Goal: Task Accomplishment & Management: Manage account settings

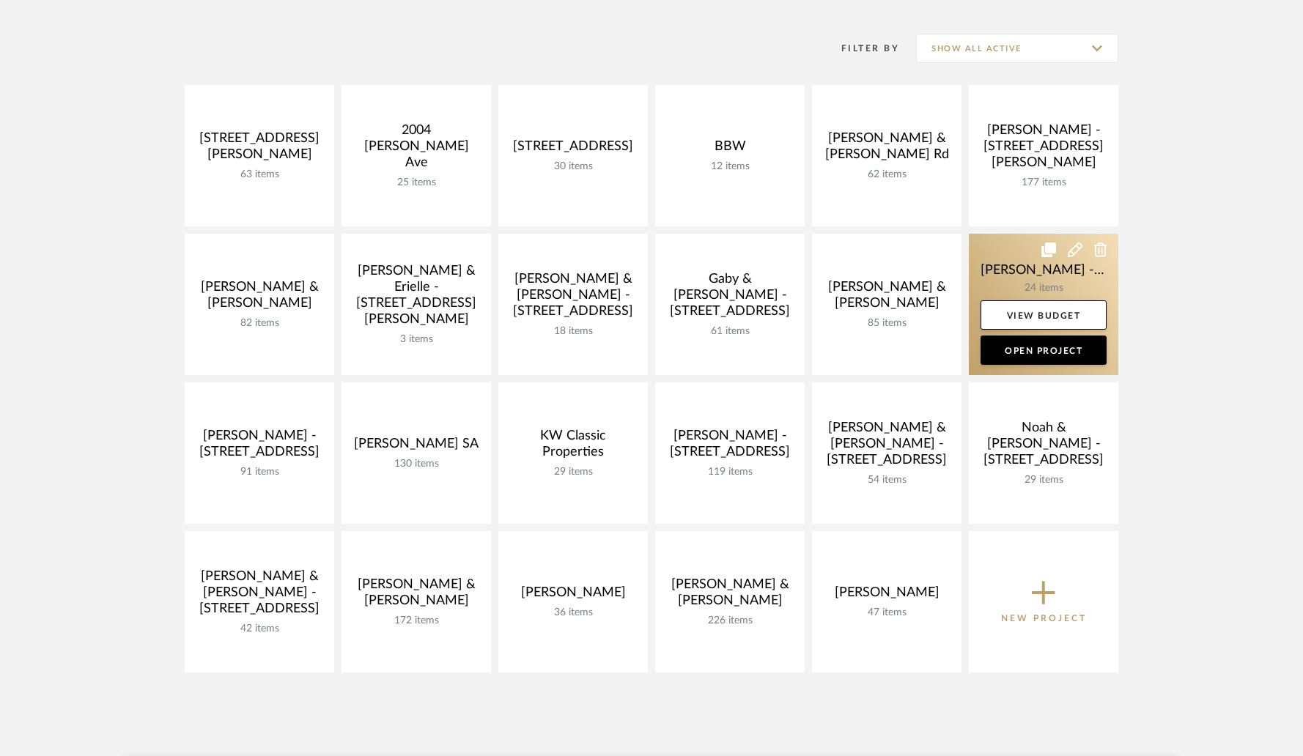
scroll to position [193, 0]
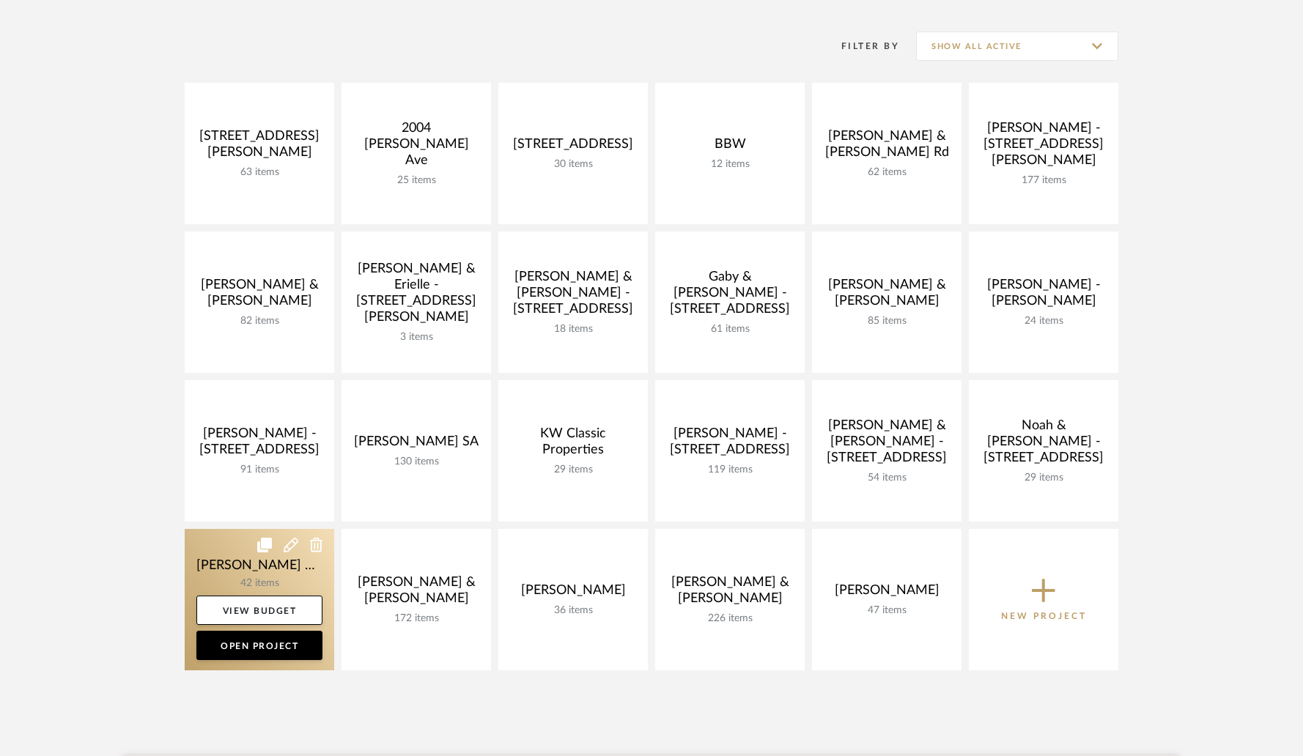
click at [263, 582] on link at bounding box center [260, 599] width 150 height 141
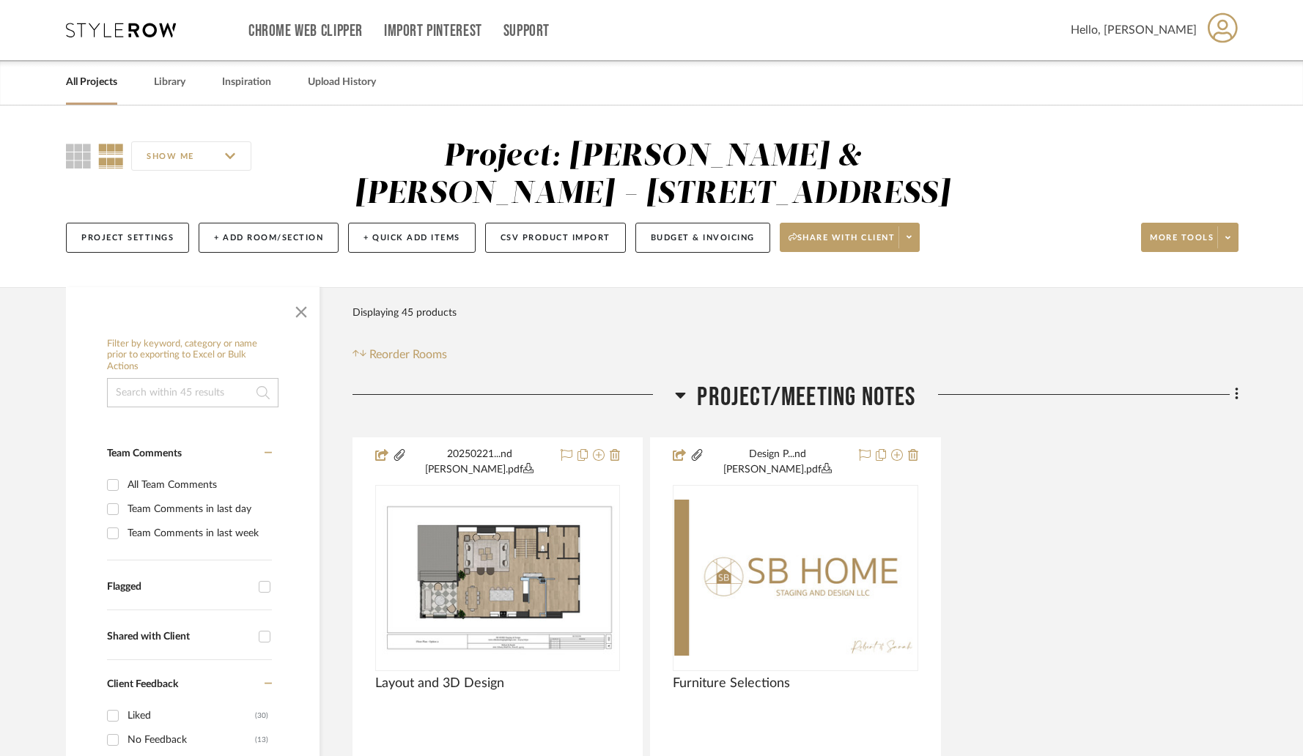
click at [82, 78] on link "All Projects" at bounding box center [91, 83] width 51 height 20
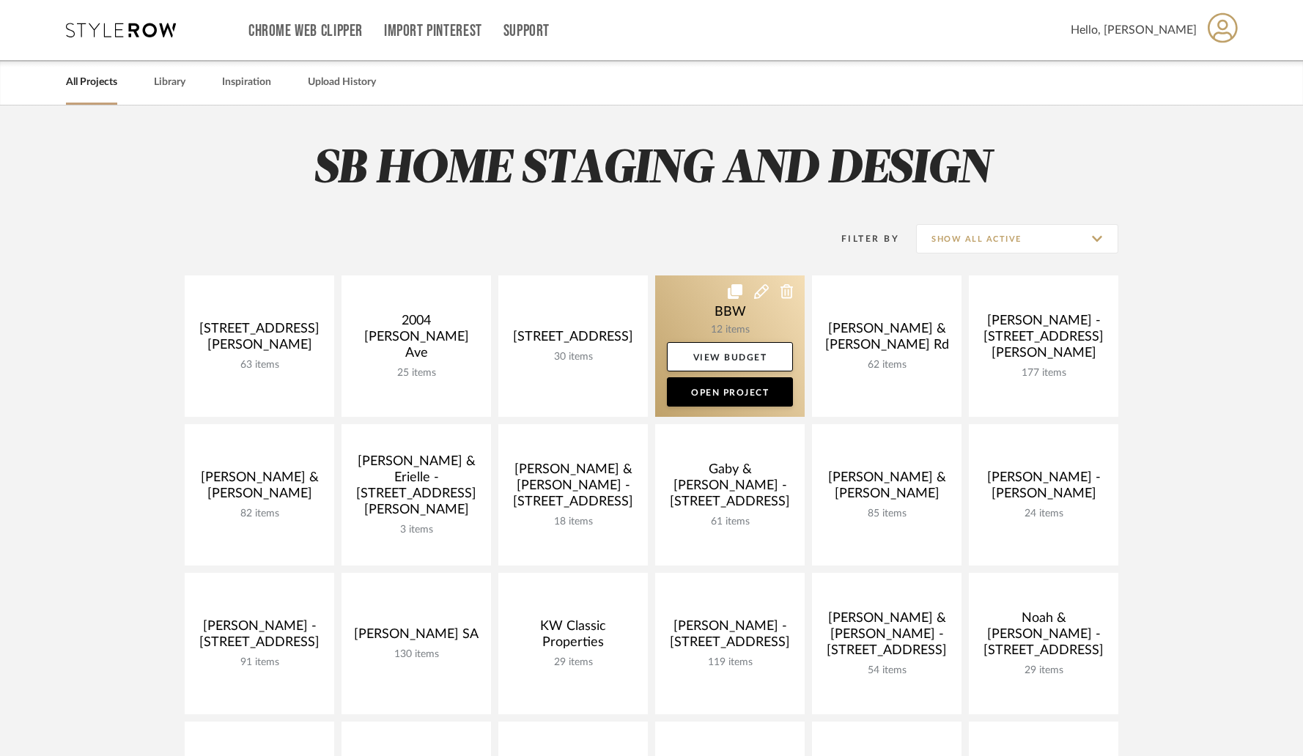
click at [696, 298] on link at bounding box center [730, 346] width 150 height 141
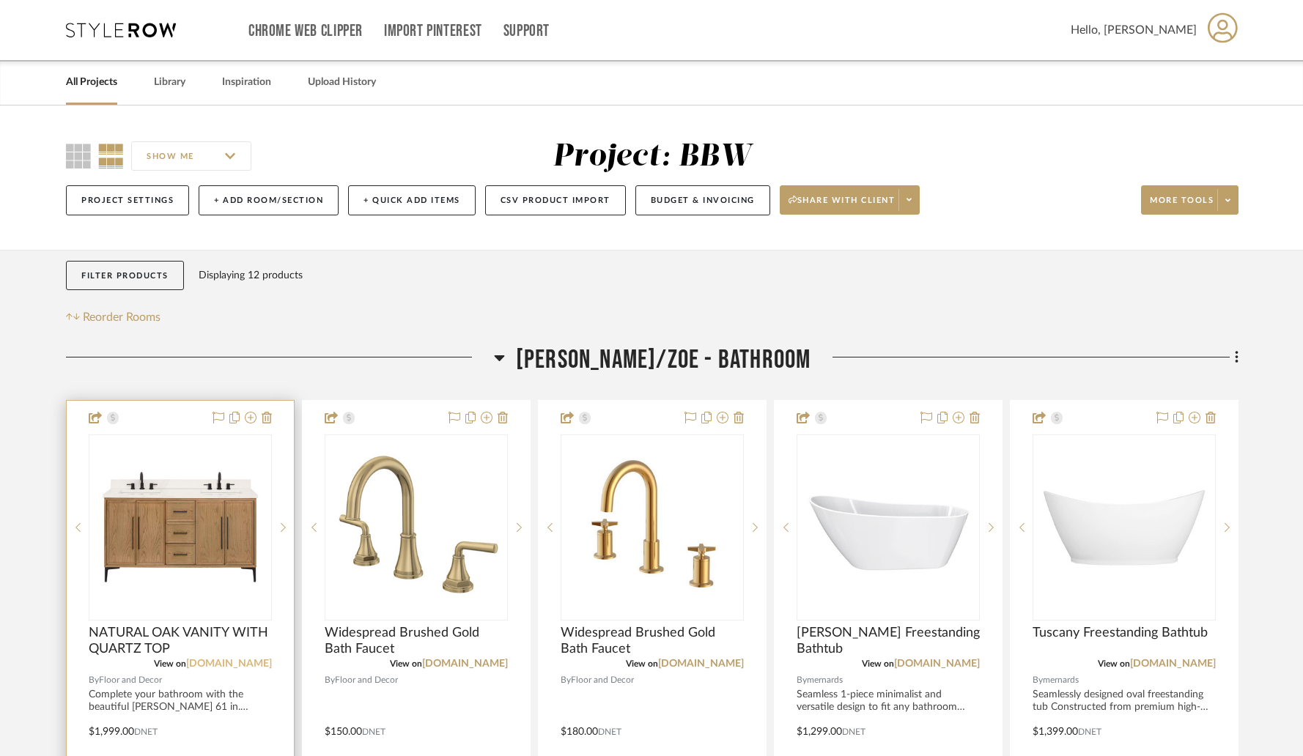
click at [235, 668] on link "flooranddecor.com" at bounding box center [229, 664] width 86 height 10
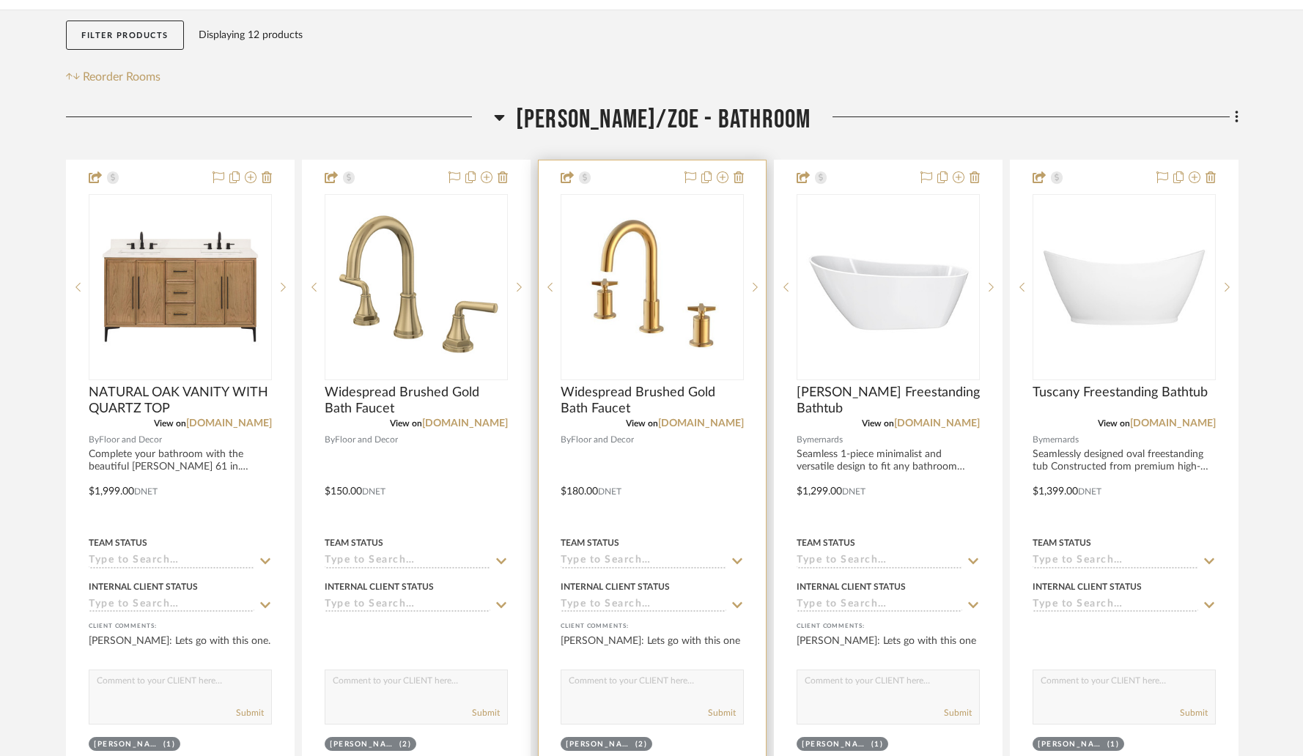
scroll to position [247, 0]
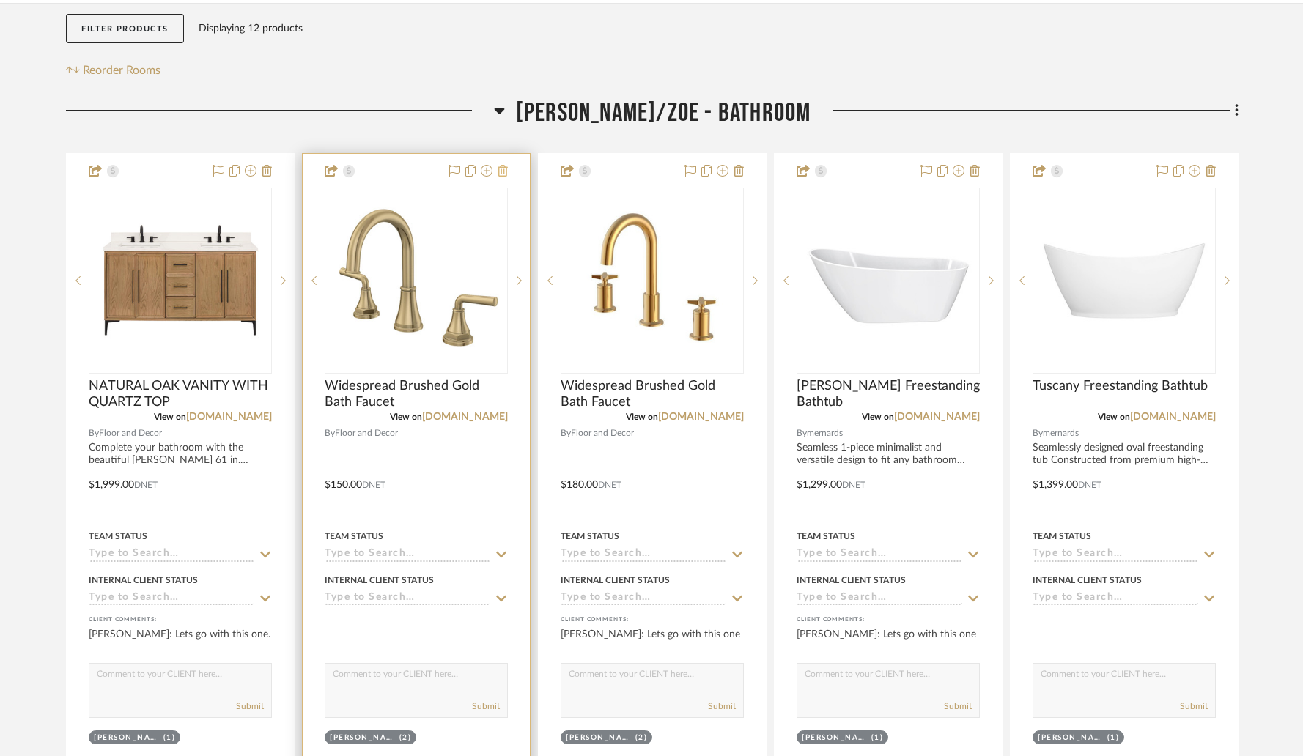
click at [501, 177] on icon at bounding box center [503, 171] width 10 height 12
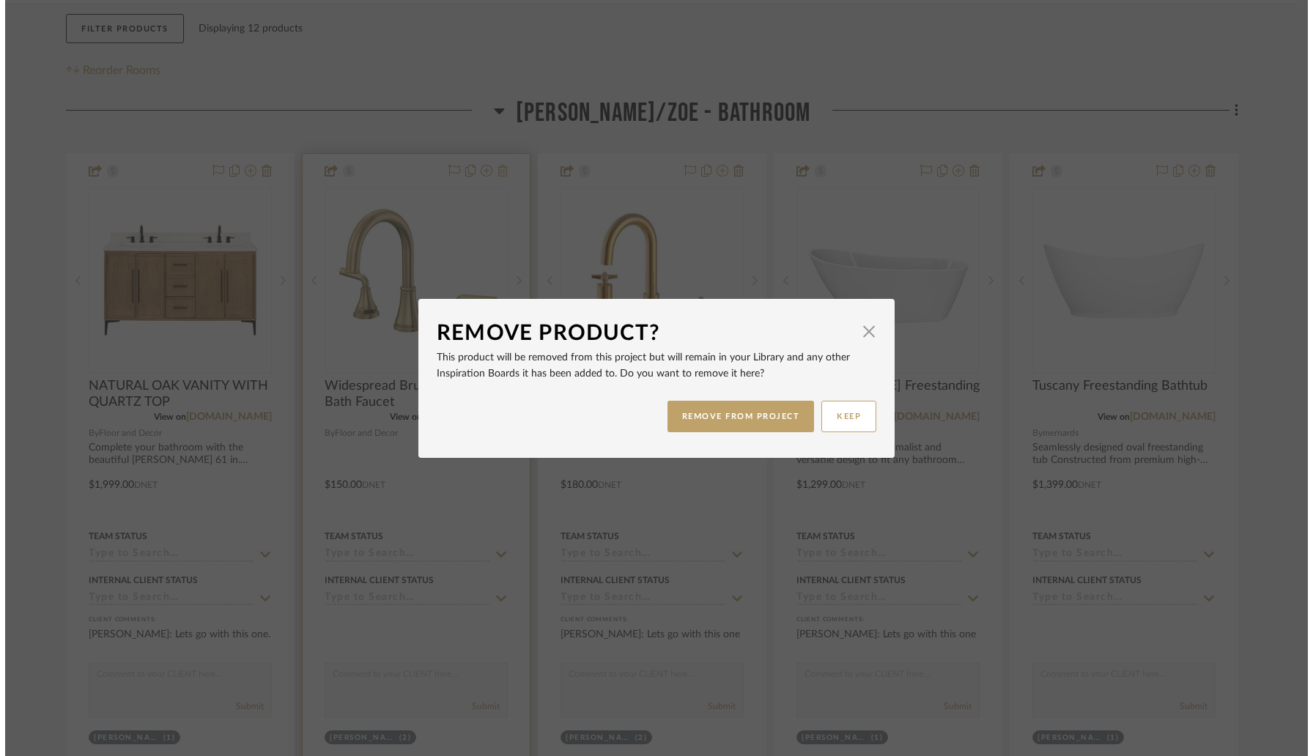
scroll to position [0, 0]
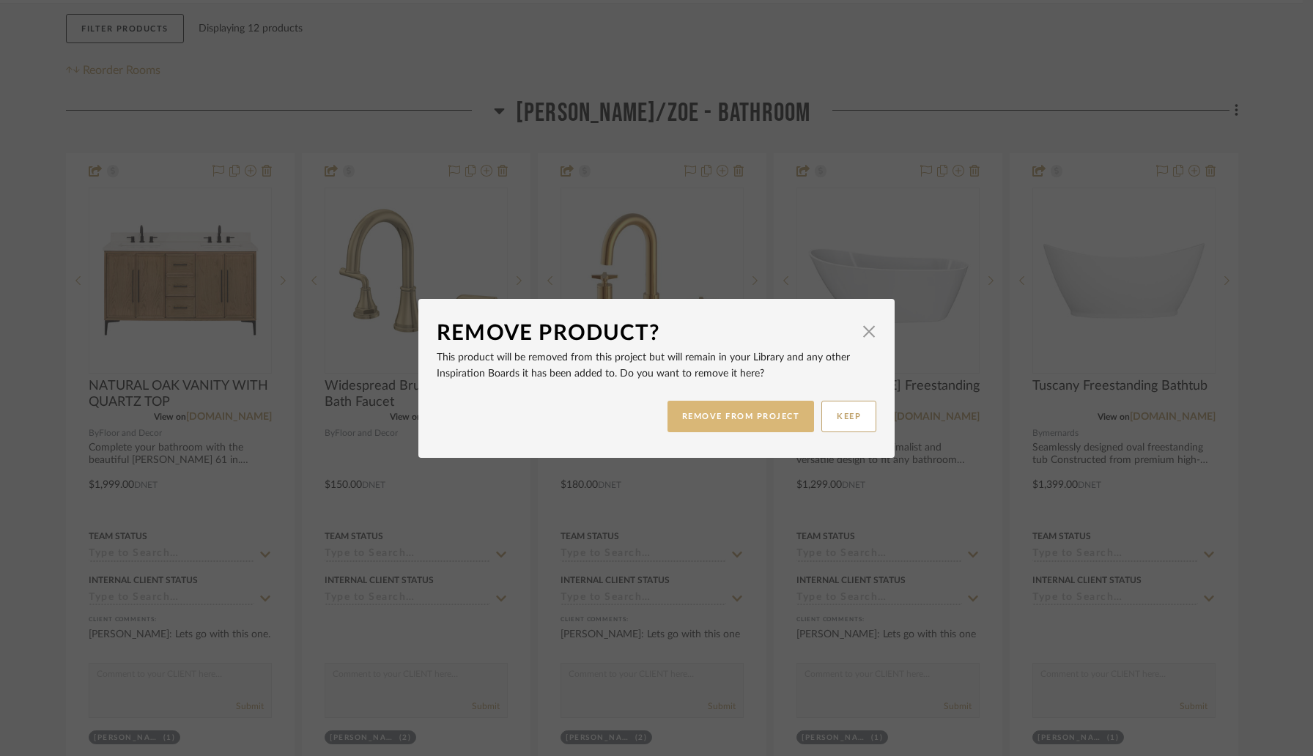
click at [692, 421] on button "REMOVE FROM PROJECT" at bounding box center [741, 417] width 147 height 32
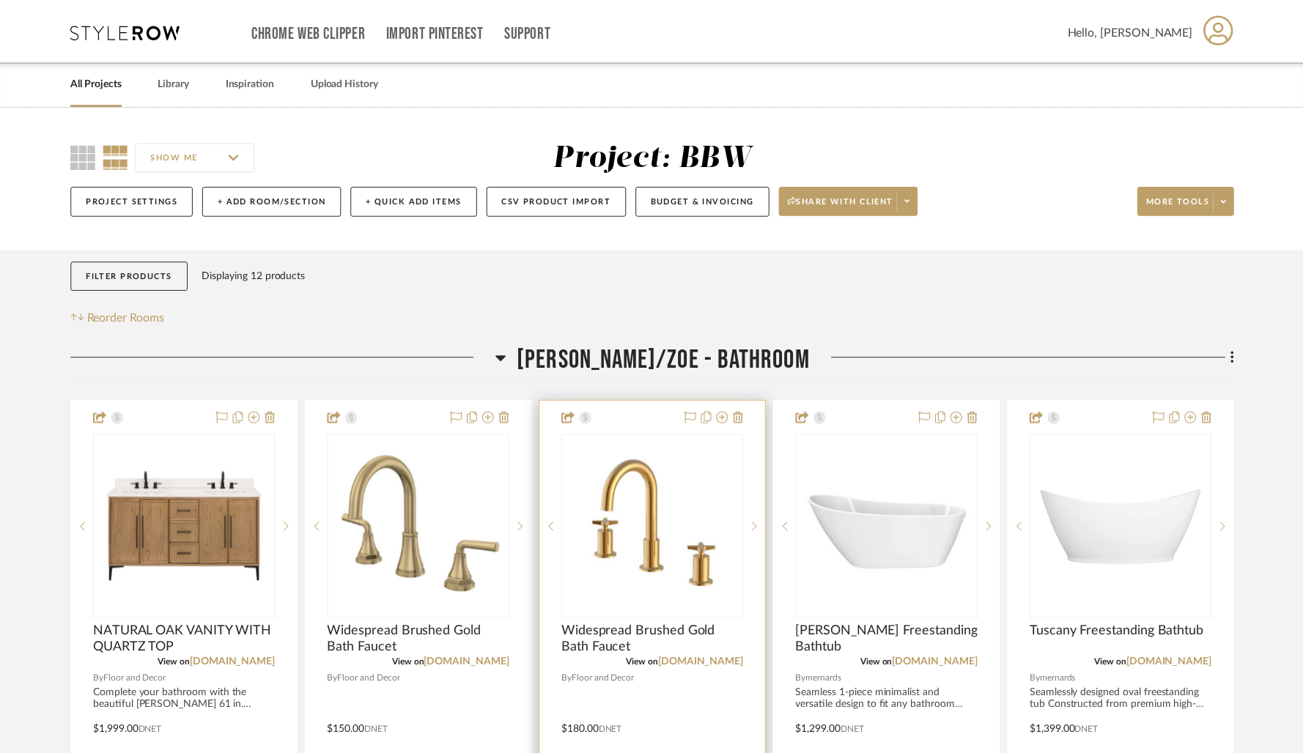
scroll to position [247, 0]
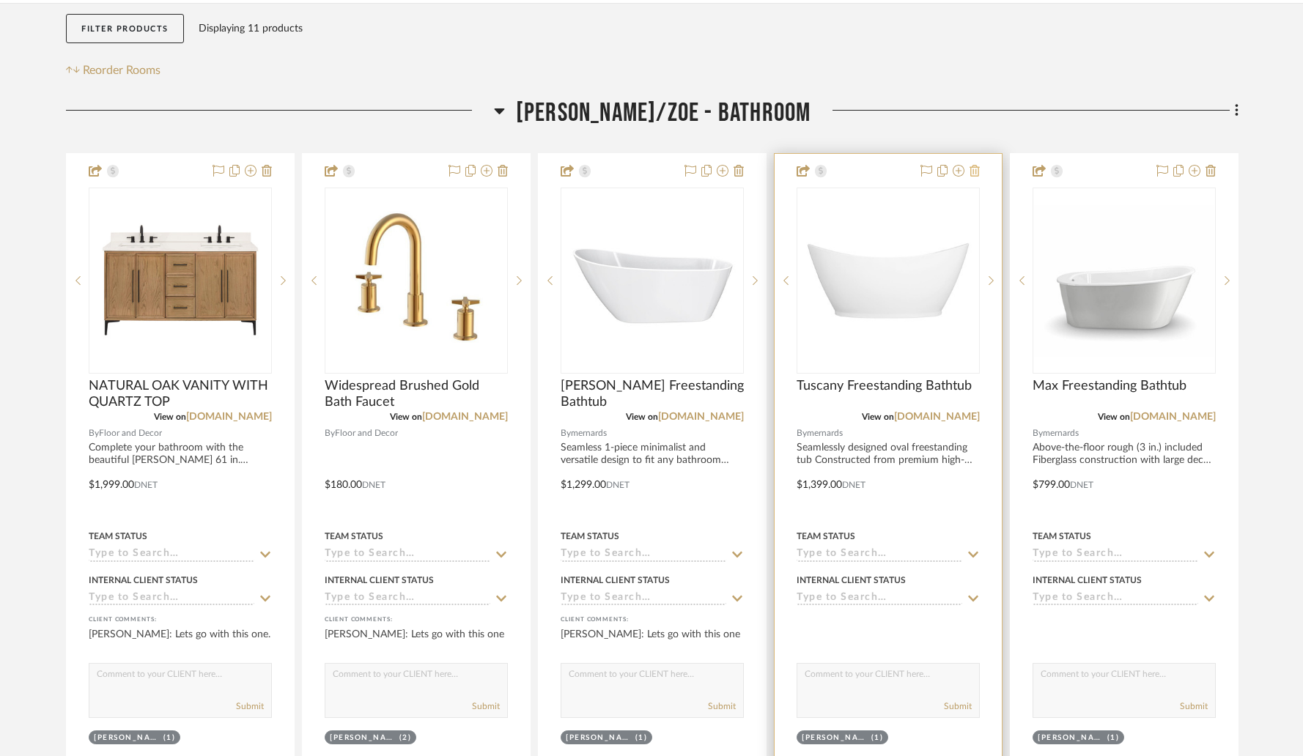
click at [976, 174] on icon at bounding box center [975, 171] width 10 height 12
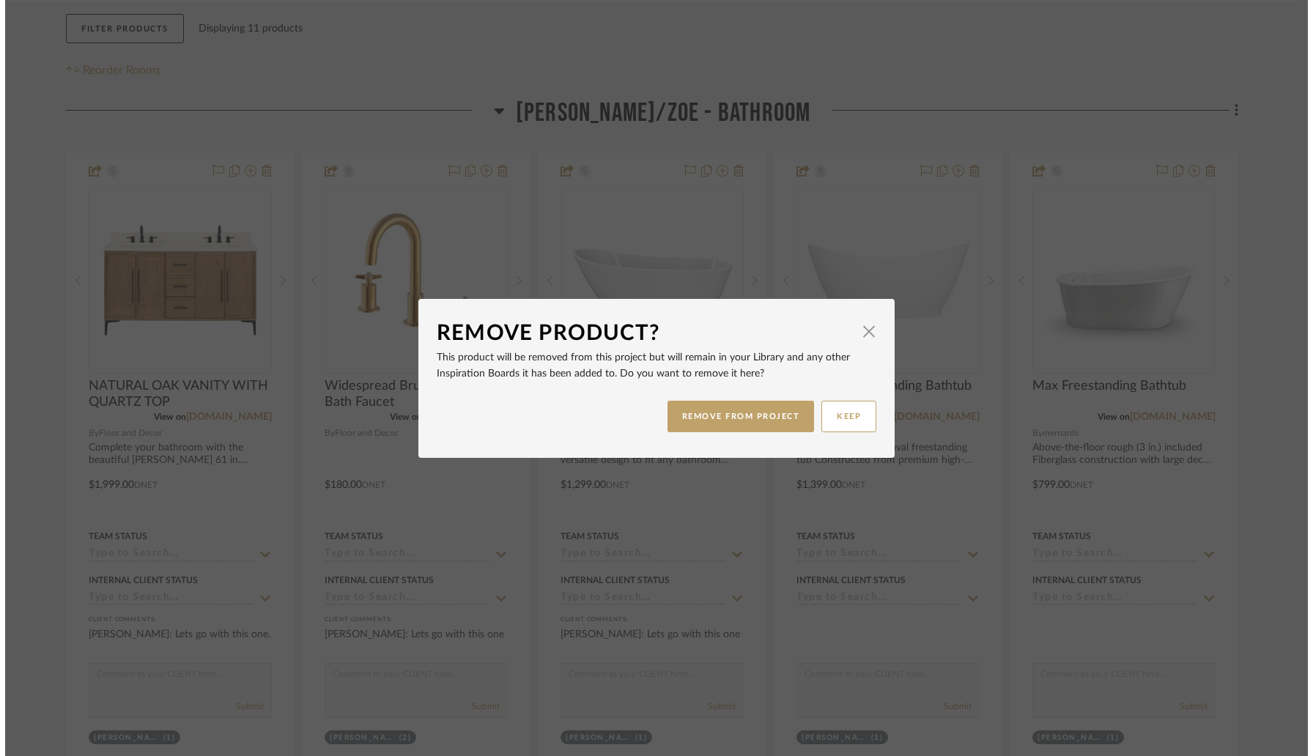
scroll to position [0, 0]
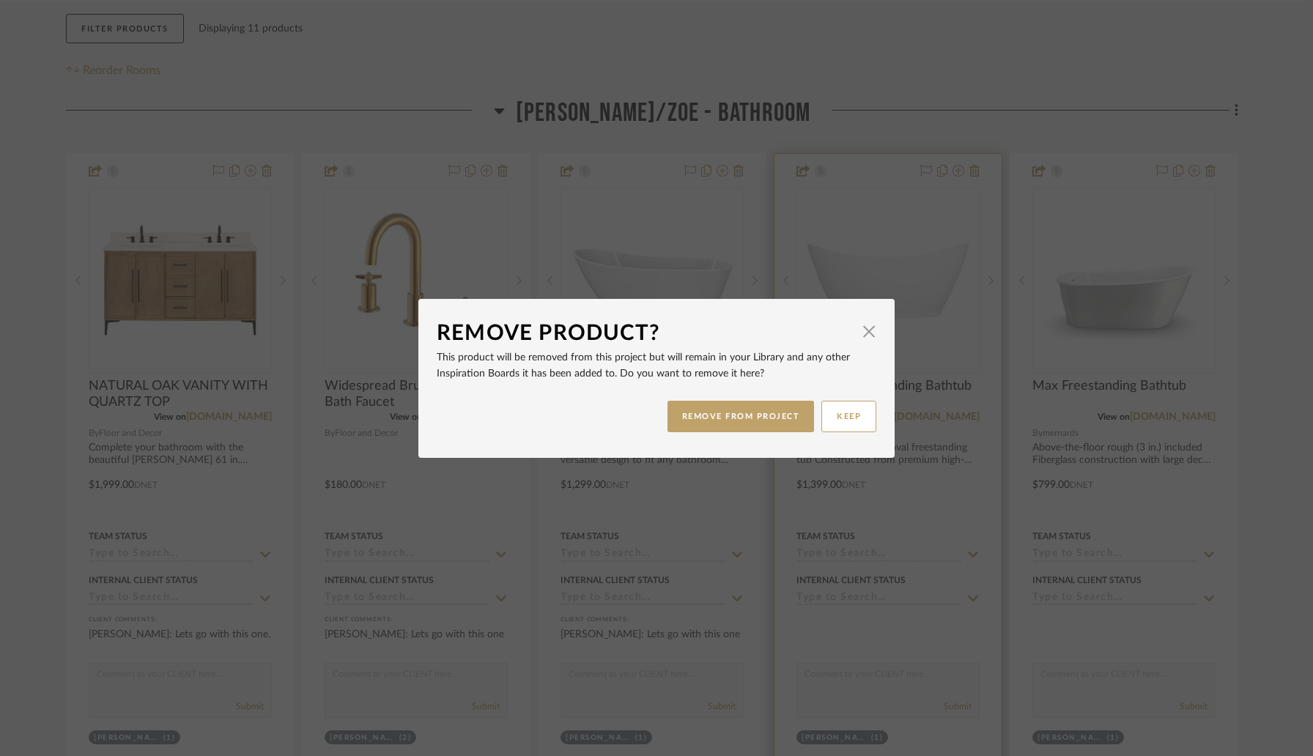
drag, startPoint x: 759, startPoint y: 423, endPoint x: 923, endPoint y: 306, distance: 201.3
click at [761, 421] on button "REMOVE FROM PROJECT" at bounding box center [741, 417] width 147 height 32
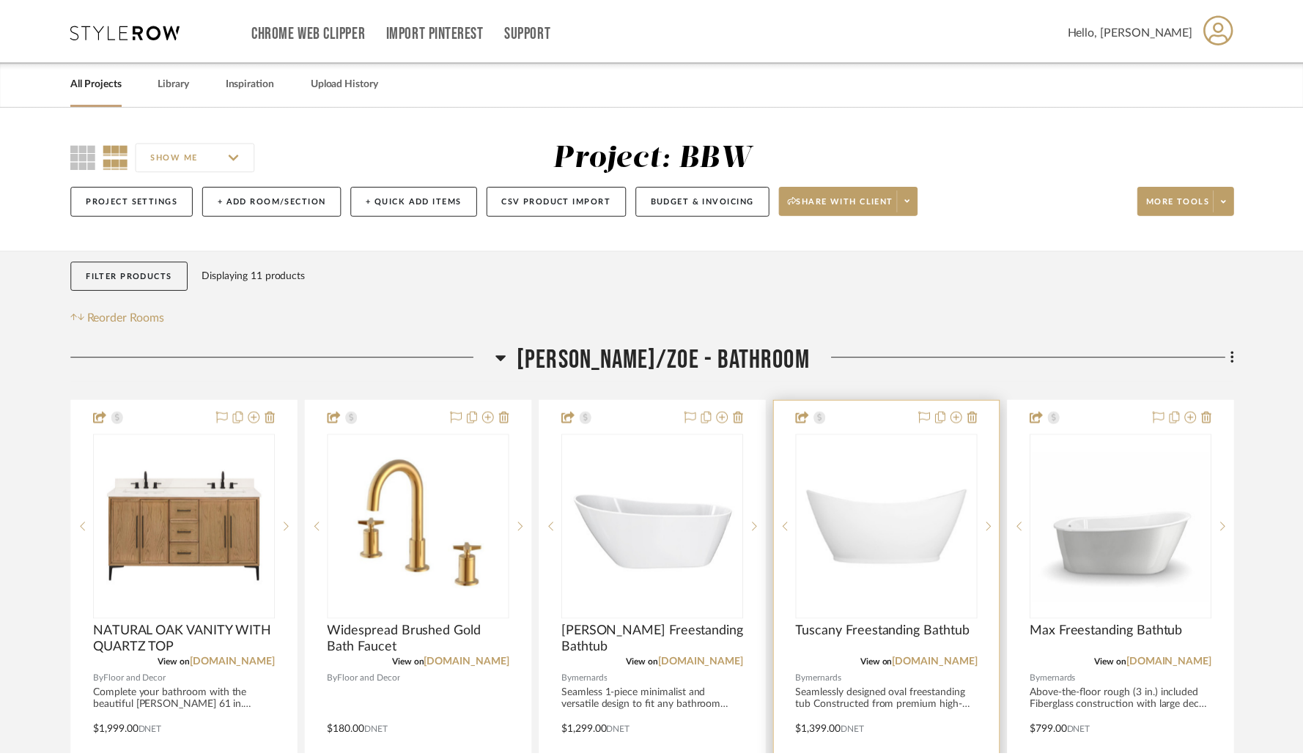
scroll to position [247, 0]
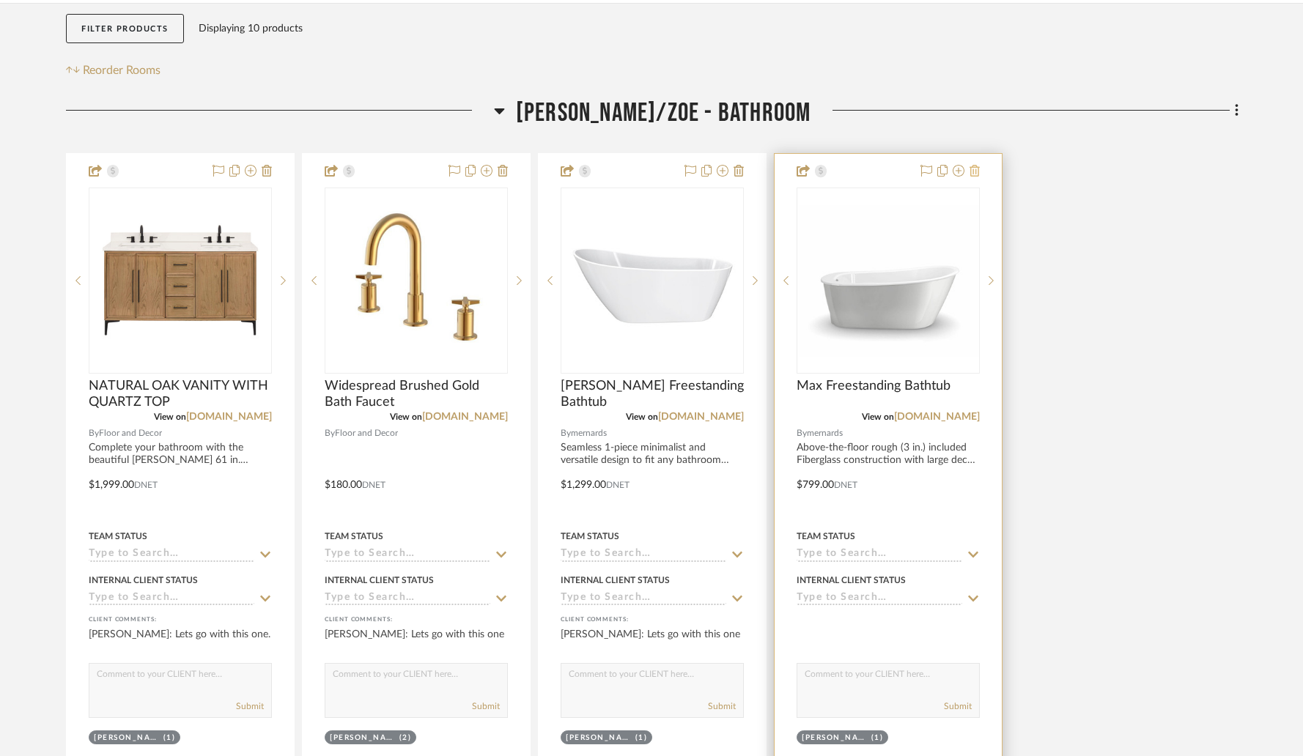
click at [977, 177] on icon at bounding box center [975, 171] width 10 height 12
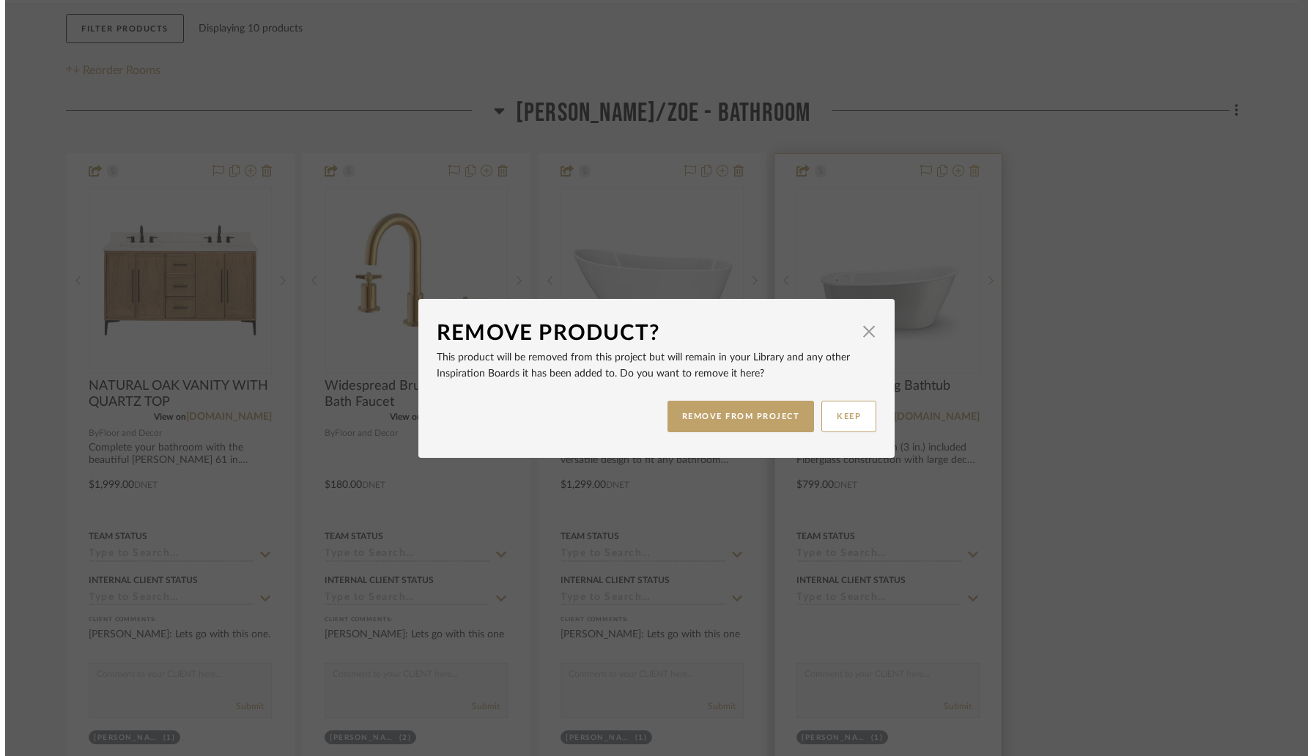
scroll to position [0, 0]
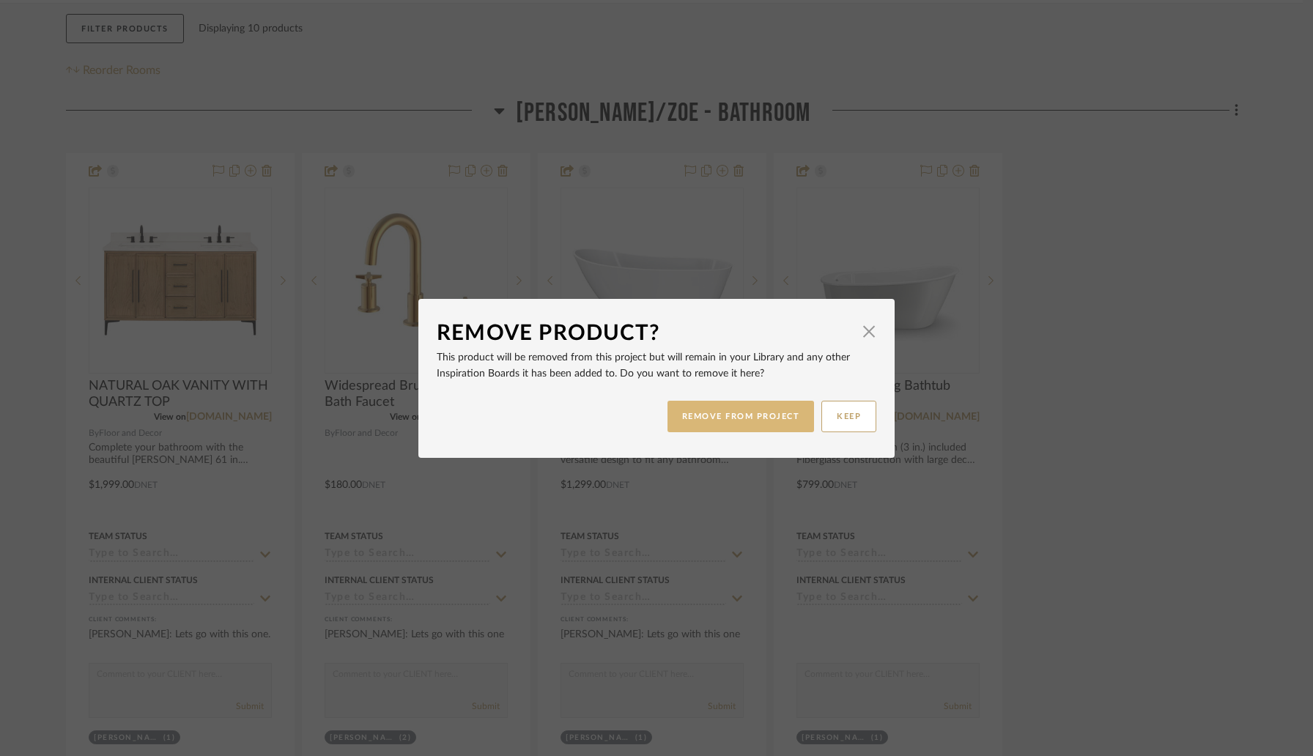
click at [758, 419] on button "REMOVE FROM PROJECT" at bounding box center [741, 417] width 147 height 32
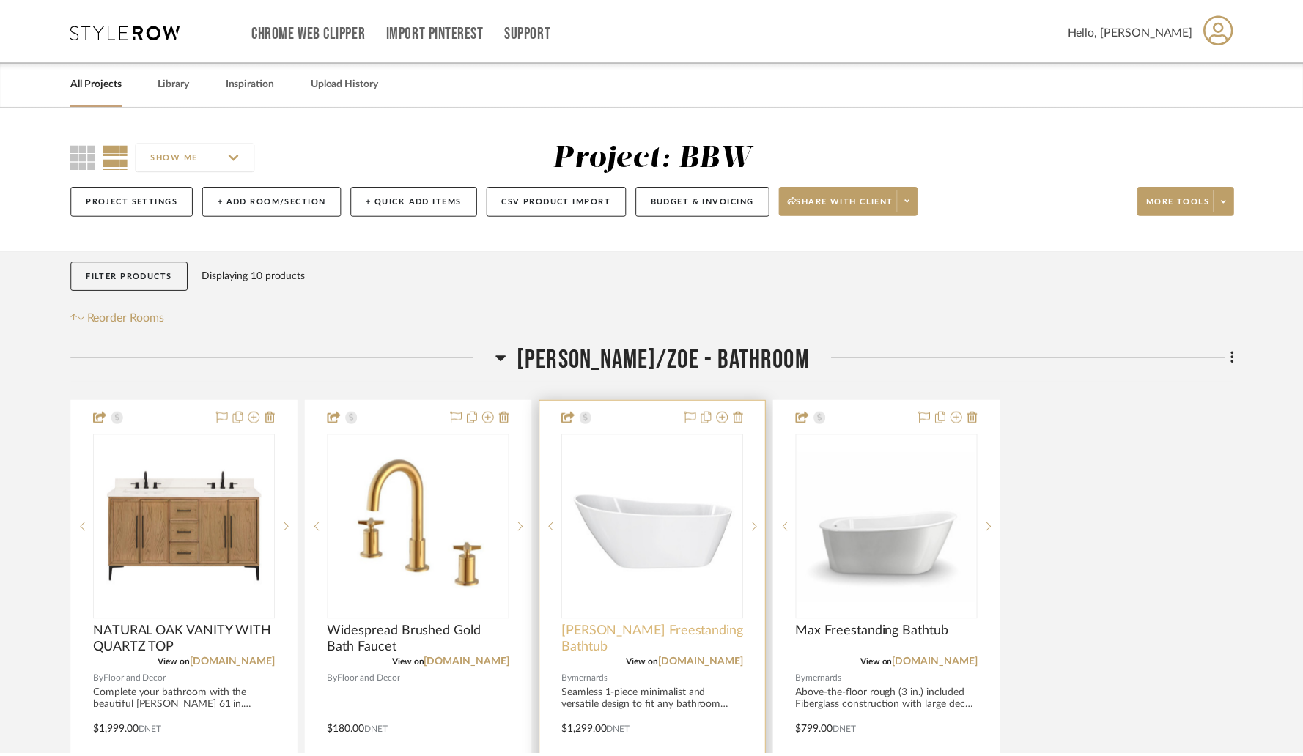
scroll to position [247, 0]
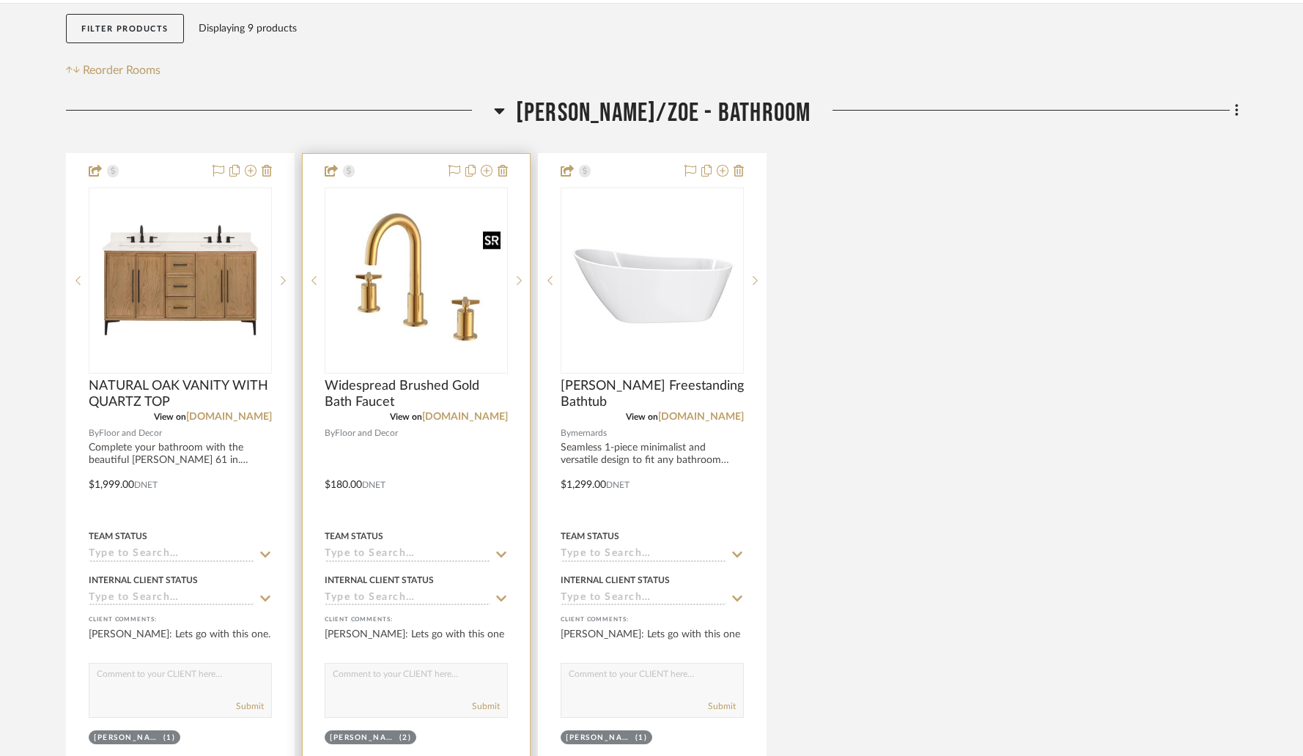
click at [483, 287] on img "0" at bounding box center [416, 281] width 180 height 180
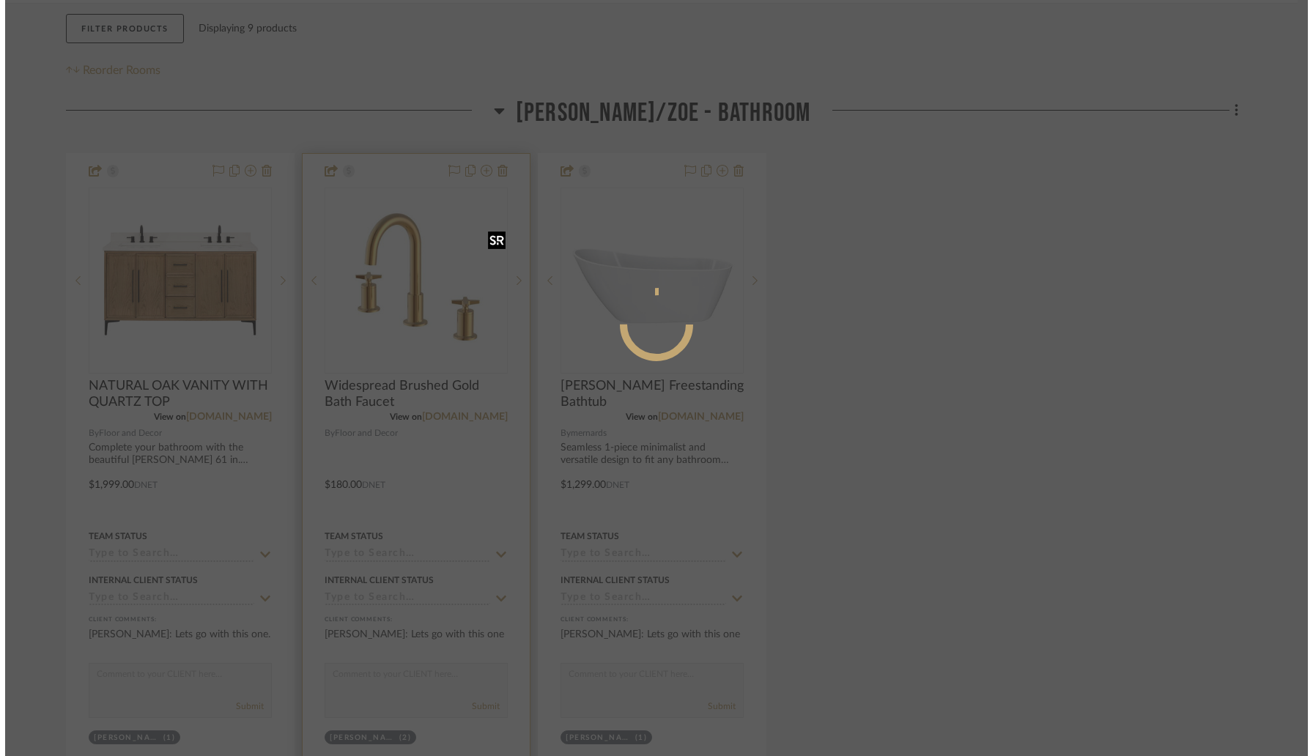
scroll to position [0, 0]
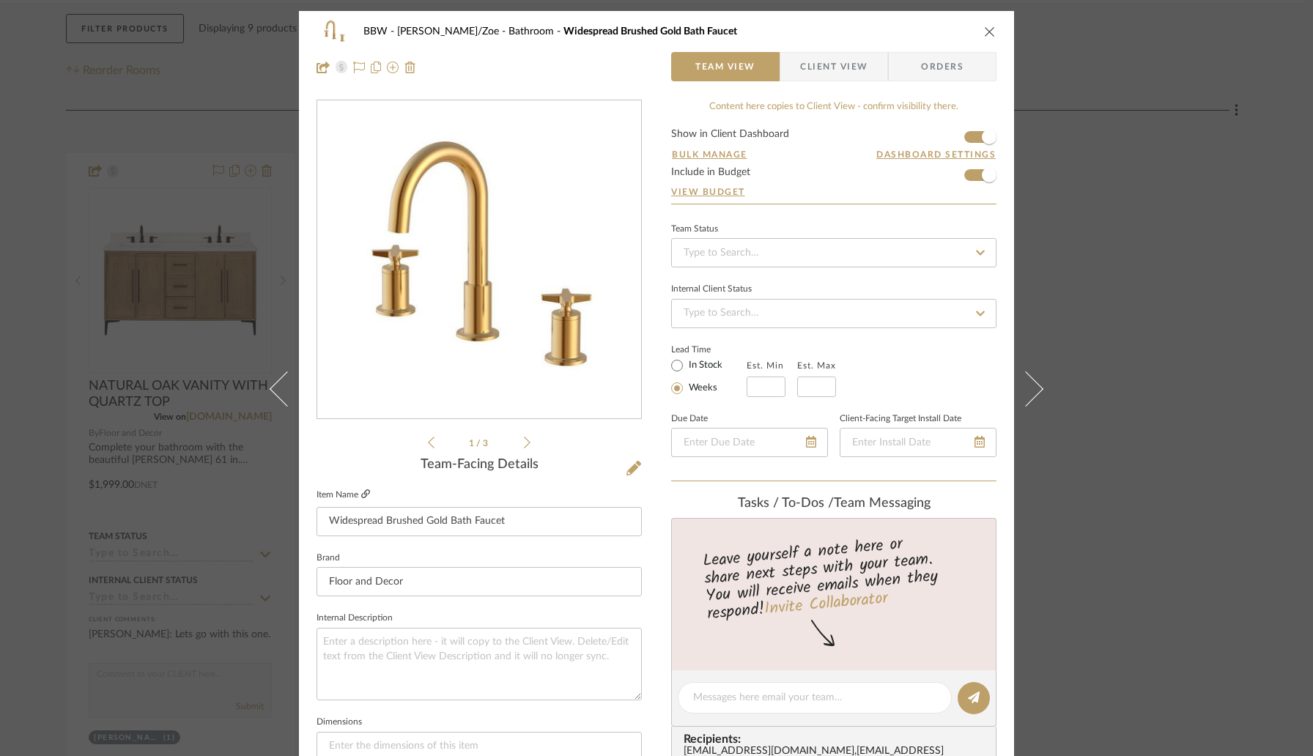
click at [361, 498] on icon at bounding box center [365, 494] width 9 height 9
click at [984, 31] on icon "close" at bounding box center [990, 32] width 12 height 12
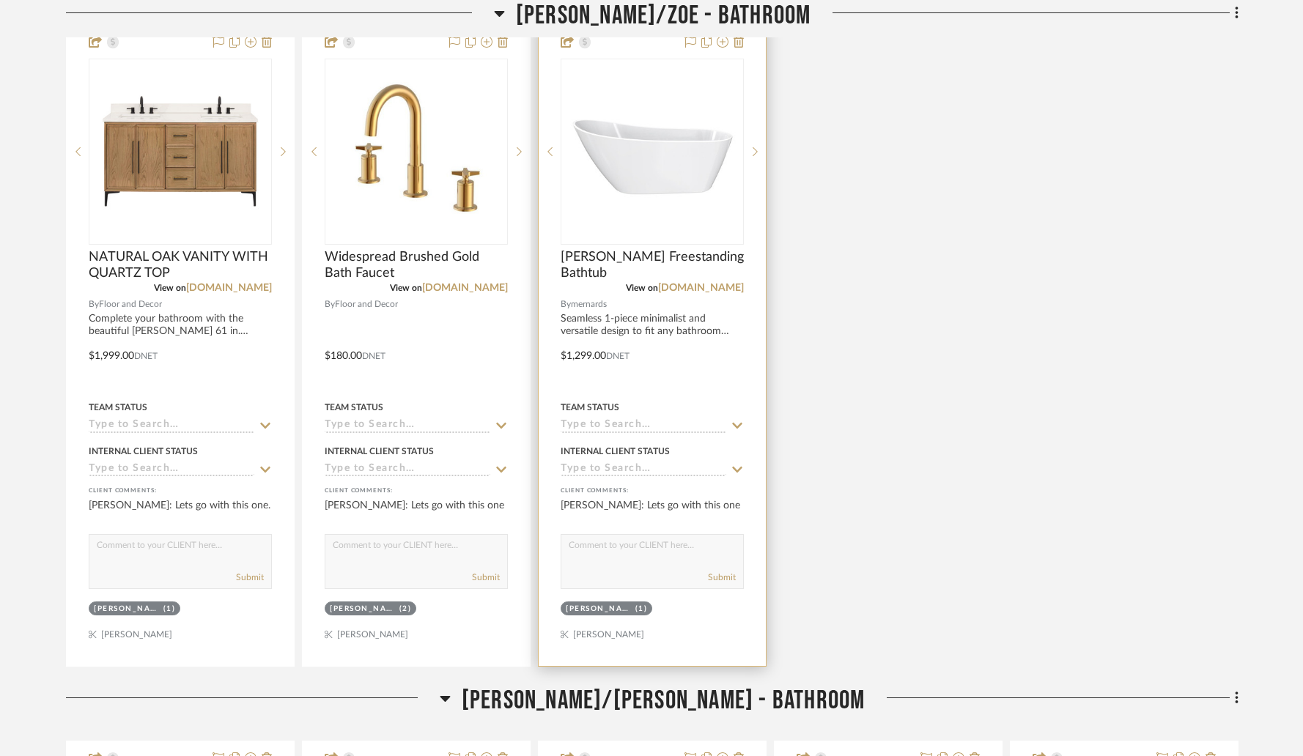
scroll to position [704, 0]
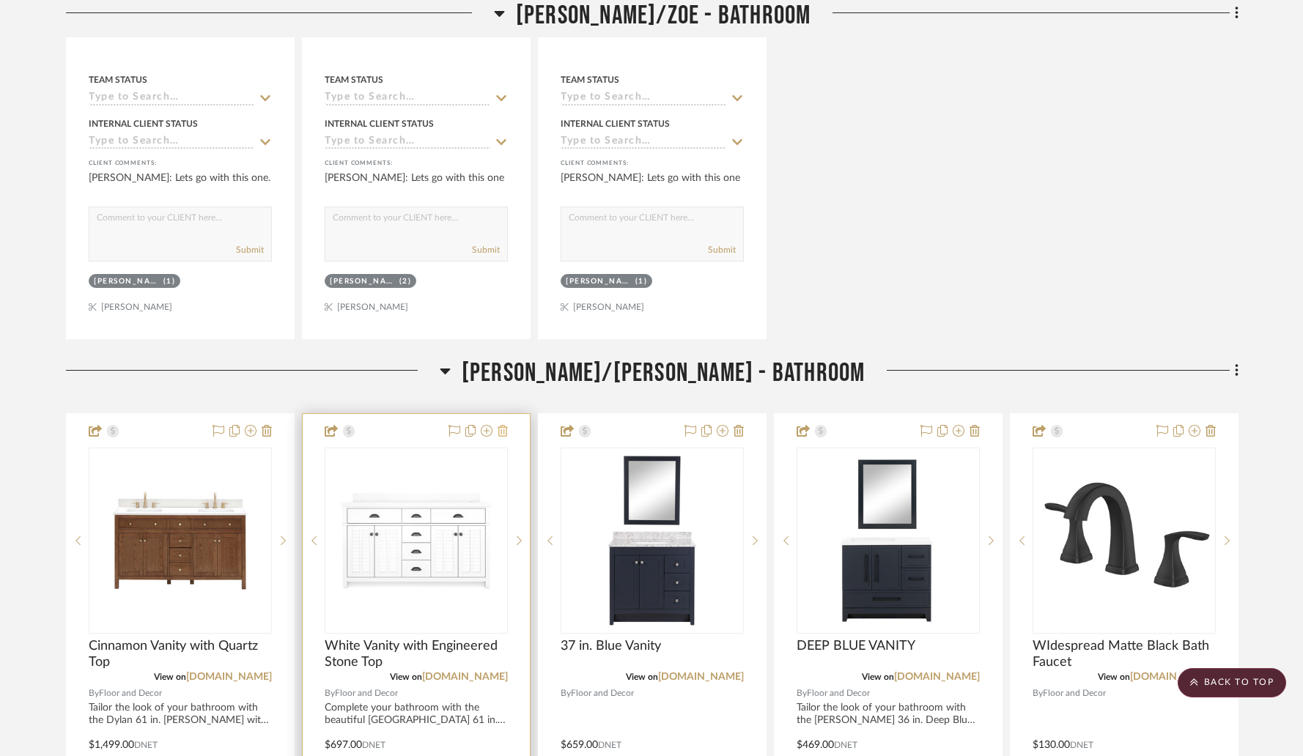
click at [505, 433] on icon at bounding box center [503, 431] width 10 height 12
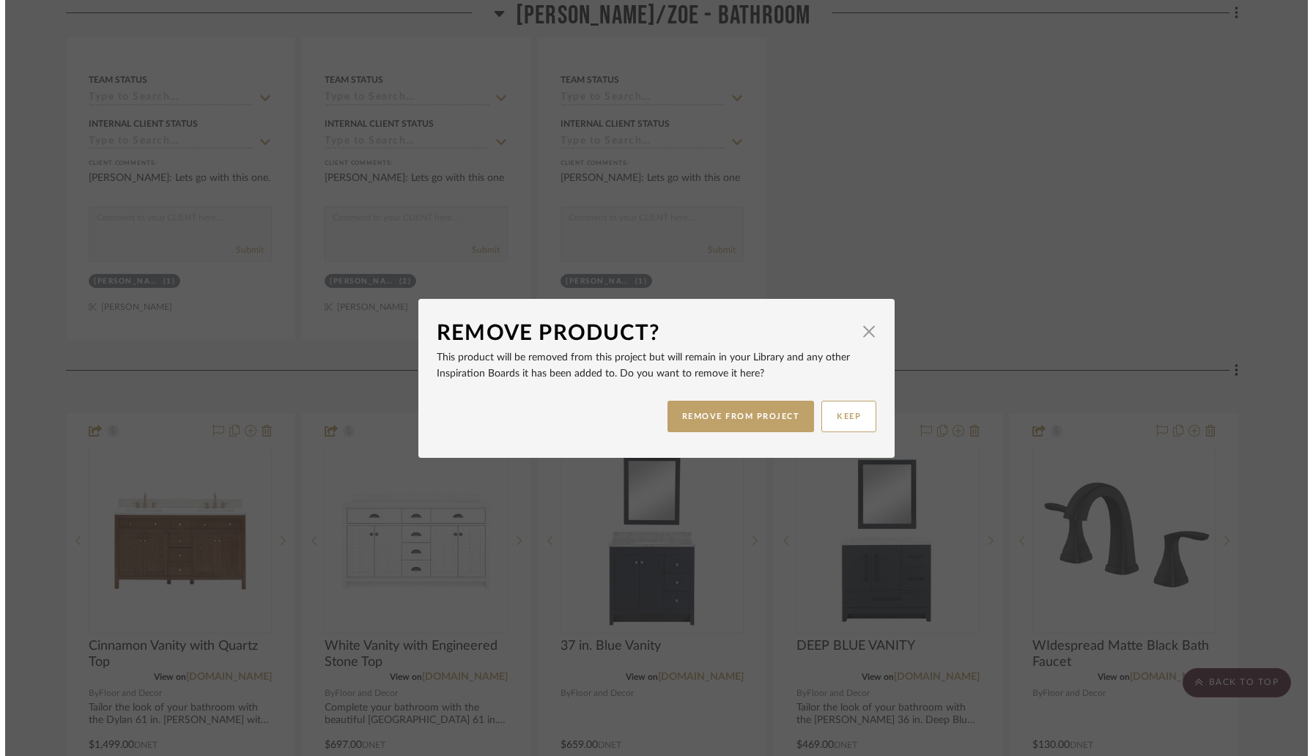
scroll to position [0, 0]
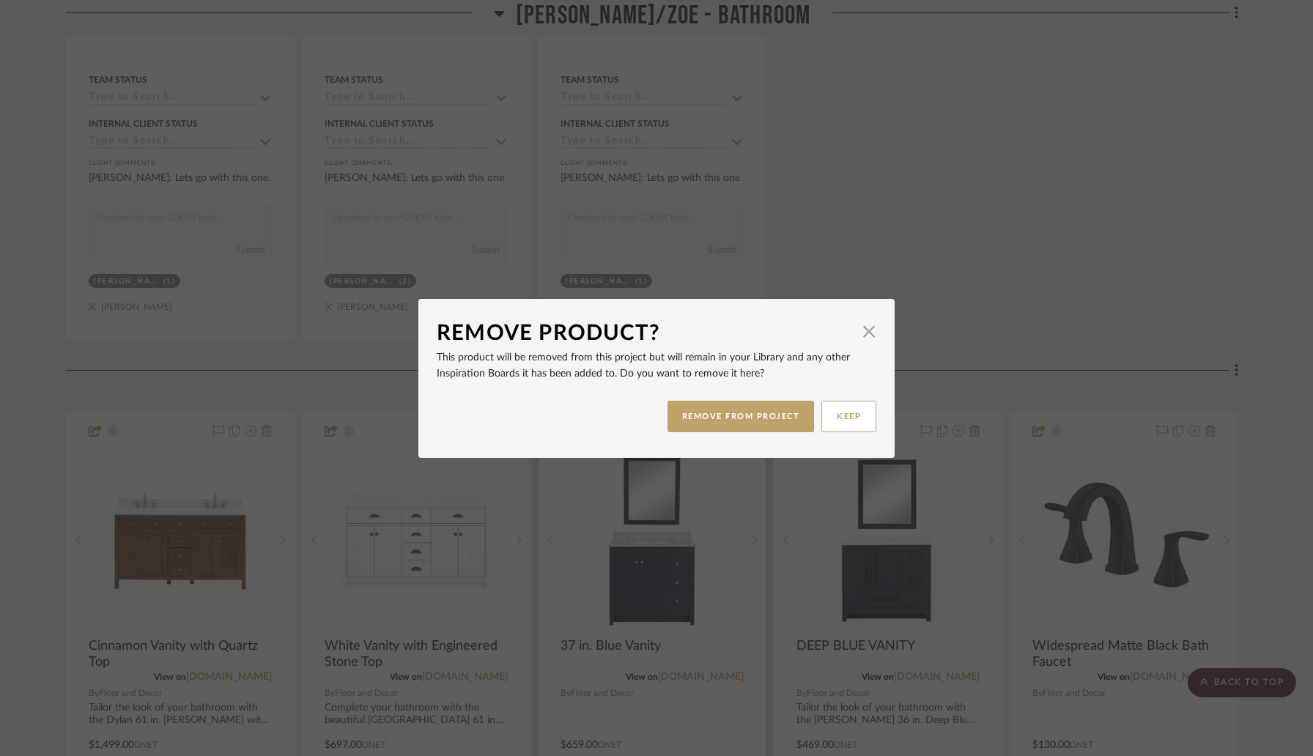
drag, startPoint x: 714, startPoint y: 418, endPoint x: 567, endPoint y: 421, distance: 146.6
click at [714, 418] on button "REMOVE FROM PROJECT" at bounding box center [741, 417] width 147 height 32
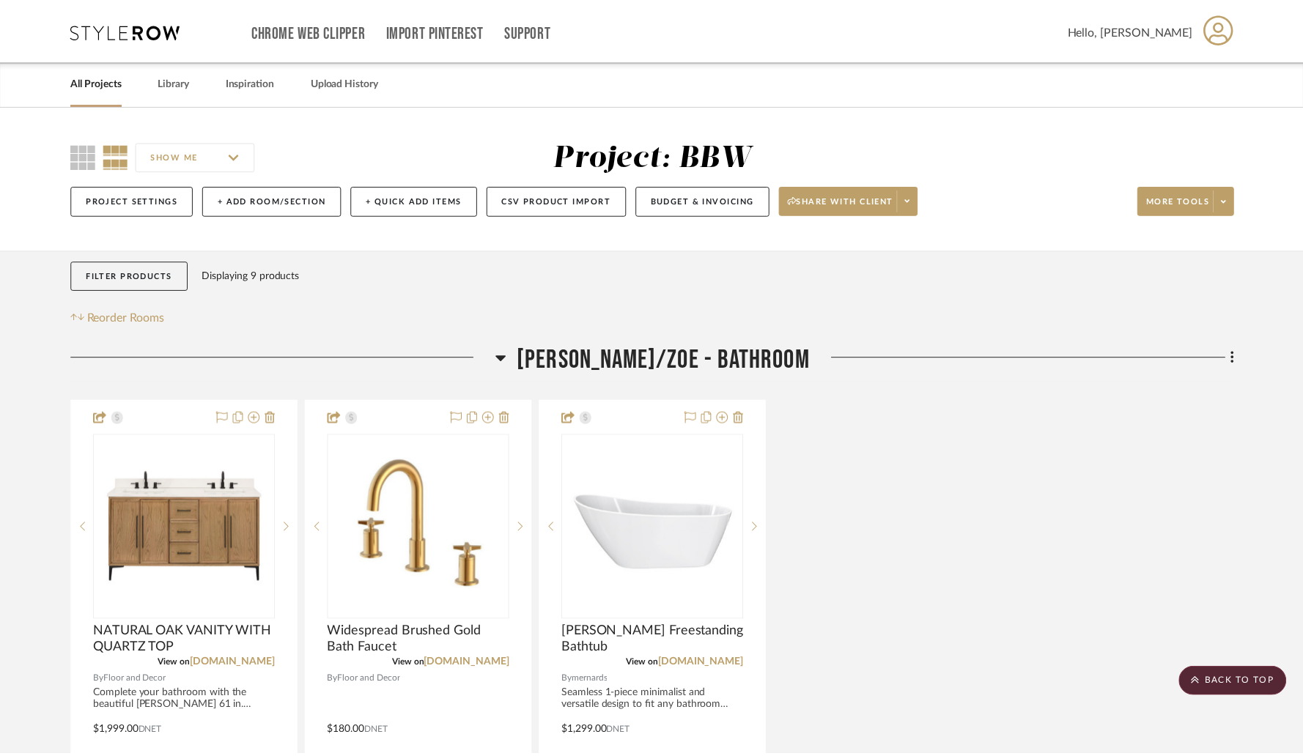
scroll to position [704, 0]
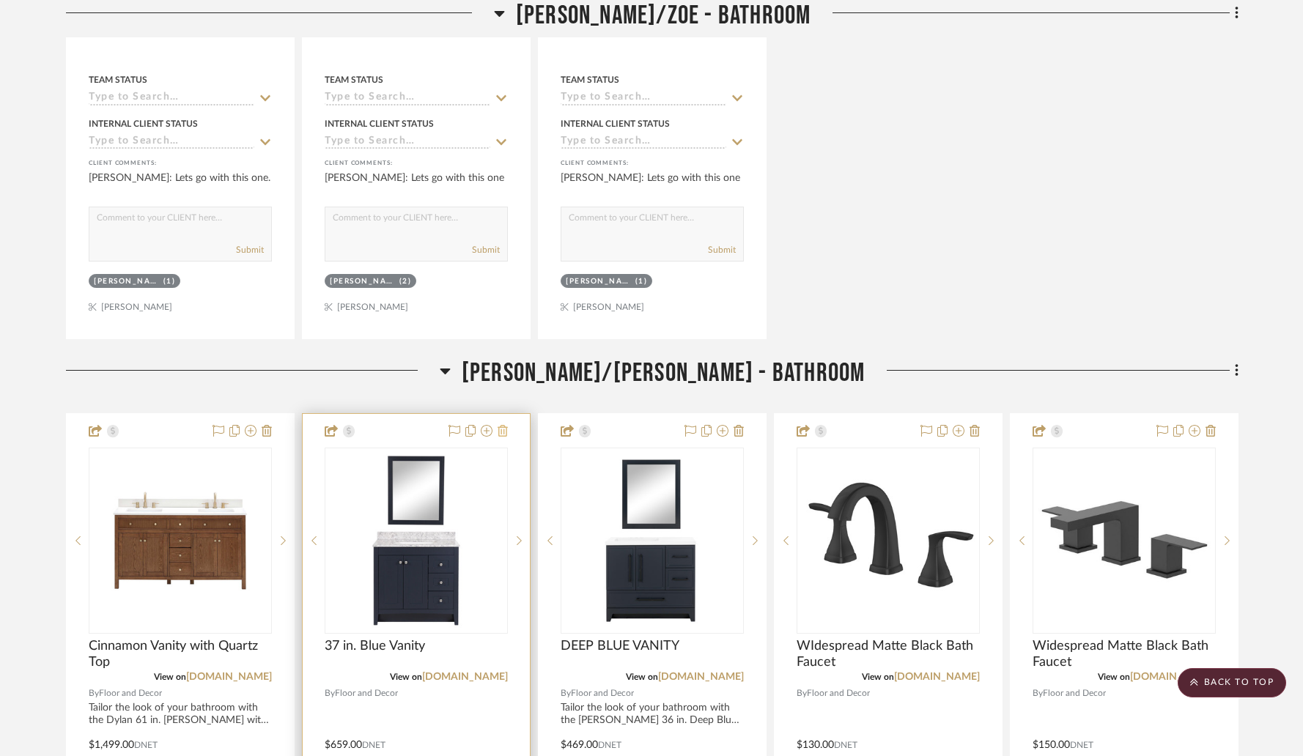
click at [500, 434] on icon at bounding box center [503, 431] width 10 height 12
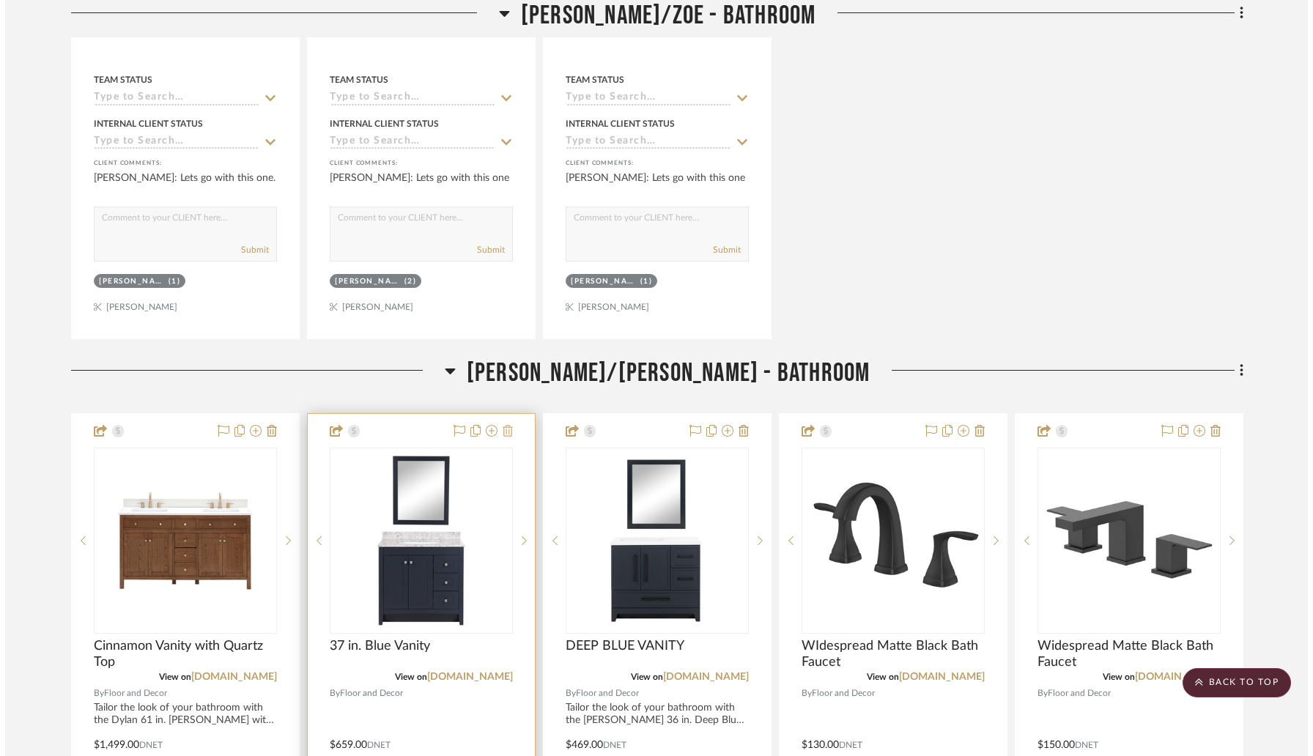
scroll to position [0, 0]
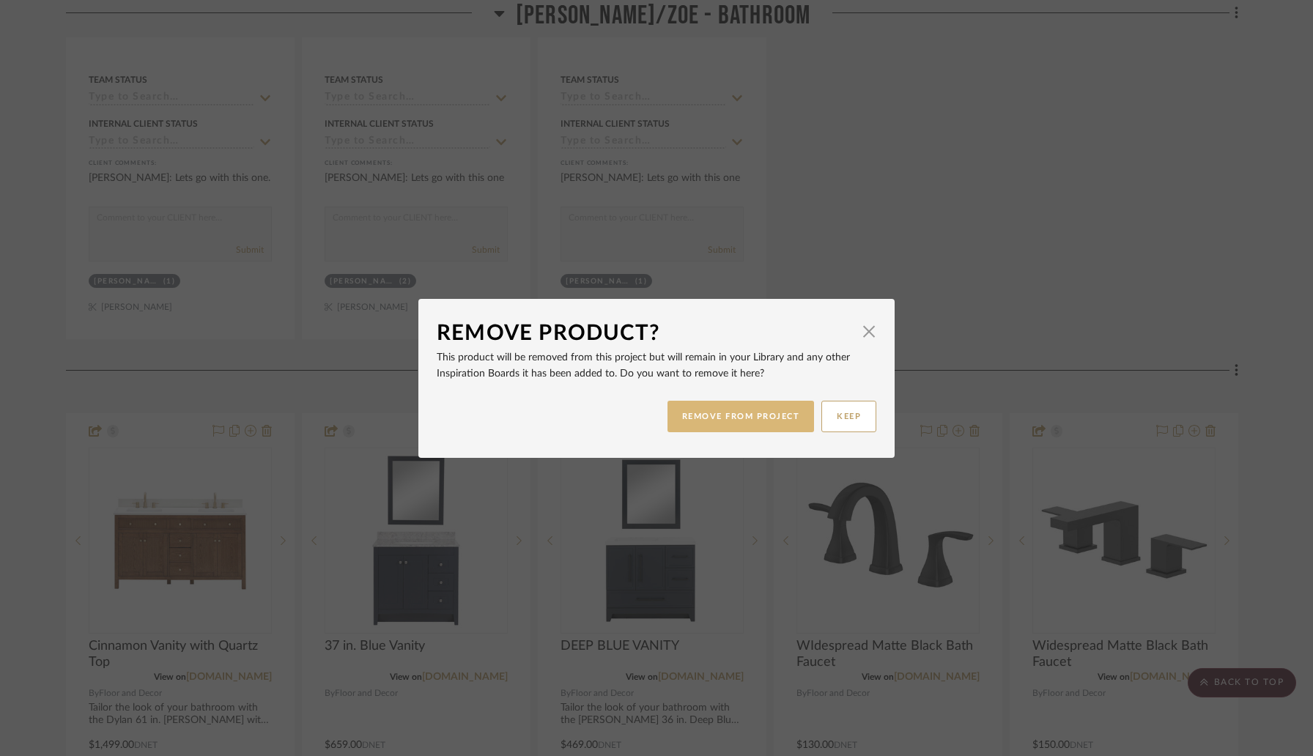
click at [695, 428] on button "REMOVE FROM PROJECT" at bounding box center [741, 417] width 147 height 32
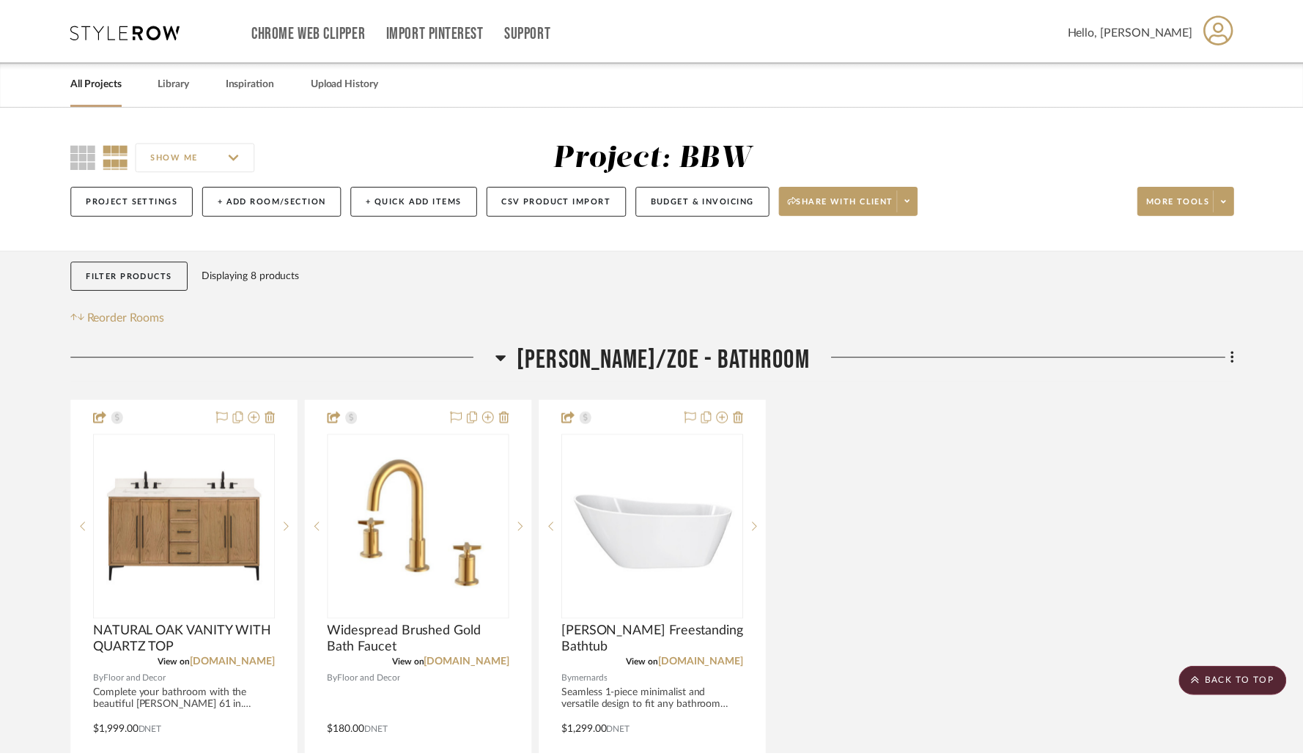
scroll to position [704, 0]
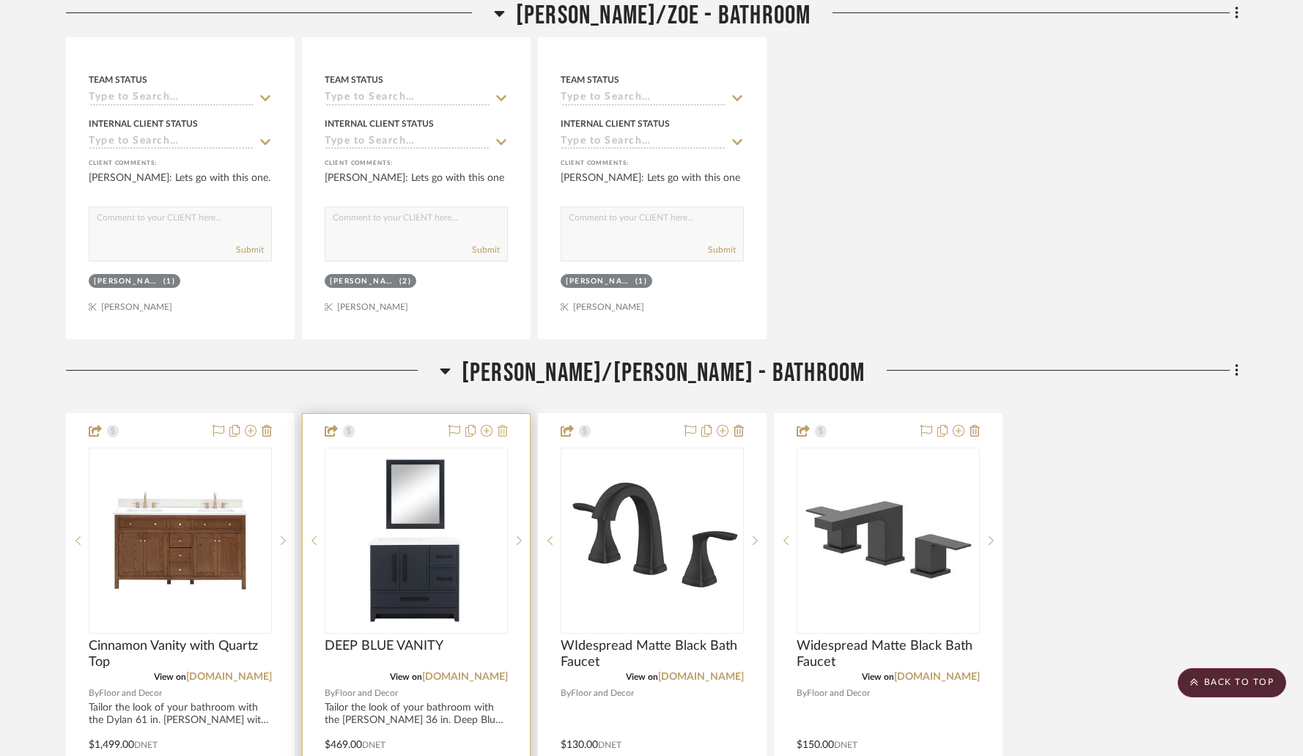
click at [504, 435] on icon at bounding box center [503, 431] width 10 height 12
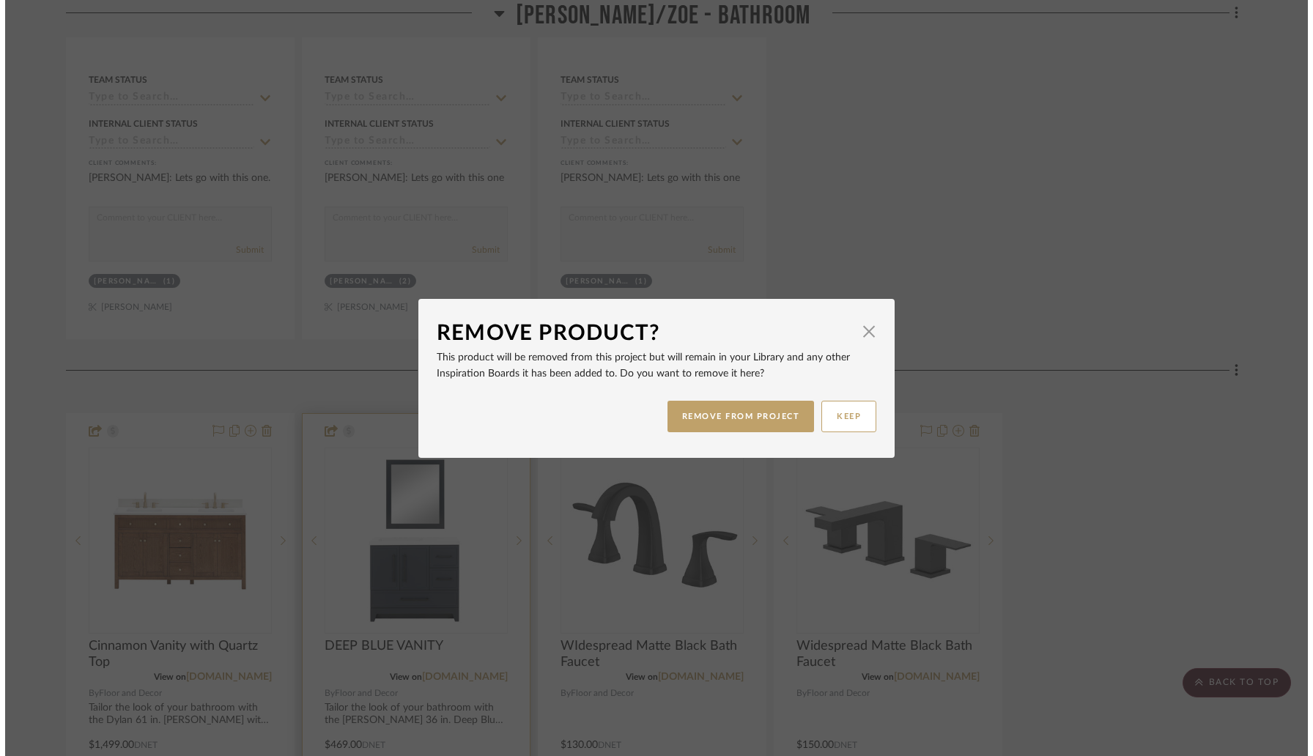
scroll to position [0, 0]
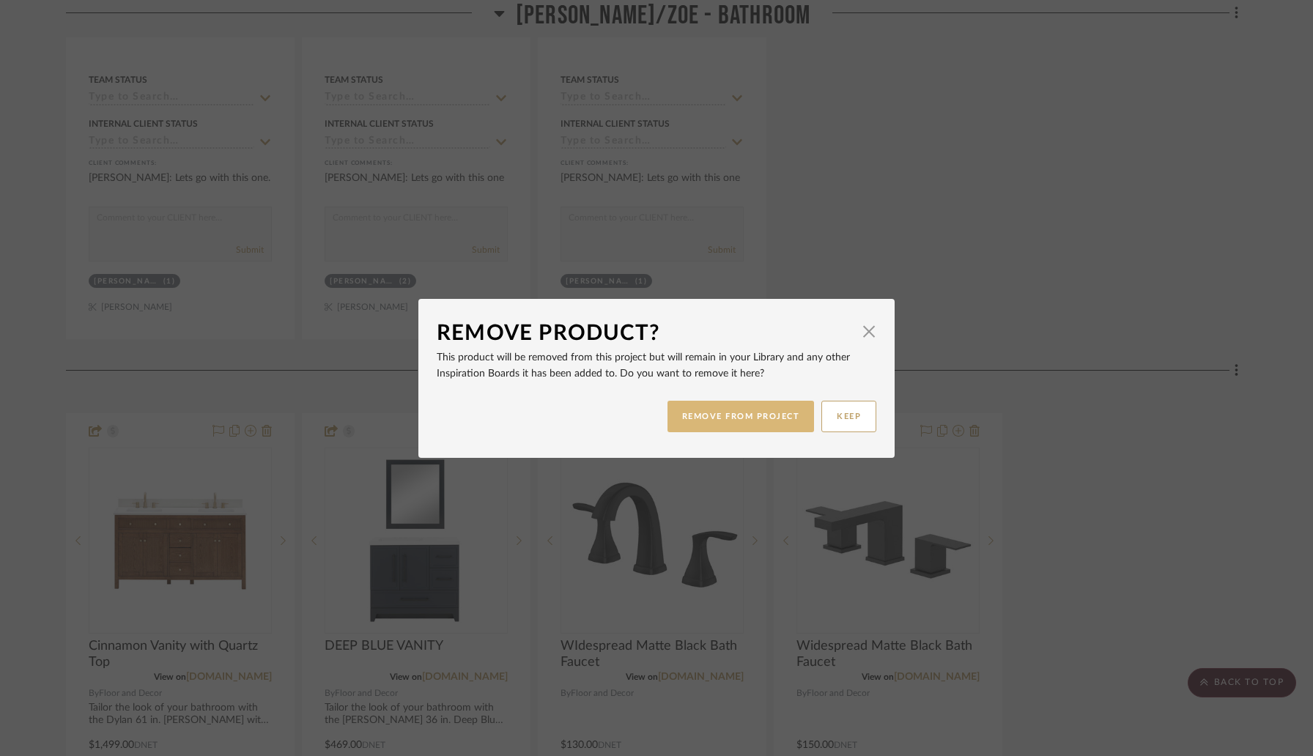
click at [720, 412] on button "REMOVE FROM PROJECT" at bounding box center [741, 417] width 147 height 32
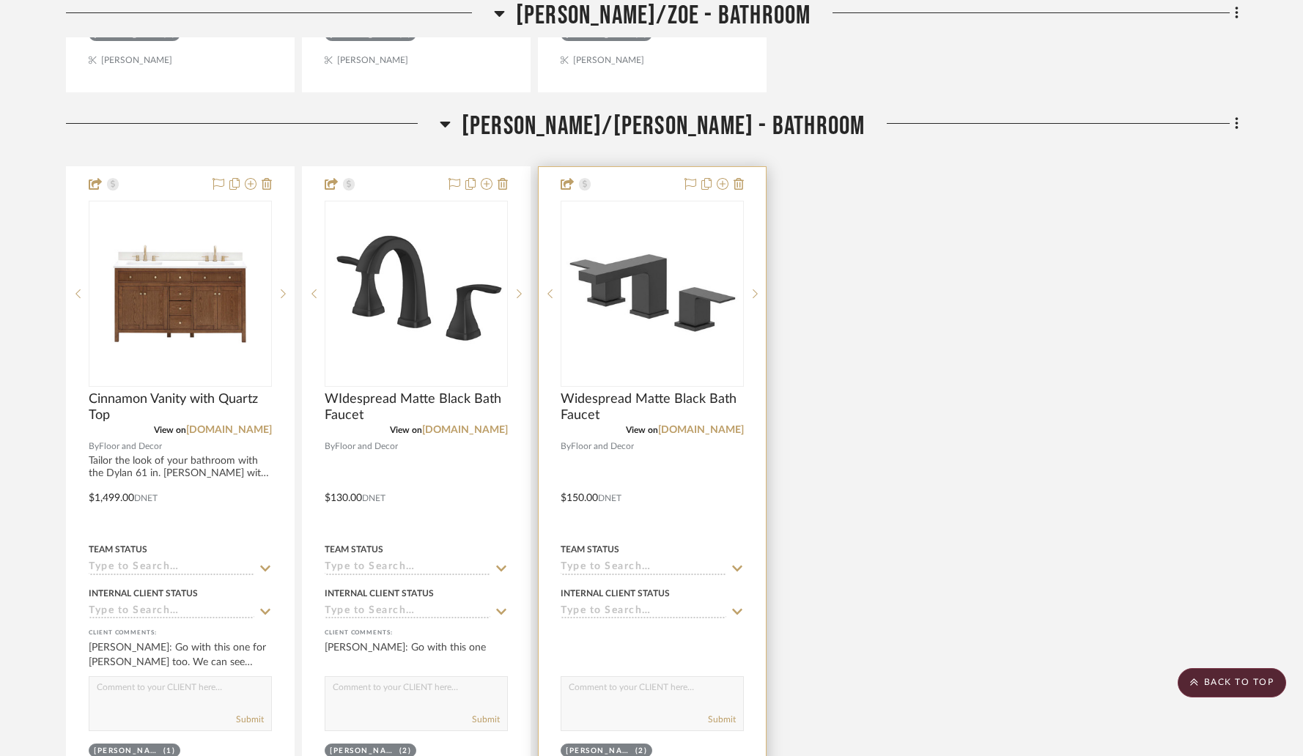
scroll to position [952, 0]
click at [742, 182] on icon at bounding box center [739, 183] width 10 height 12
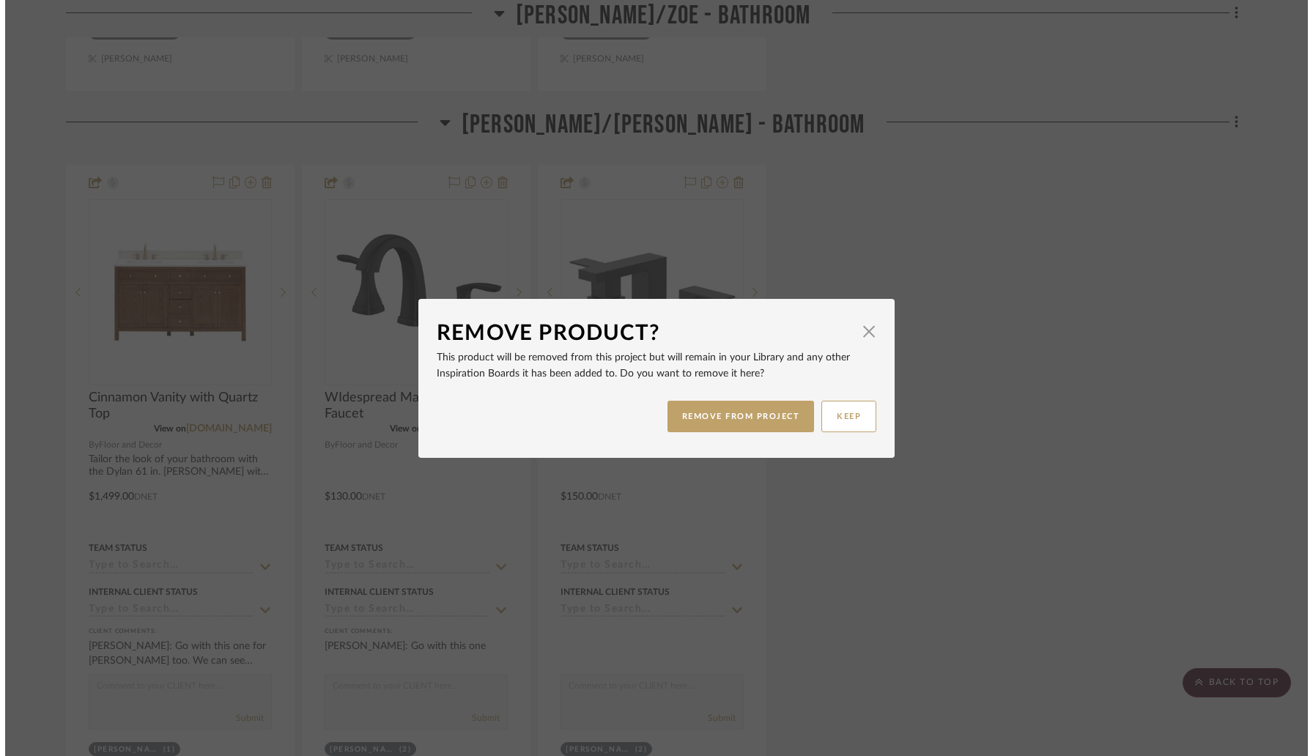
scroll to position [0, 0]
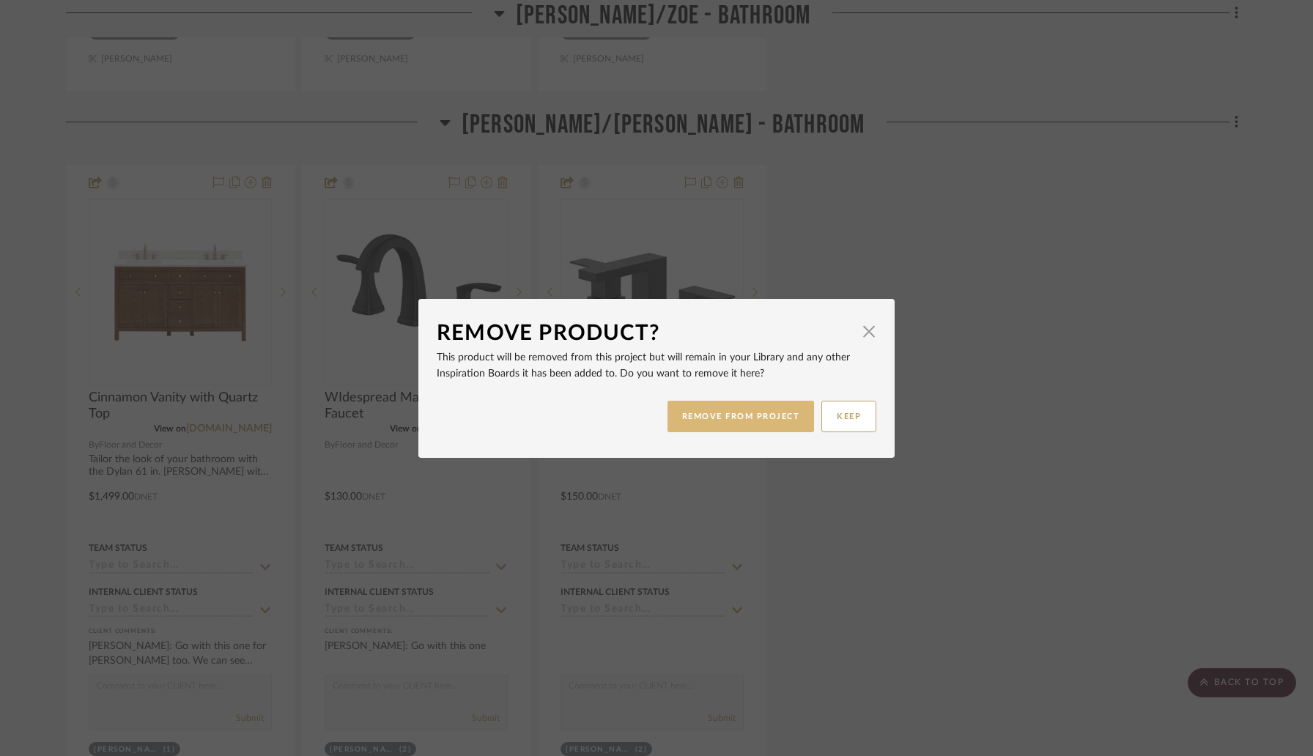
click at [699, 417] on button "REMOVE FROM PROJECT" at bounding box center [741, 417] width 147 height 32
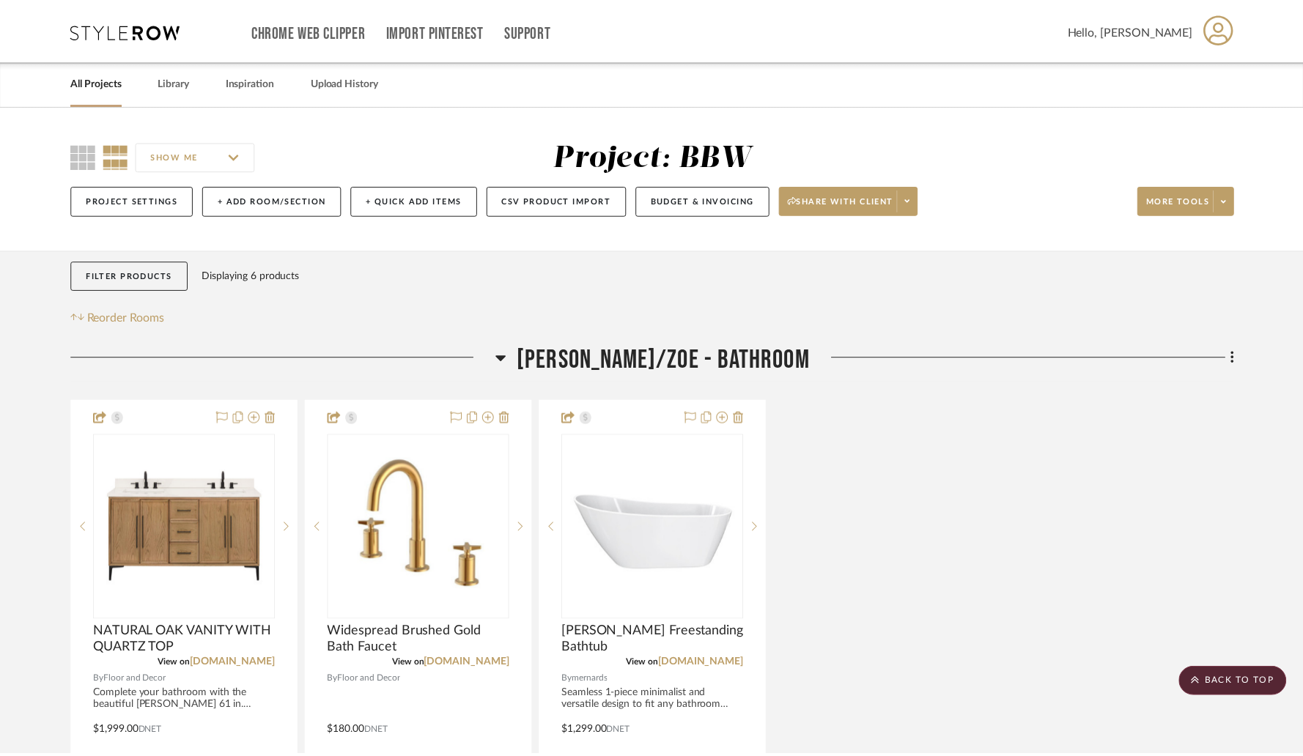
scroll to position [952, 0]
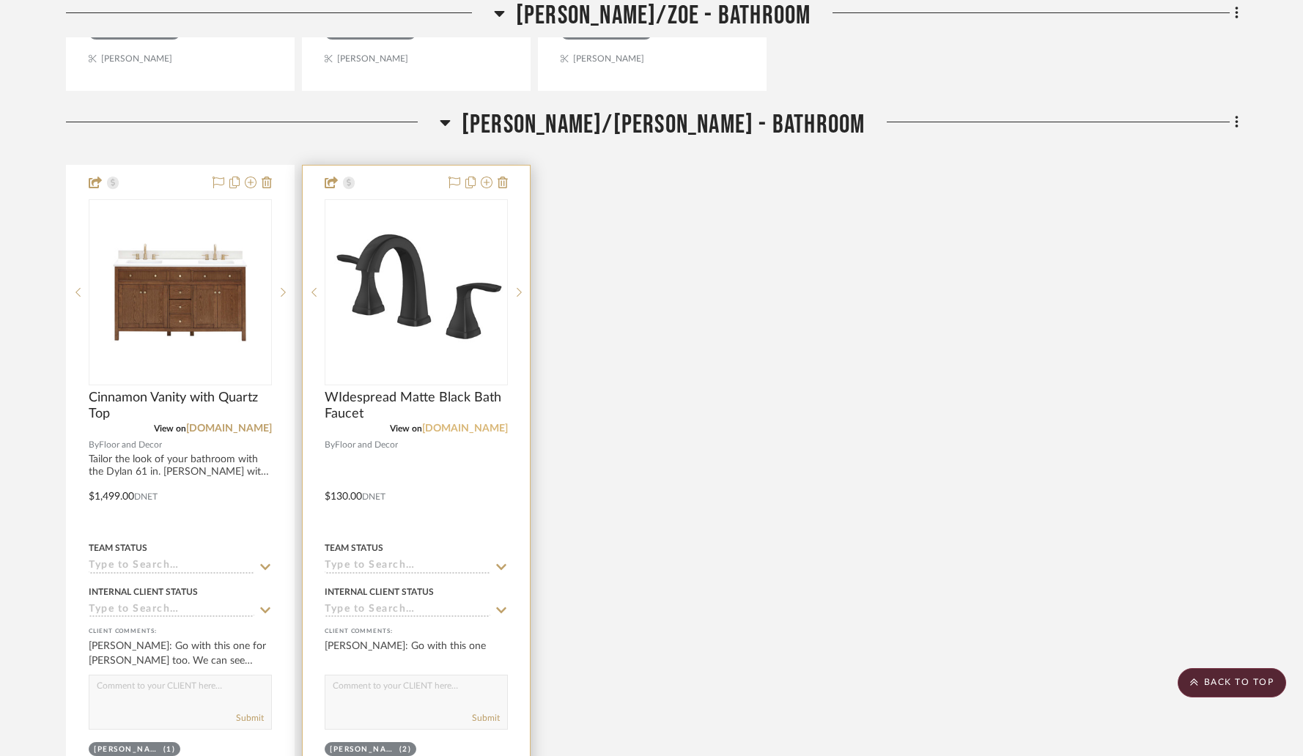
click at [468, 432] on link "flooranddecor.com" at bounding box center [465, 429] width 86 height 10
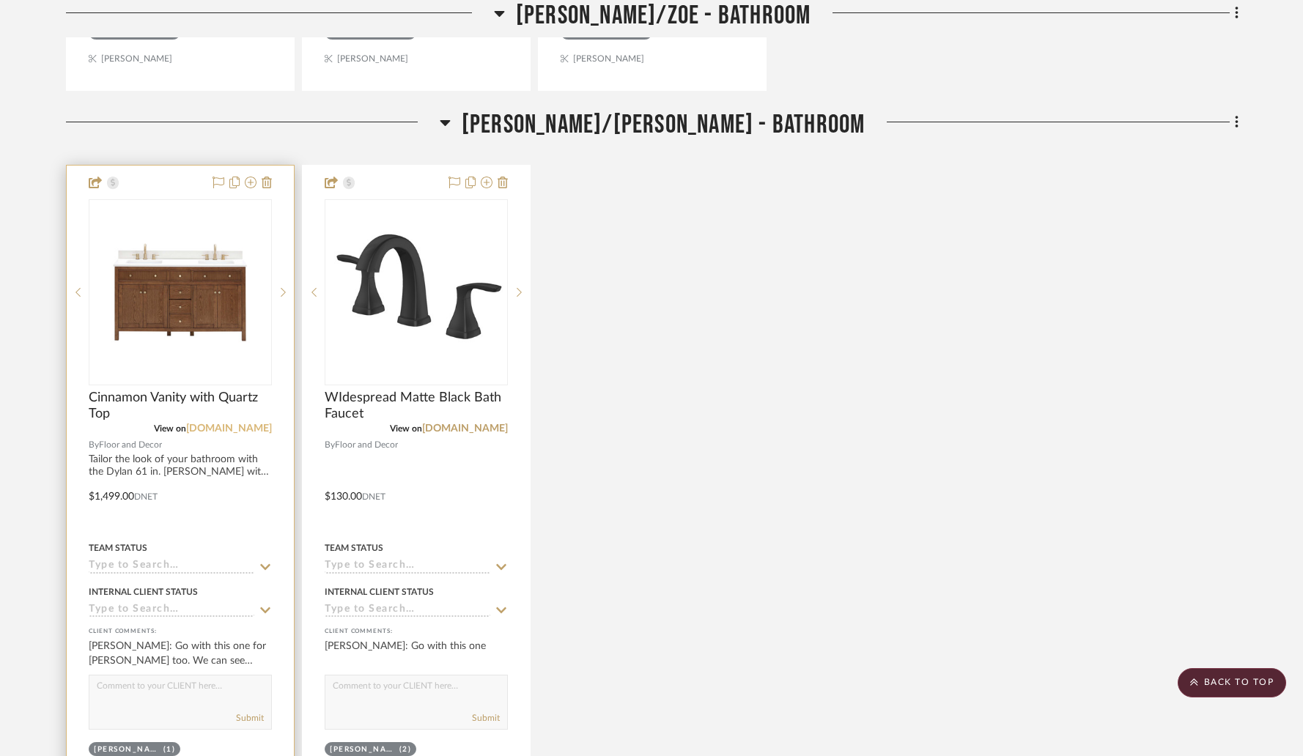
click at [207, 429] on link "flooranddecor.com" at bounding box center [229, 429] width 86 height 10
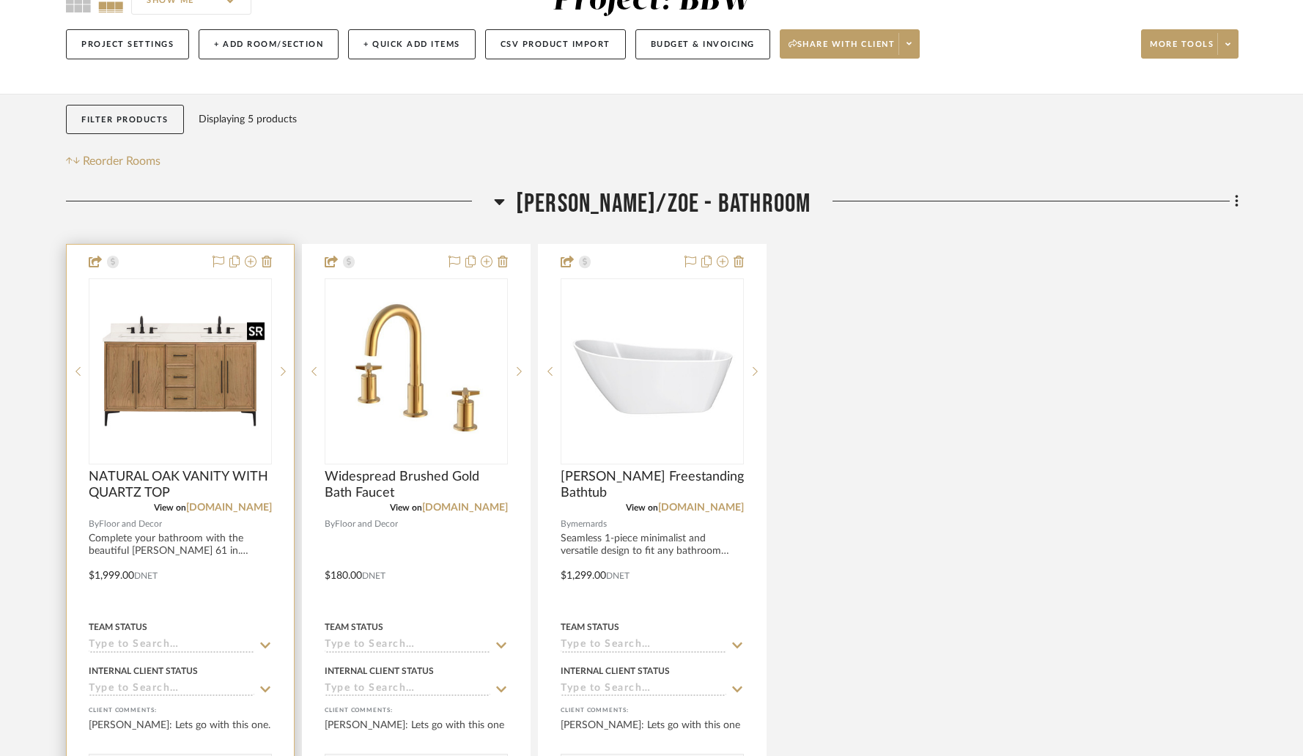
scroll to position [167, 0]
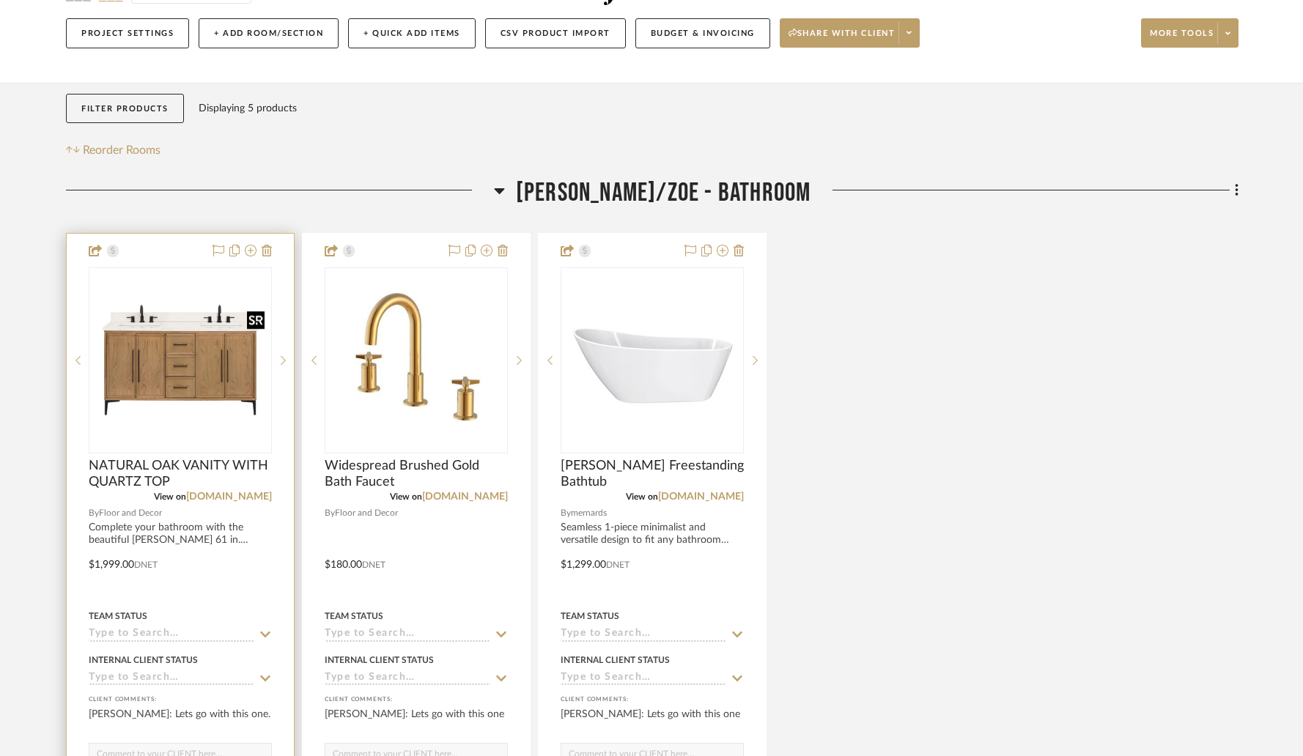
click at [214, 397] on img "0" at bounding box center [180, 360] width 180 height 180
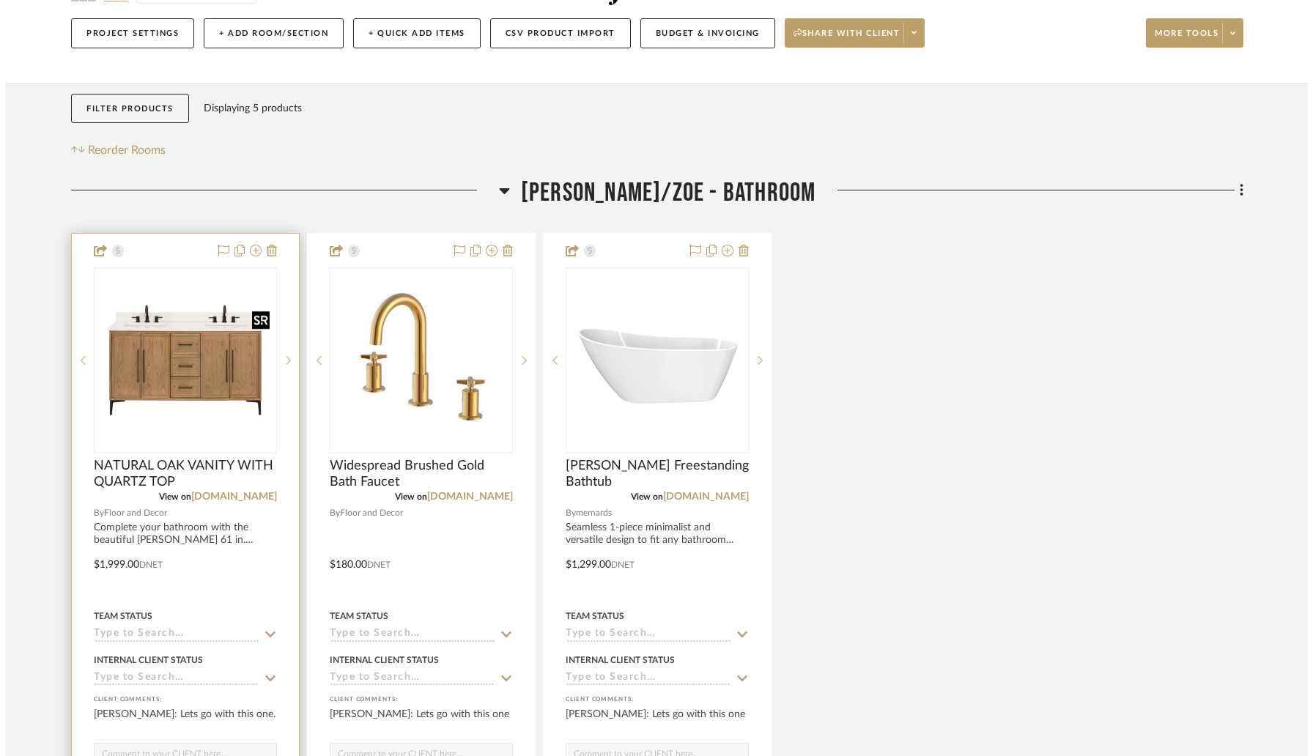
scroll to position [0, 0]
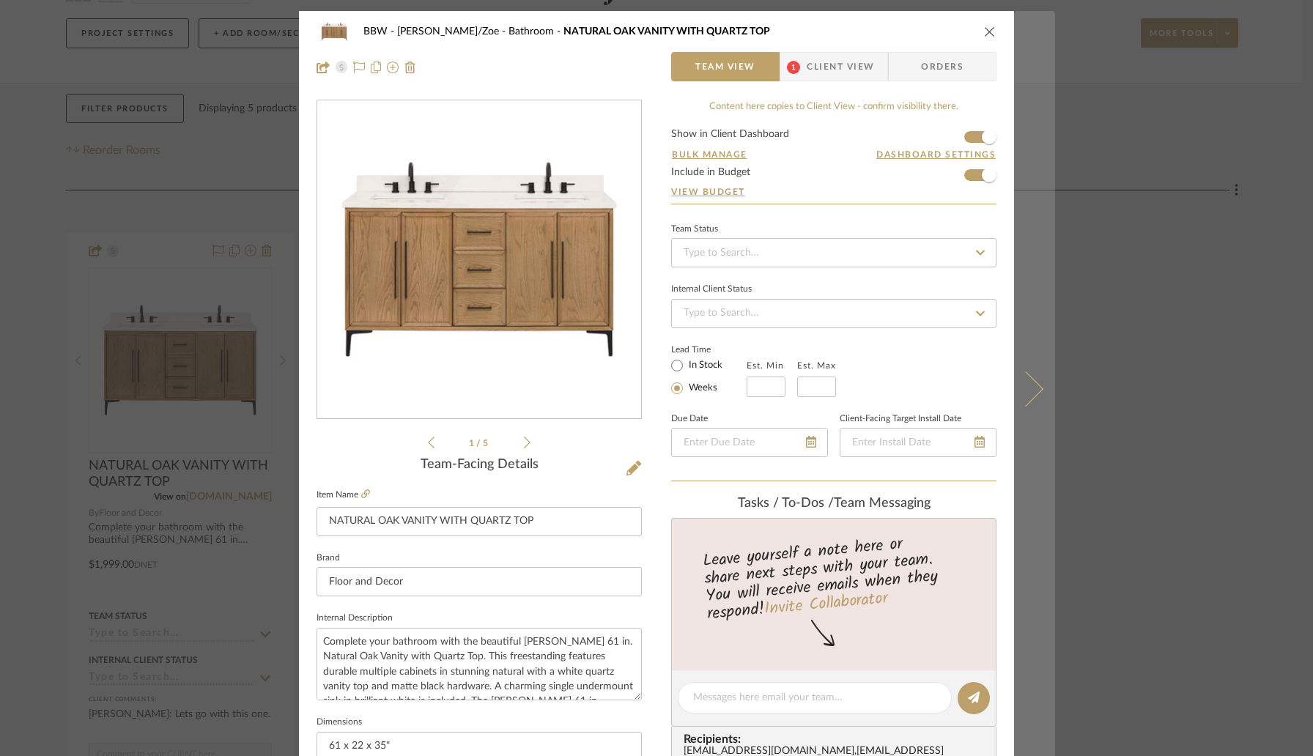
click at [1022, 384] on icon at bounding box center [1025, 389] width 35 height 35
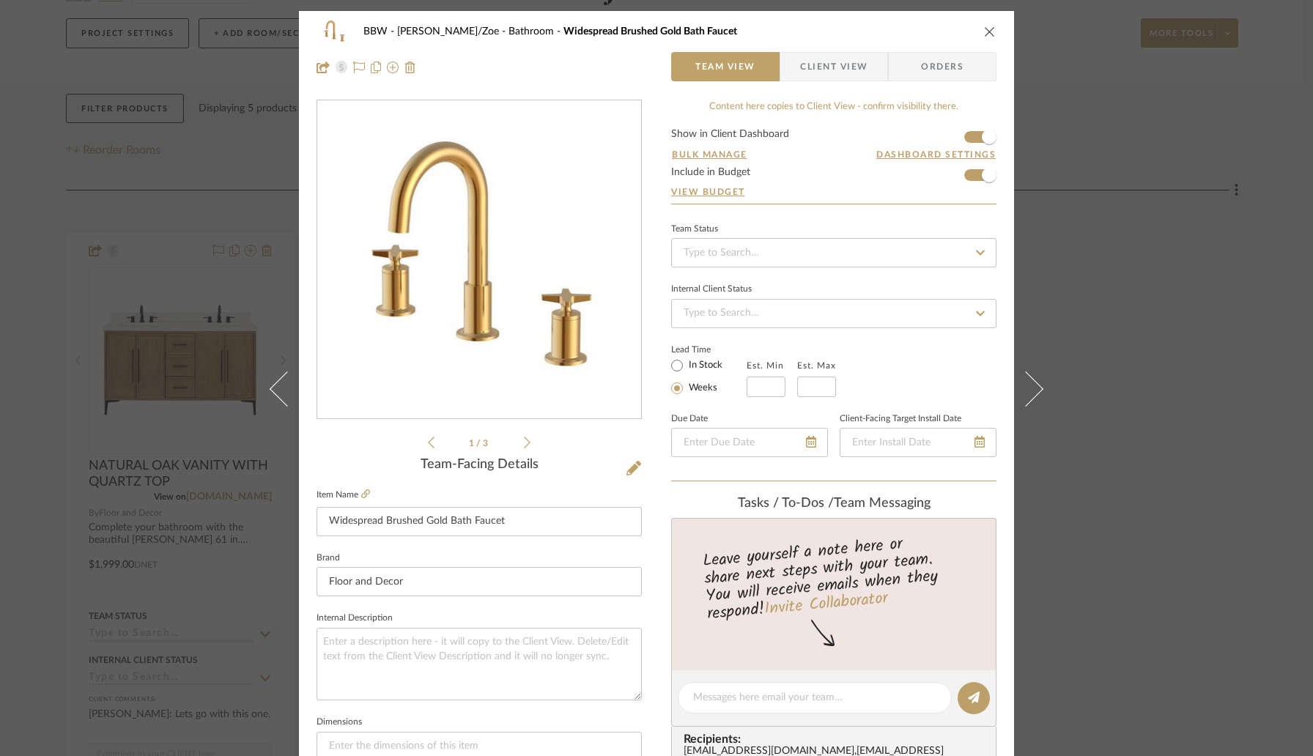
click at [1022, 384] on icon at bounding box center [1025, 389] width 35 height 35
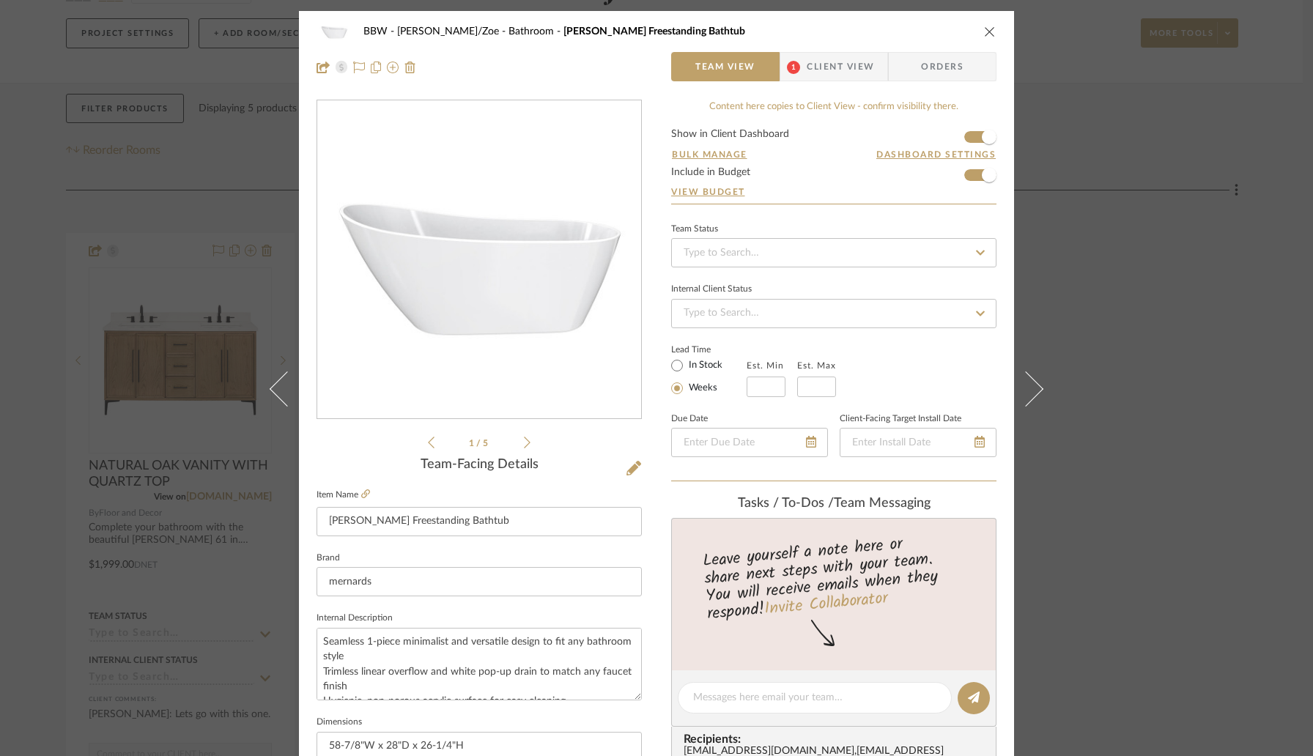
click at [1022, 384] on icon at bounding box center [1025, 389] width 35 height 35
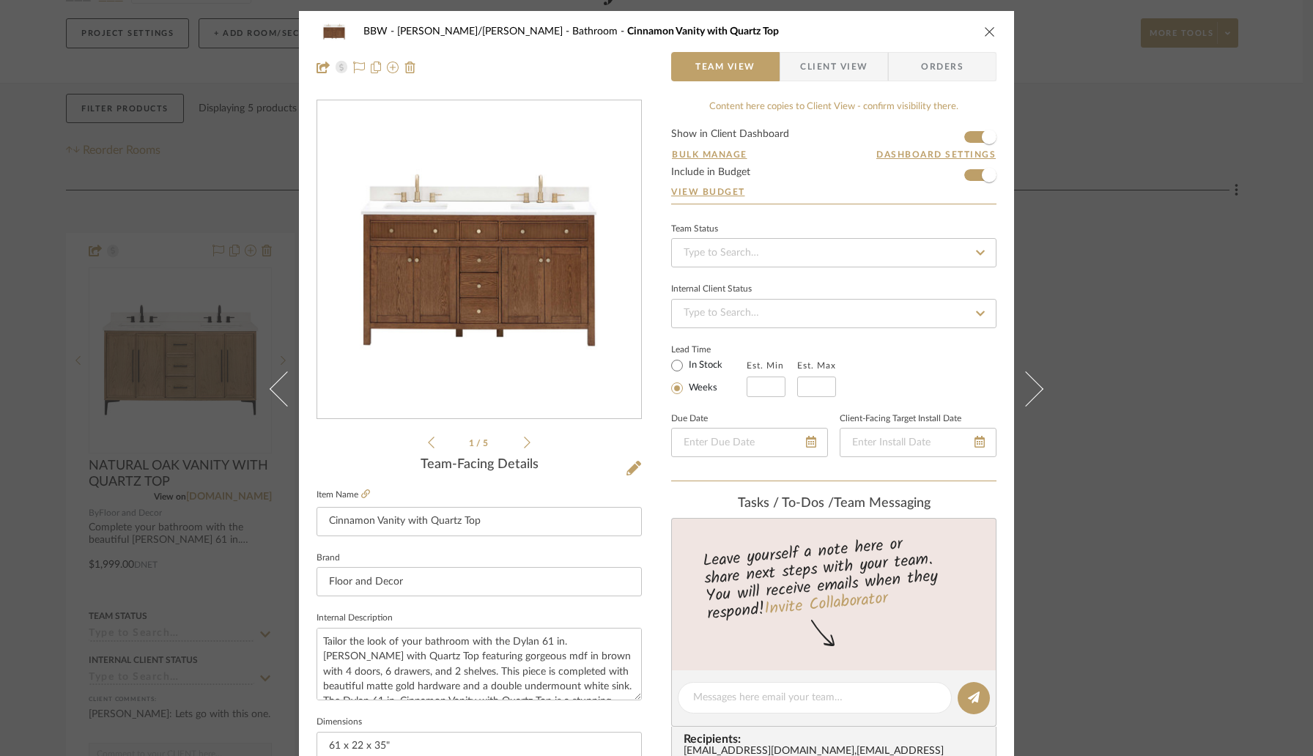
click at [1022, 384] on icon at bounding box center [1025, 389] width 35 height 35
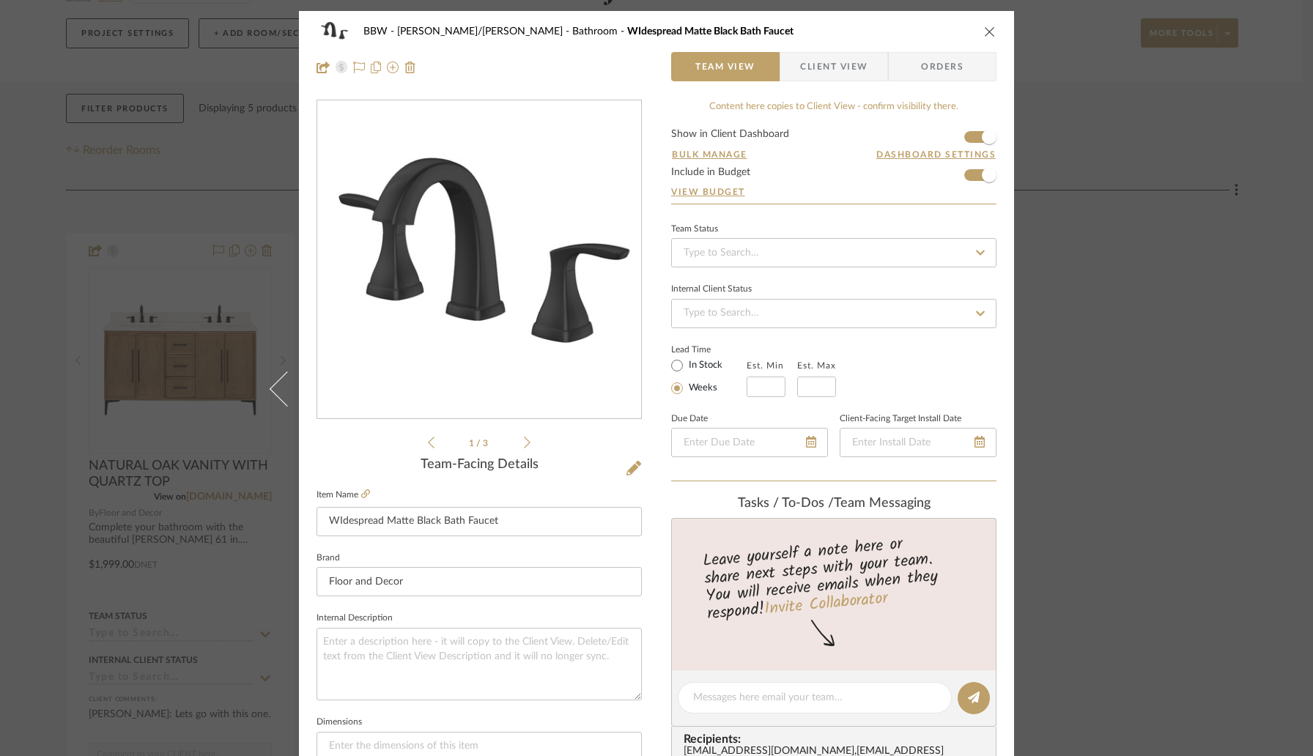
click at [1022, 384] on mat-dialog-content "BBW Kate/Jen - Bathroom WIdespread Matte Black Bath Faucet Team View Client Vie…" at bounding box center [656, 688] width 797 height 1354
click at [989, 35] on icon "close" at bounding box center [990, 32] width 12 height 12
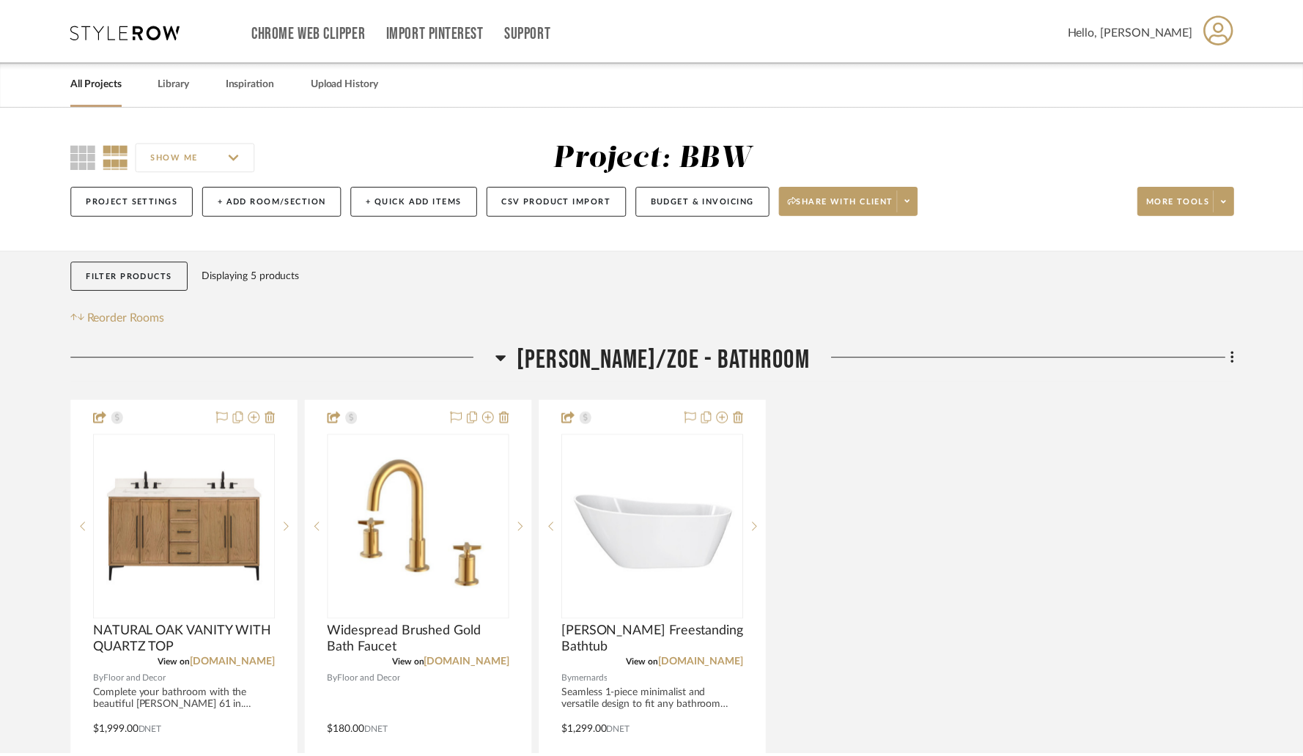
scroll to position [167, 0]
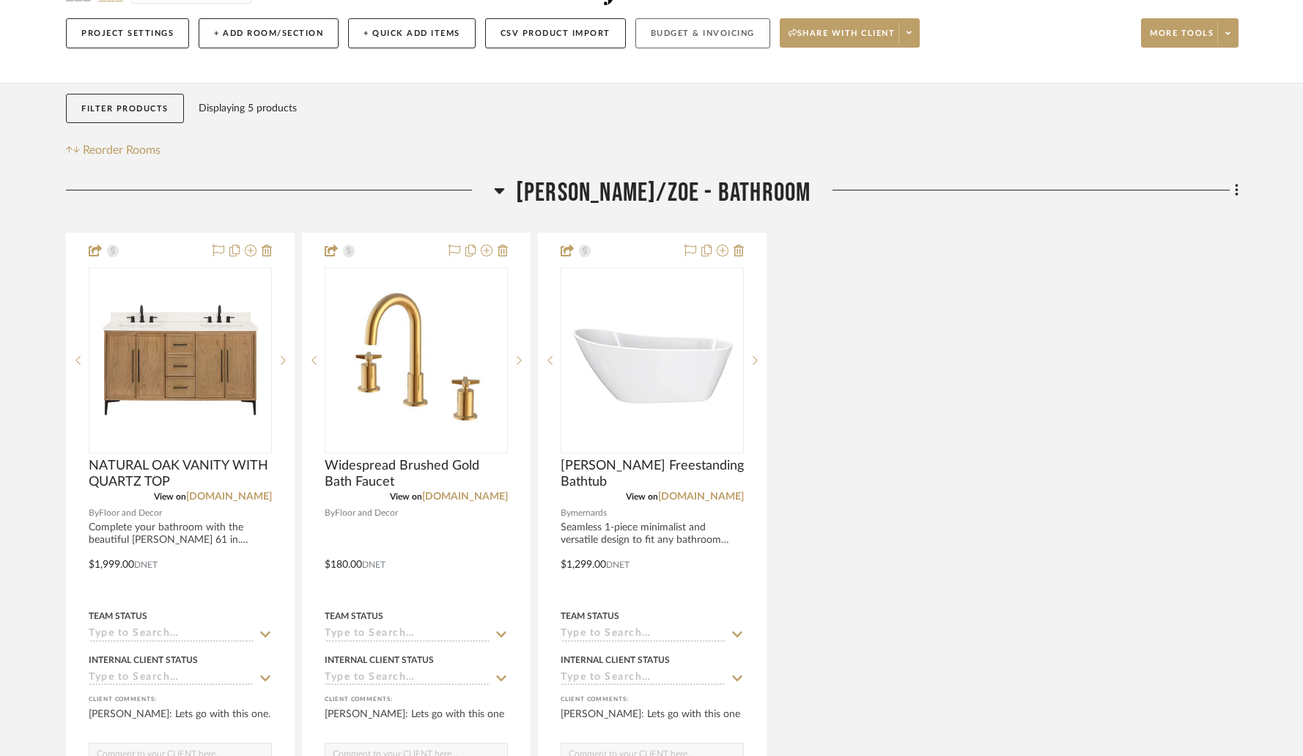
click at [712, 37] on button "Budget & Invoicing" at bounding box center [702, 33] width 135 height 30
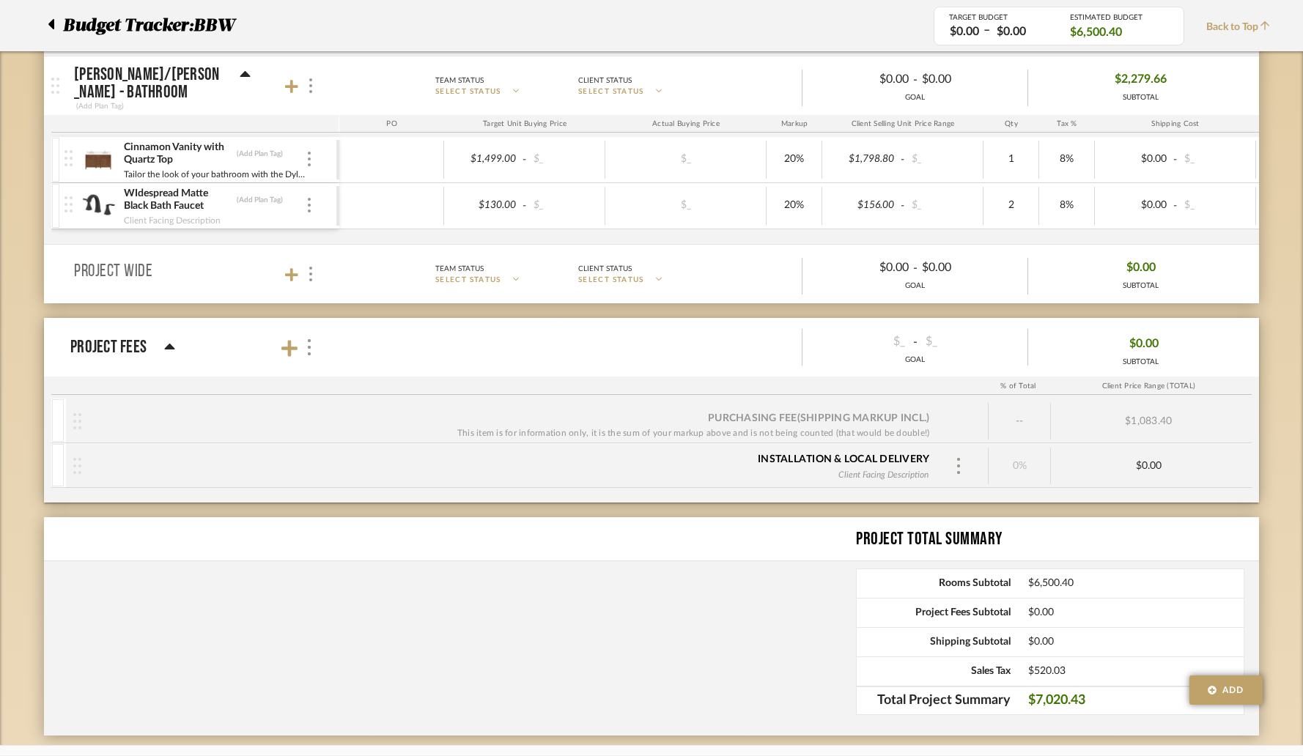
scroll to position [539, 0]
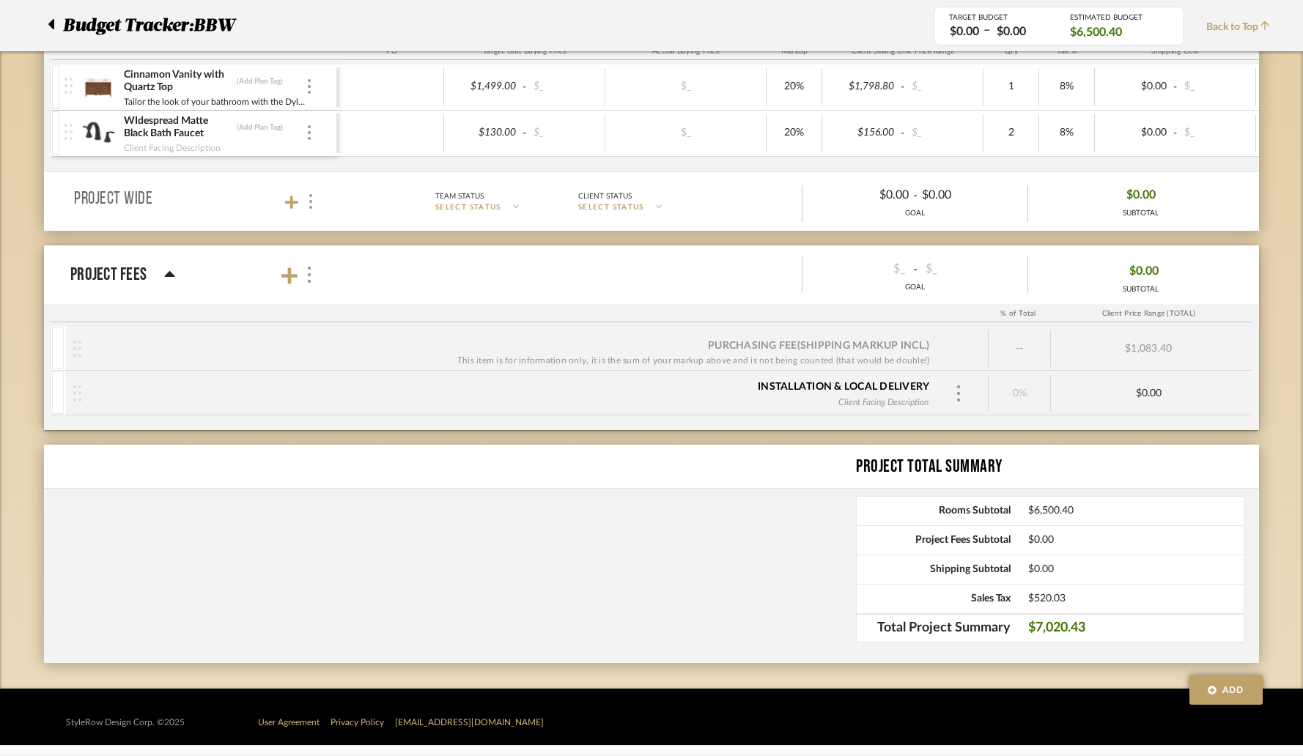
click at [1036, 569] on span "$0.00" at bounding box center [1135, 570] width 215 height 12
click at [1064, 569] on span "$0.00" at bounding box center [1135, 570] width 215 height 12
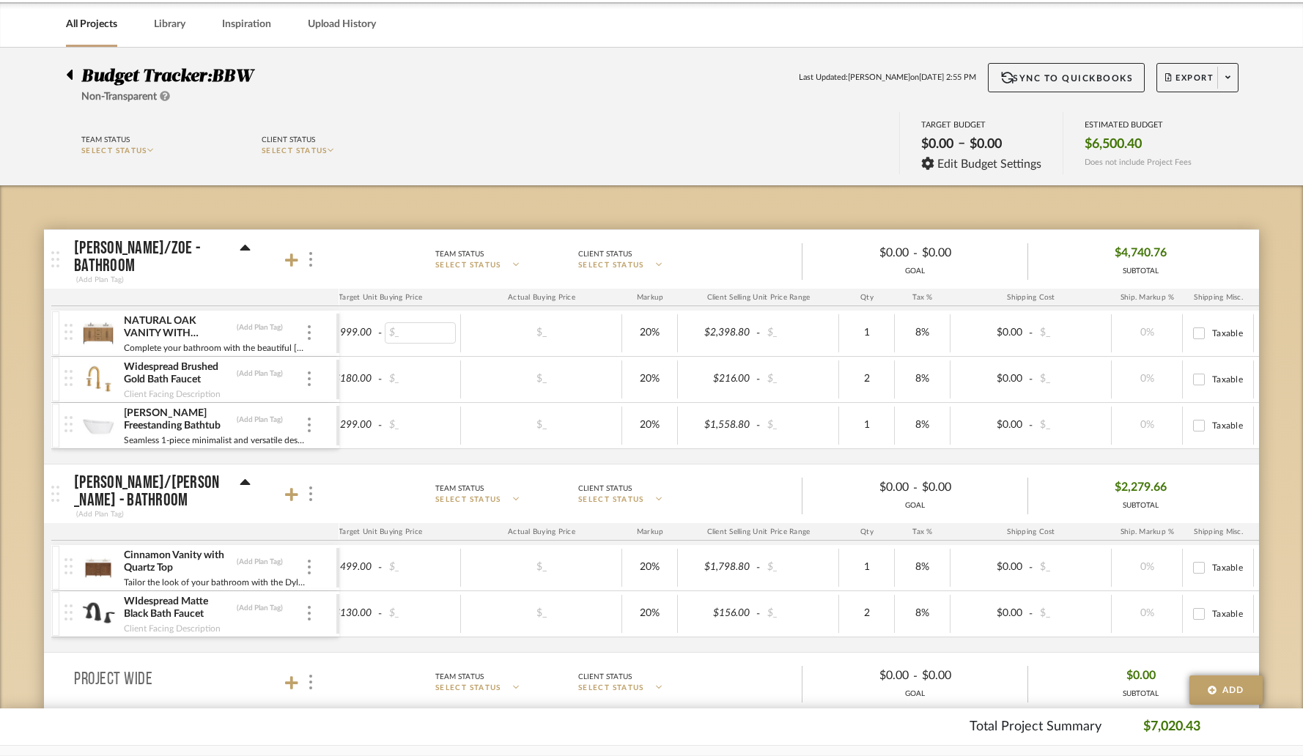
scroll to position [0, 209]
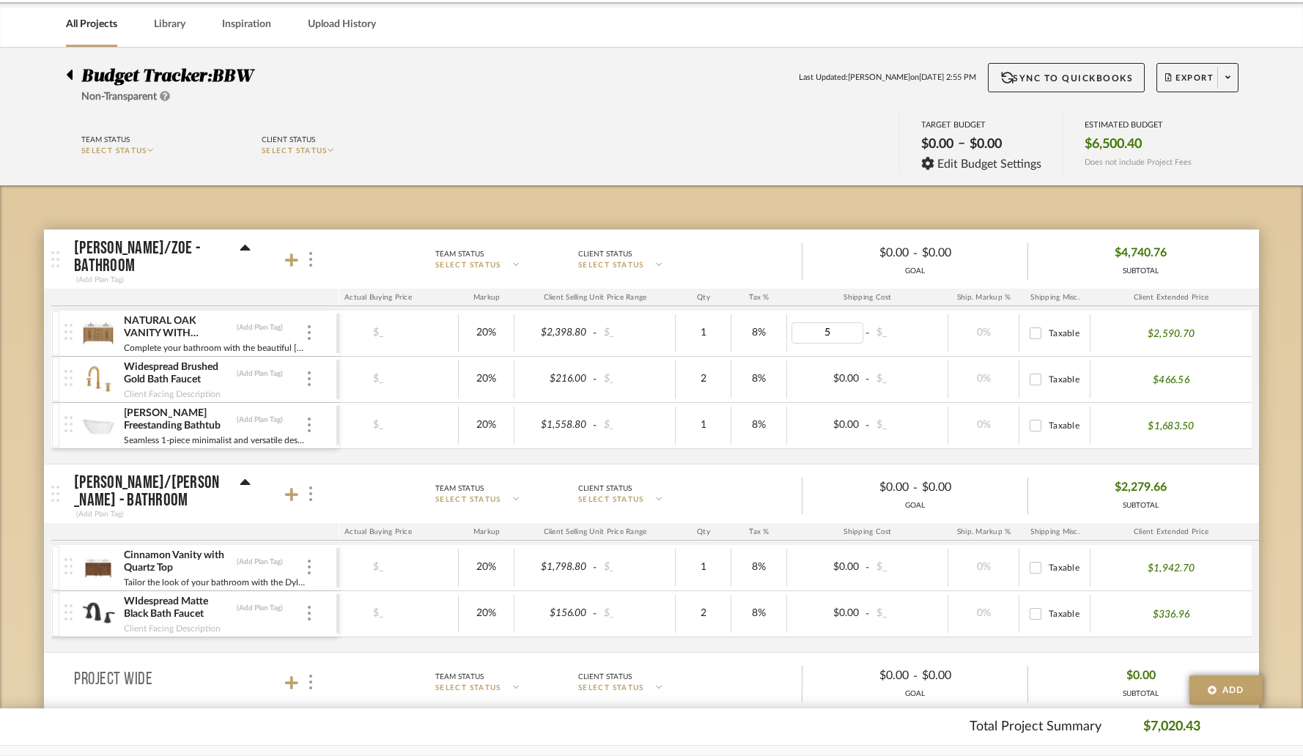
type input "50"
type input "25"
type input "50"
type input "25"
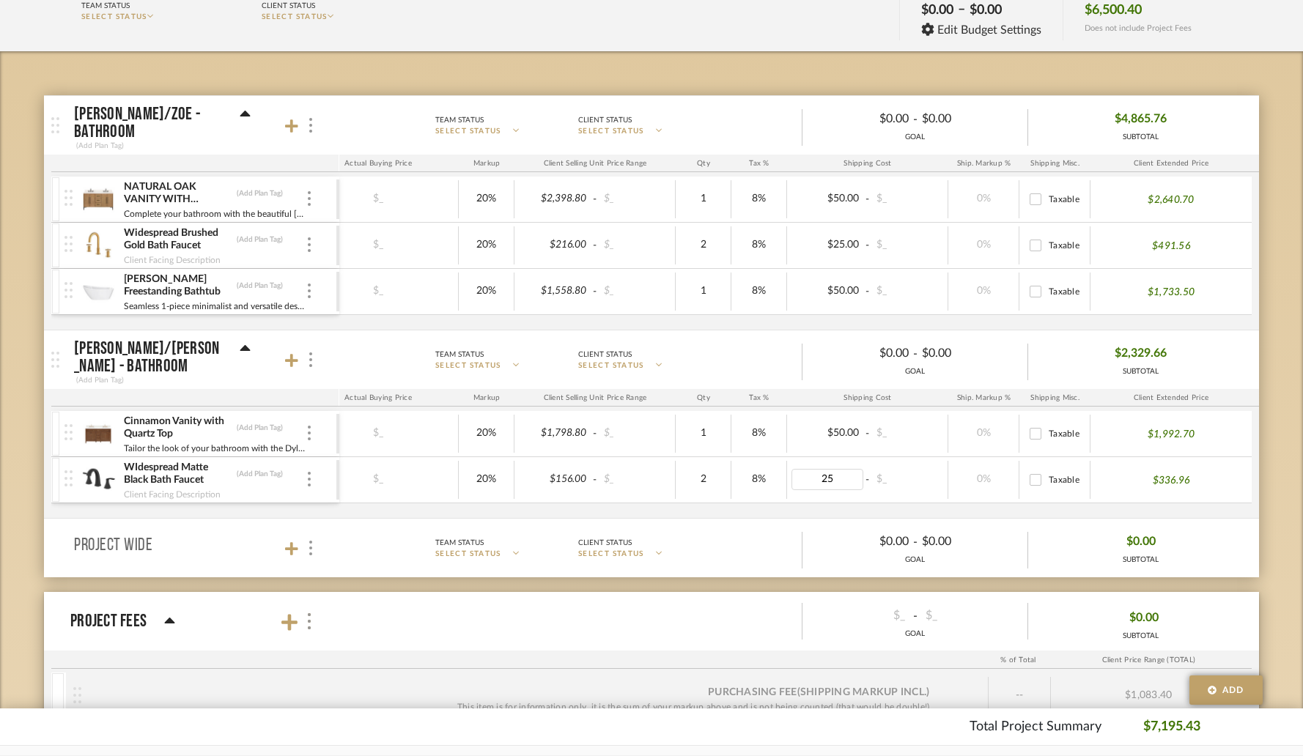
scroll to position [320, 0]
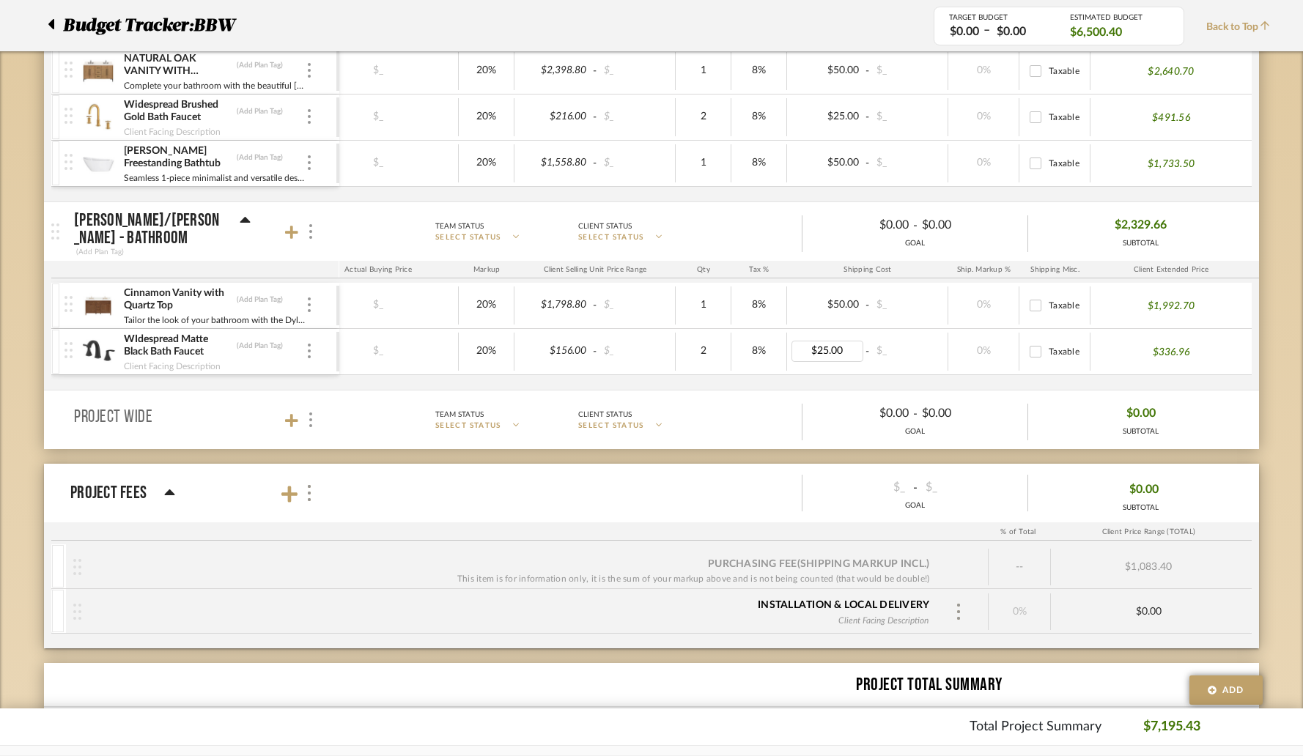
click at [1209, 451] on div "Anna/Zoe - Bathroom (Add Plan Tag) Team Status SELECT STATUS Client Status SELE…" at bounding box center [651, 415] width 1215 height 984
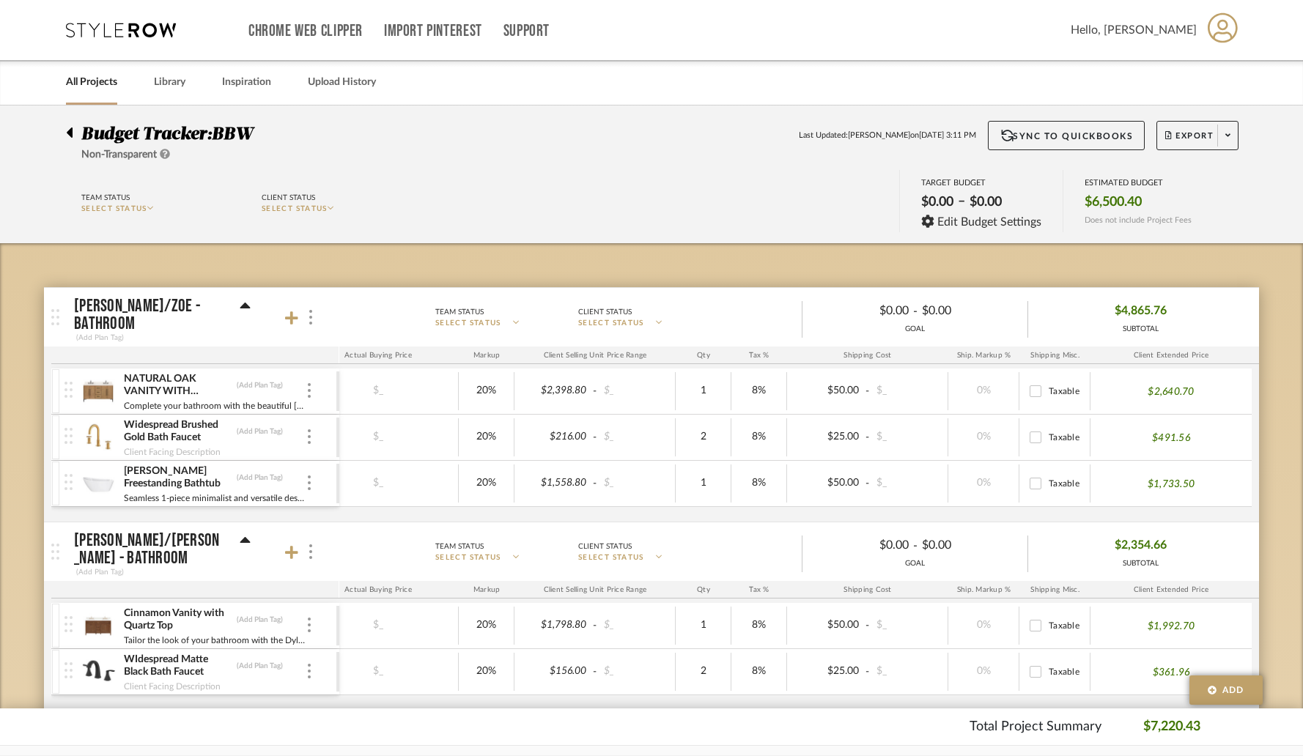
click at [71, 133] on icon at bounding box center [70, 133] width 6 height 10
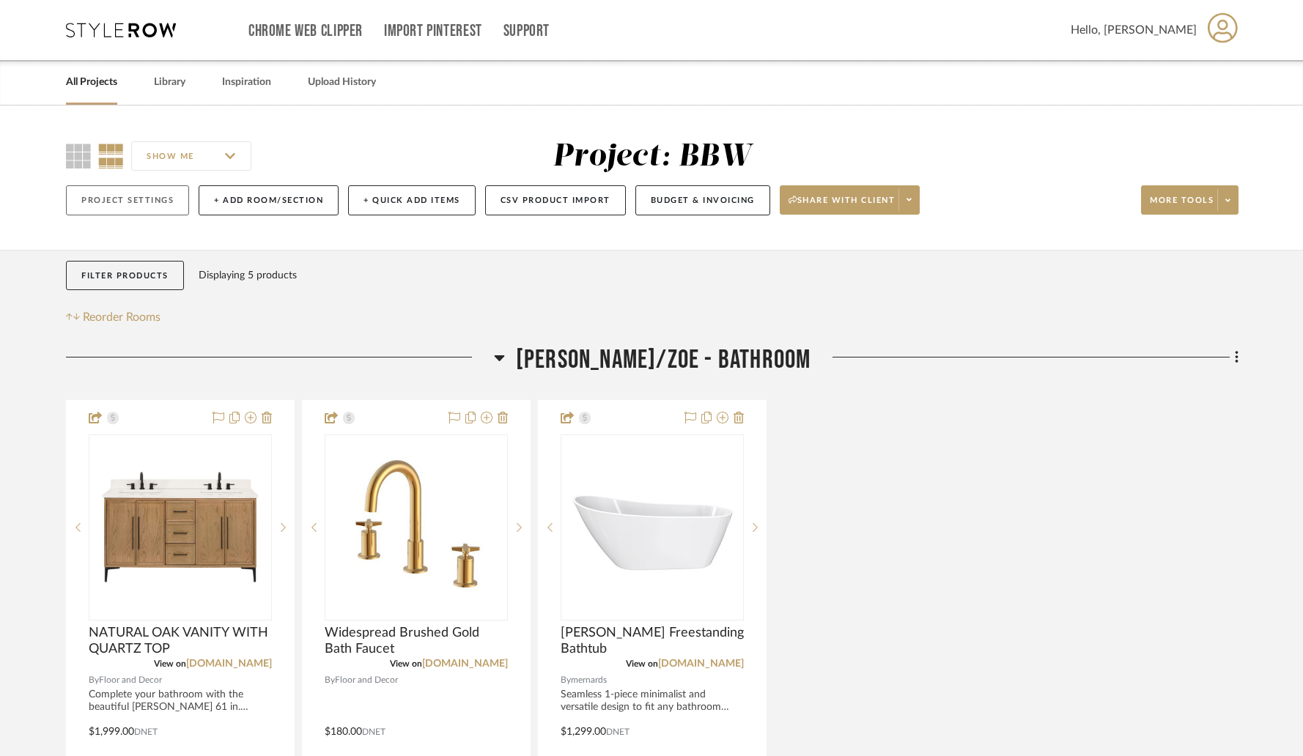
click at [147, 210] on button "Project Settings" at bounding box center [127, 200] width 123 height 30
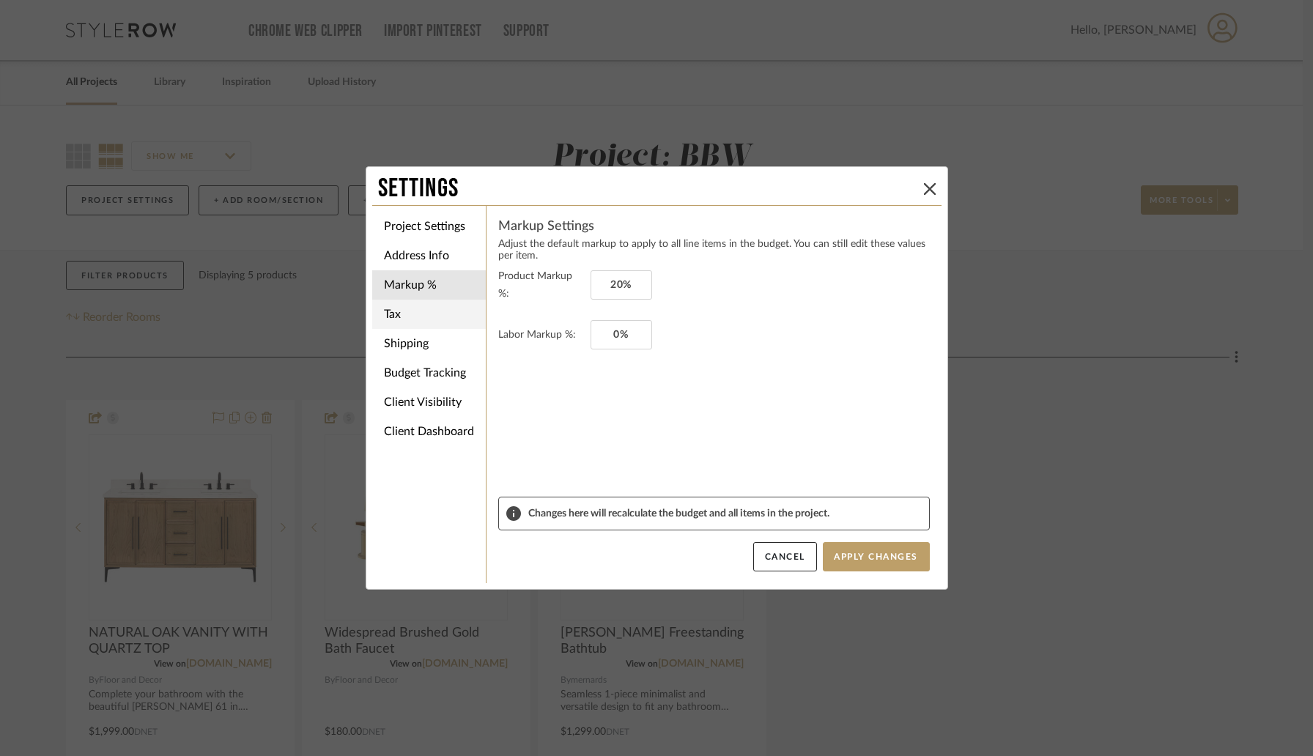
click at [449, 314] on li "Tax" at bounding box center [429, 314] width 114 height 29
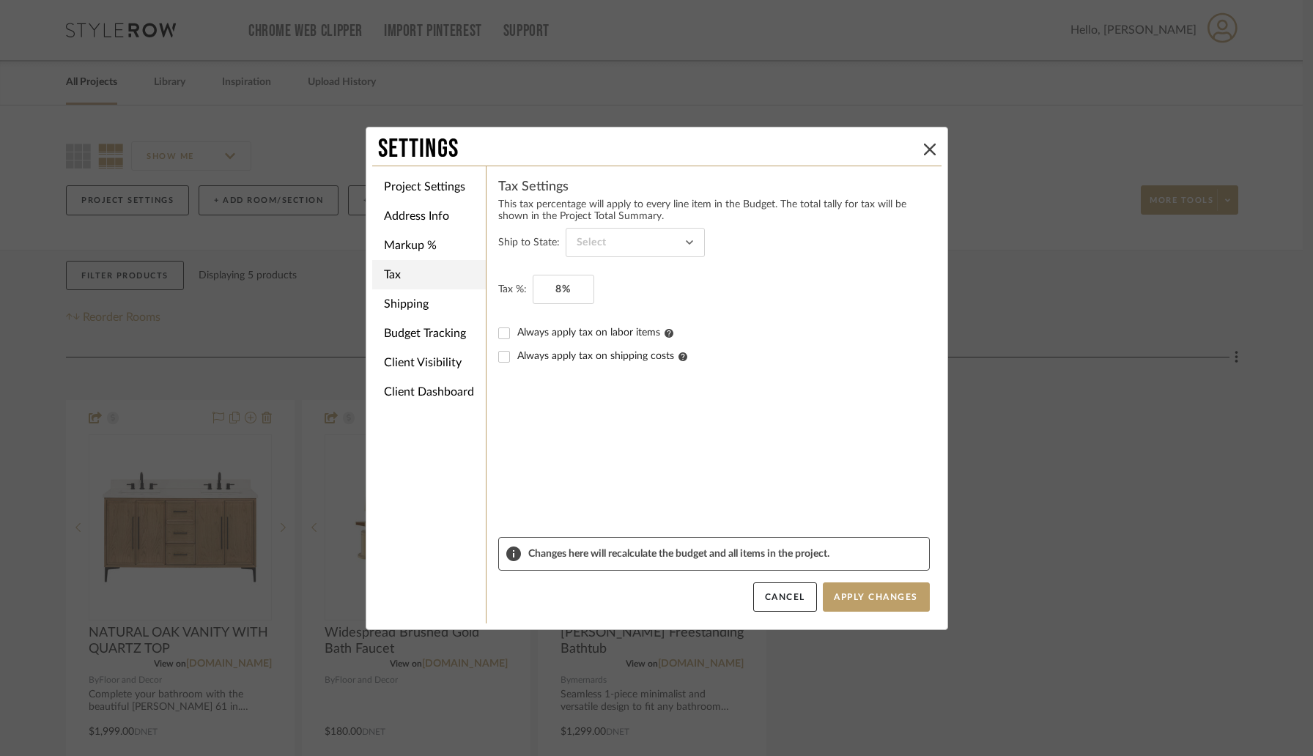
type input "Ohio"
click at [439, 311] on li "Shipping" at bounding box center [429, 303] width 114 height 29
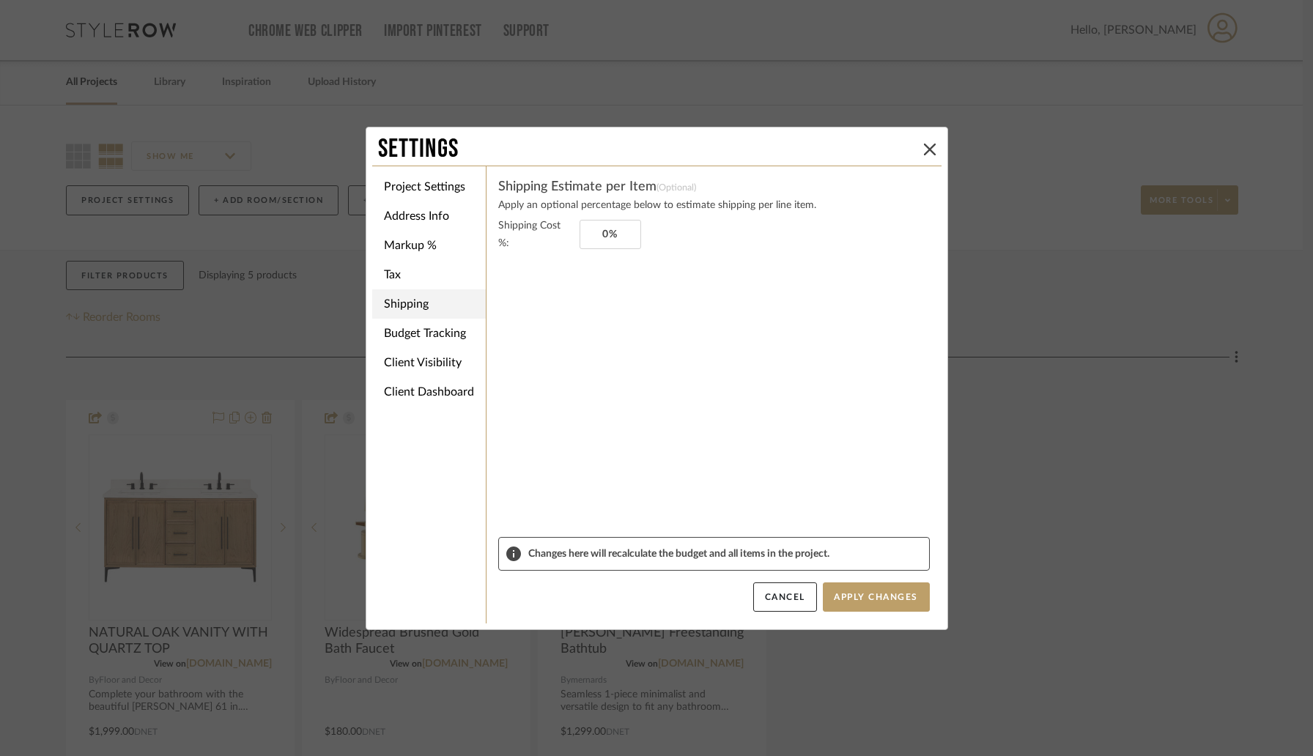
click at [439, 308] on li "Shipping" at bounding box center [429, 303] width 114 height 29
click at [613, 233] on input "0" at bounding box center [611, 234] width 62 height 29
type input "1"
click at [719, 395] on sr-form-field "Shipping Cost %: 5%" at bounding box center [714, 377] width 432 height 320
click at [622, 235] on input "5" at bounding box center [611, 234] width 62 height 29
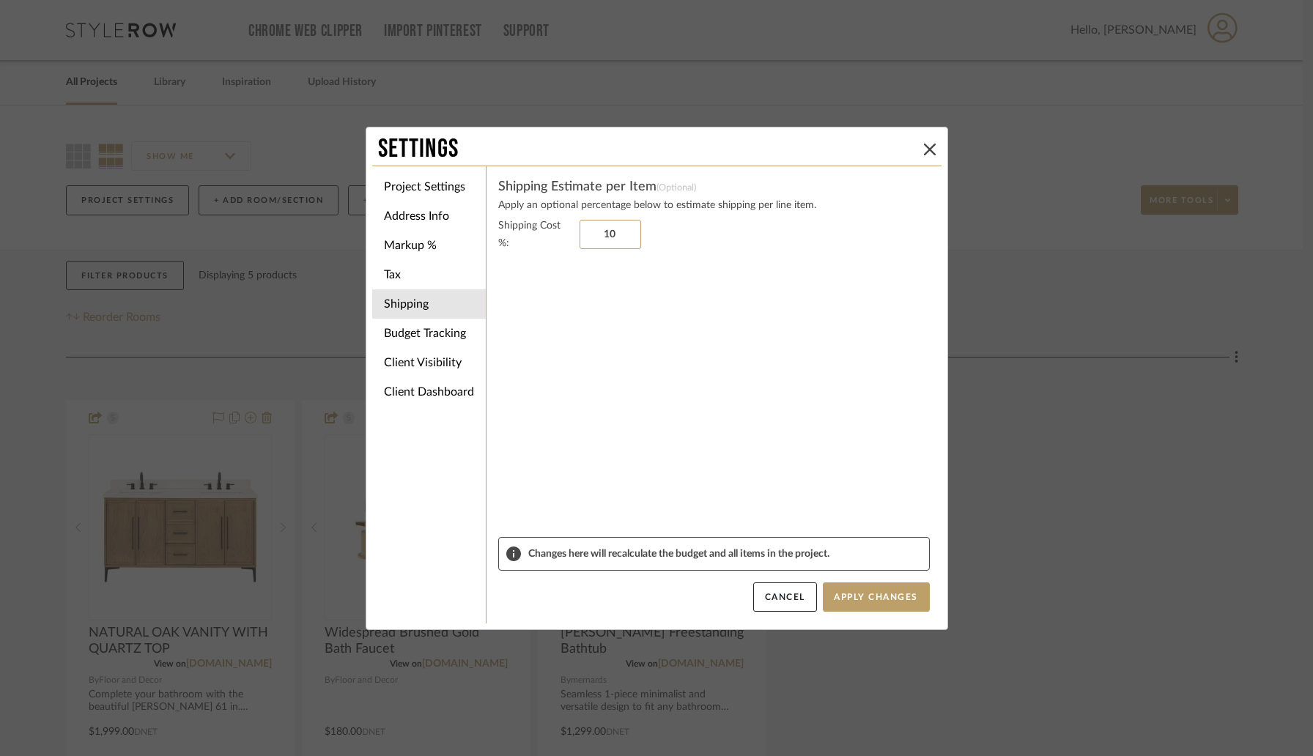
type input "1"
type input "7%"
click at [583, 429] on sr-form-field "Shipping Cost %: 7%" at bounding box center [714, 377] width 432 height 320
click at [853, 595] on button "Apply Changes" at bounding box center [876, 597] width 107 height 29
click at [927, 146] on icon at bounding box center [930, 150] width 12 height 12
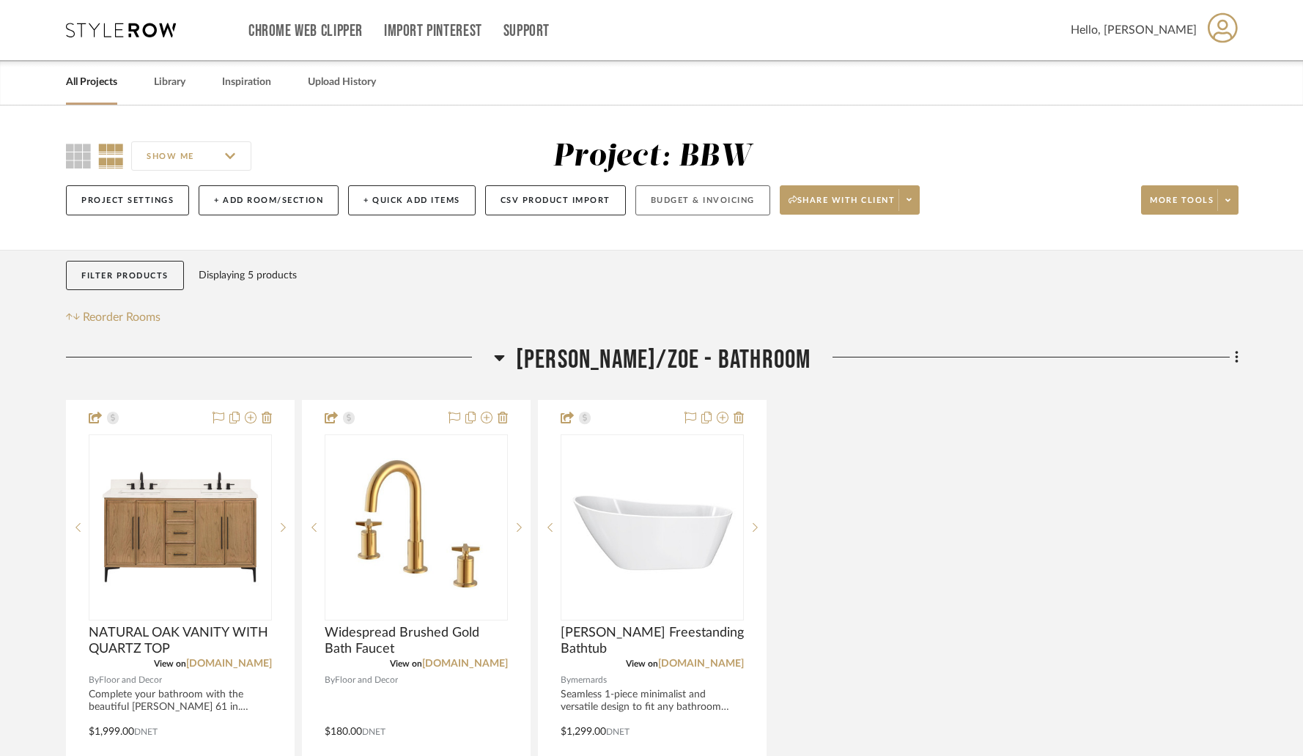
click at [674, 204] on button "Budget & Invoicing" at bounding box center [702, 200] width 135 height 30
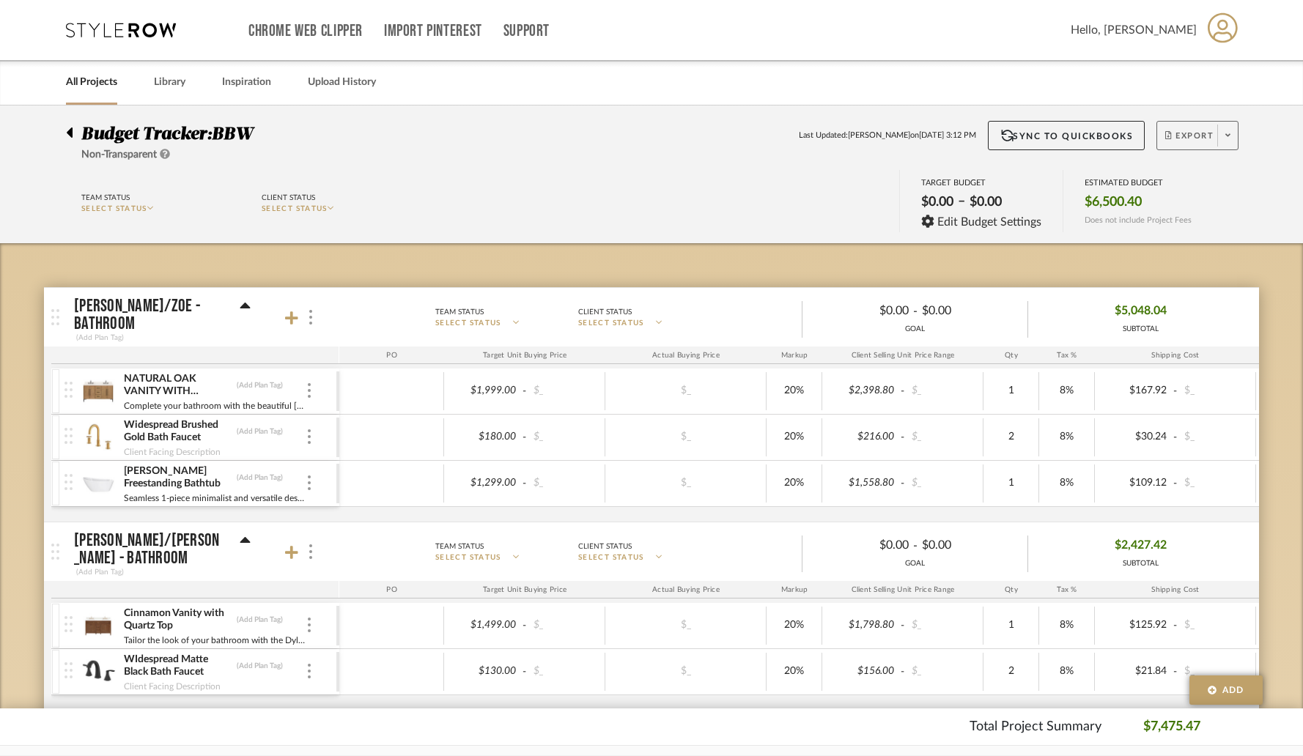
click at [1187, 137] on span "Export" at bounding box center [1189, 141] width 48 height 22
click at [1192, 178] on span "Export PDF" at bounding box center [1223, 178] width 110 height 12
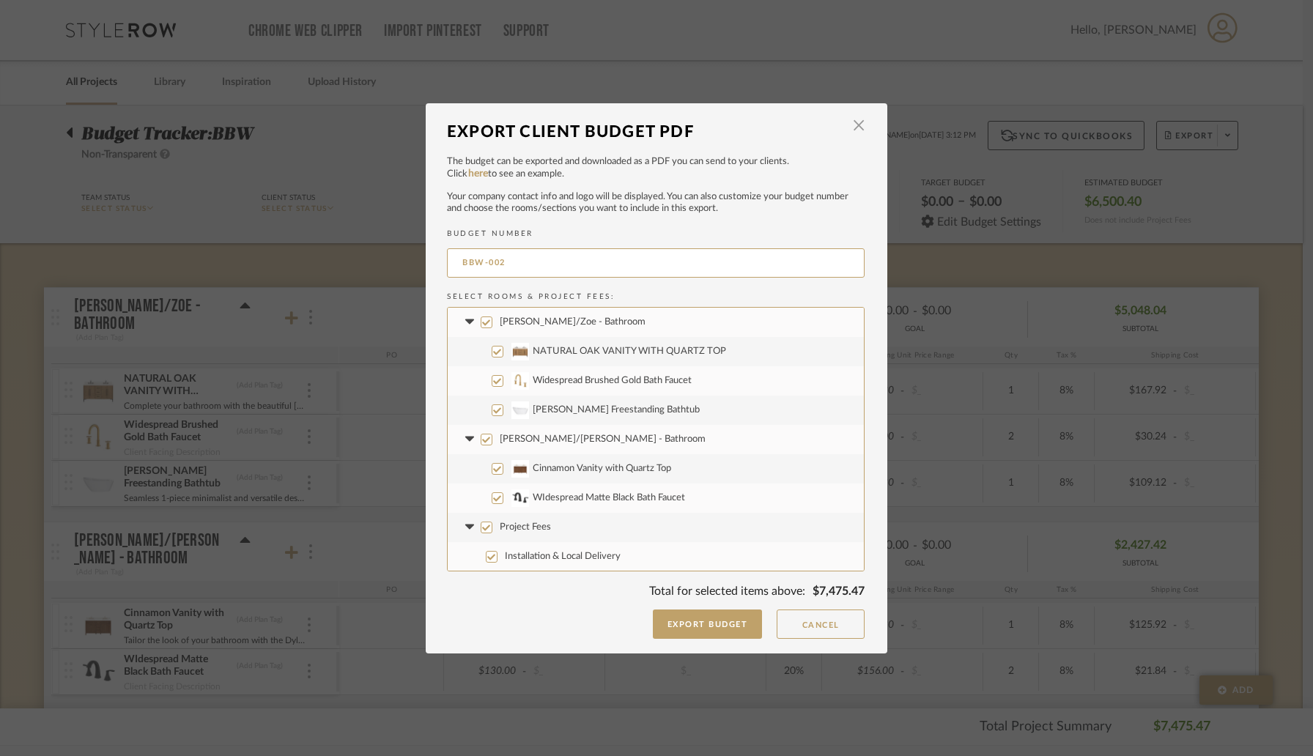
scroll to position [1, 0]
click at [515, 555] on span "Installation & Local Delivery" at bounding box center [563, 556] width 116 height 10
click at [498, 555] on input "Installation & Local Delivery" at bounding box center [492, 556] width 12 height 12
checkbox input "false"
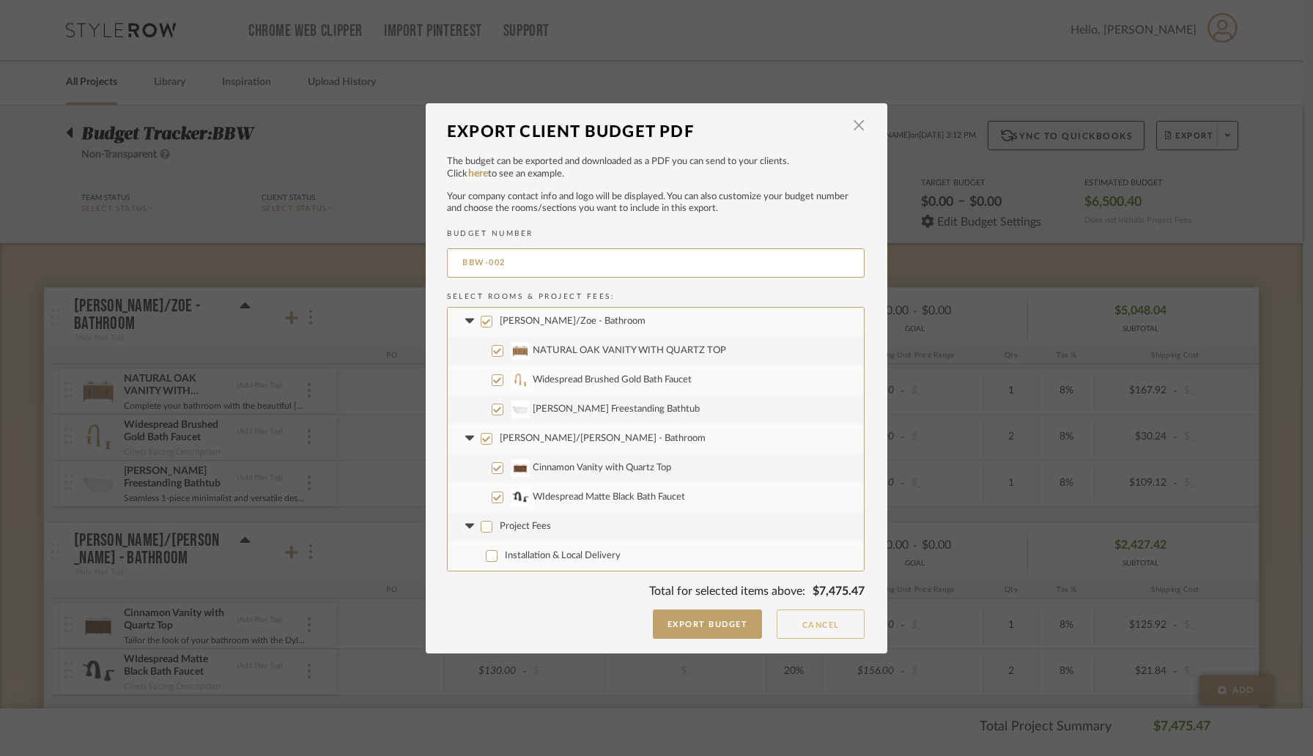
click at [807, 622] on button "Cancel" at bounding box center [821, 624] width 88 height 29
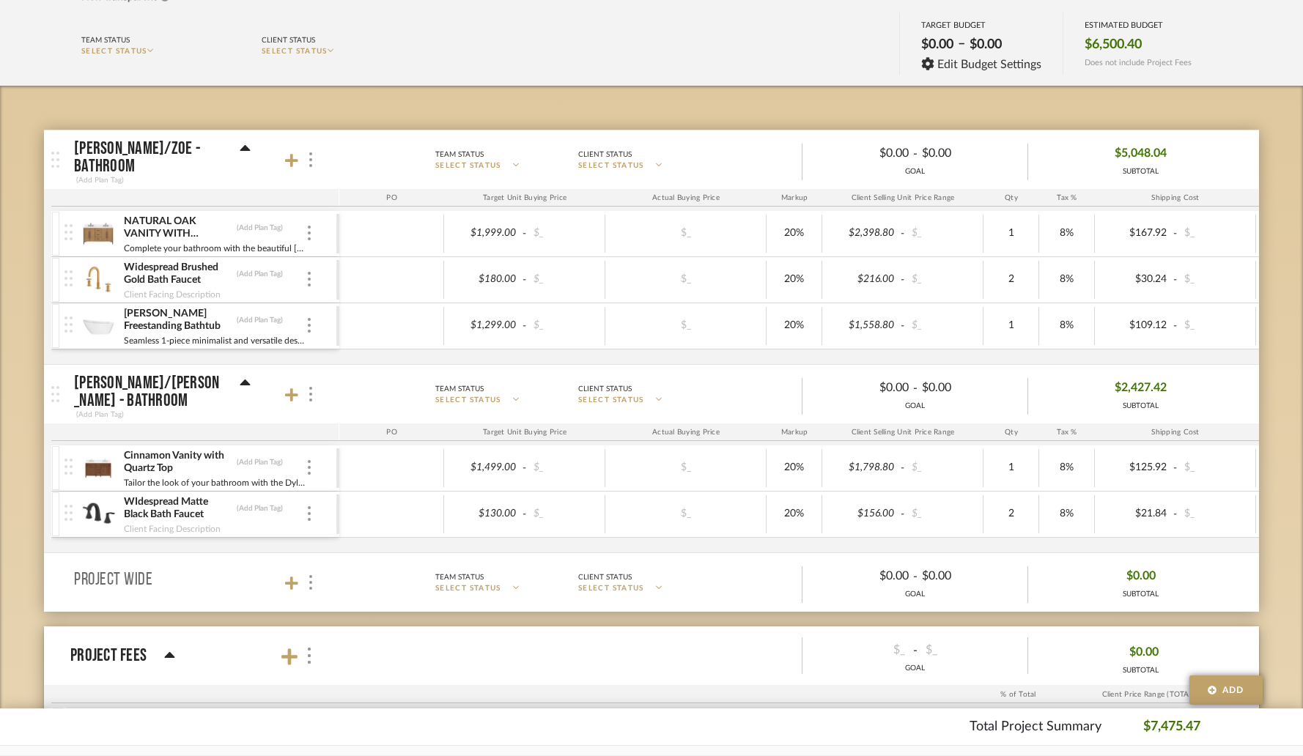
scroll to position [539, 0]
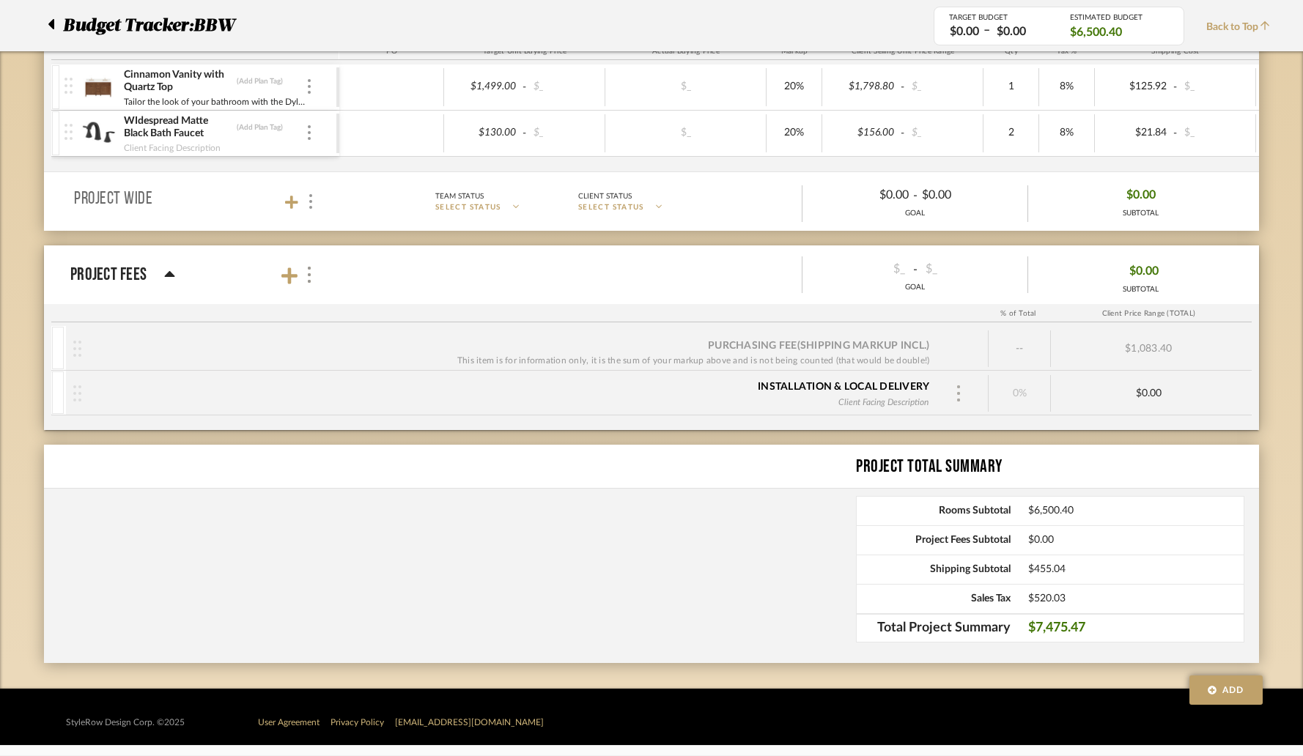
click at [960, 395] on img at bounding box center [958, 394] width 7 height 16
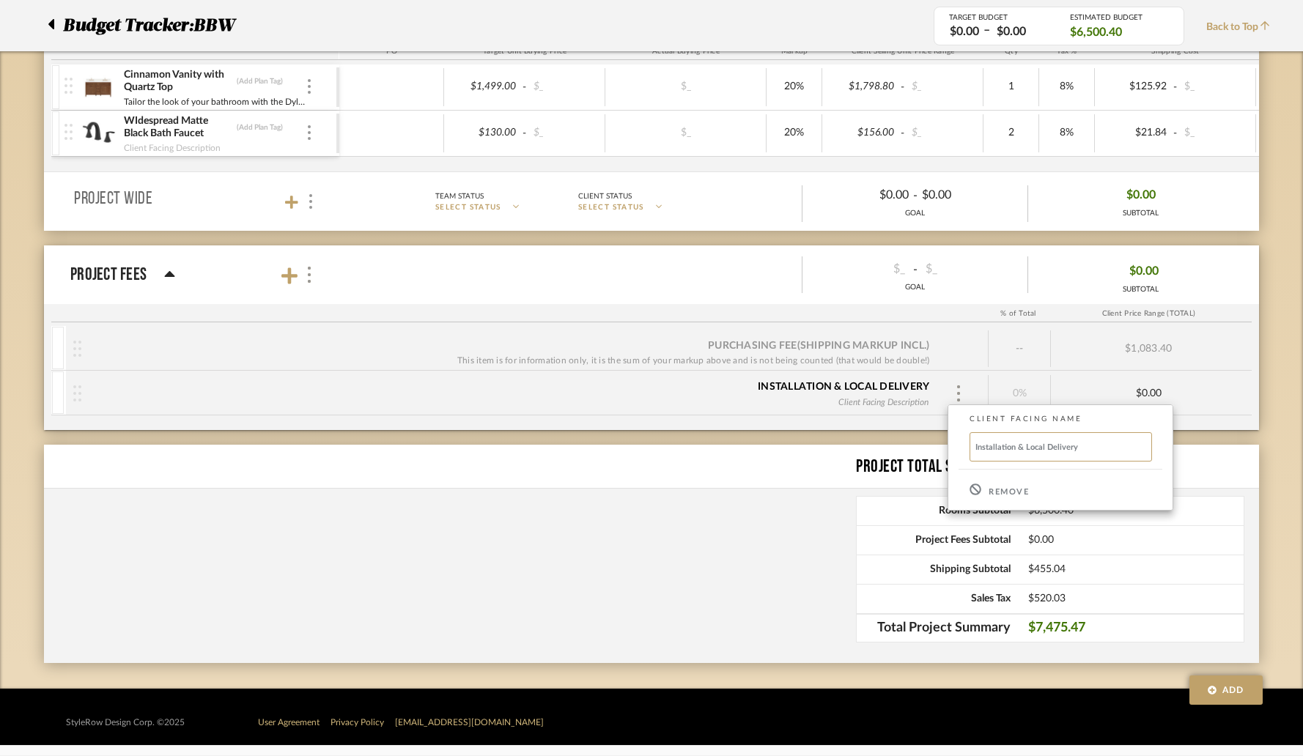
click at [990, 495] on p "Remove" at bounding box center [1009, 492] width 40 height 10
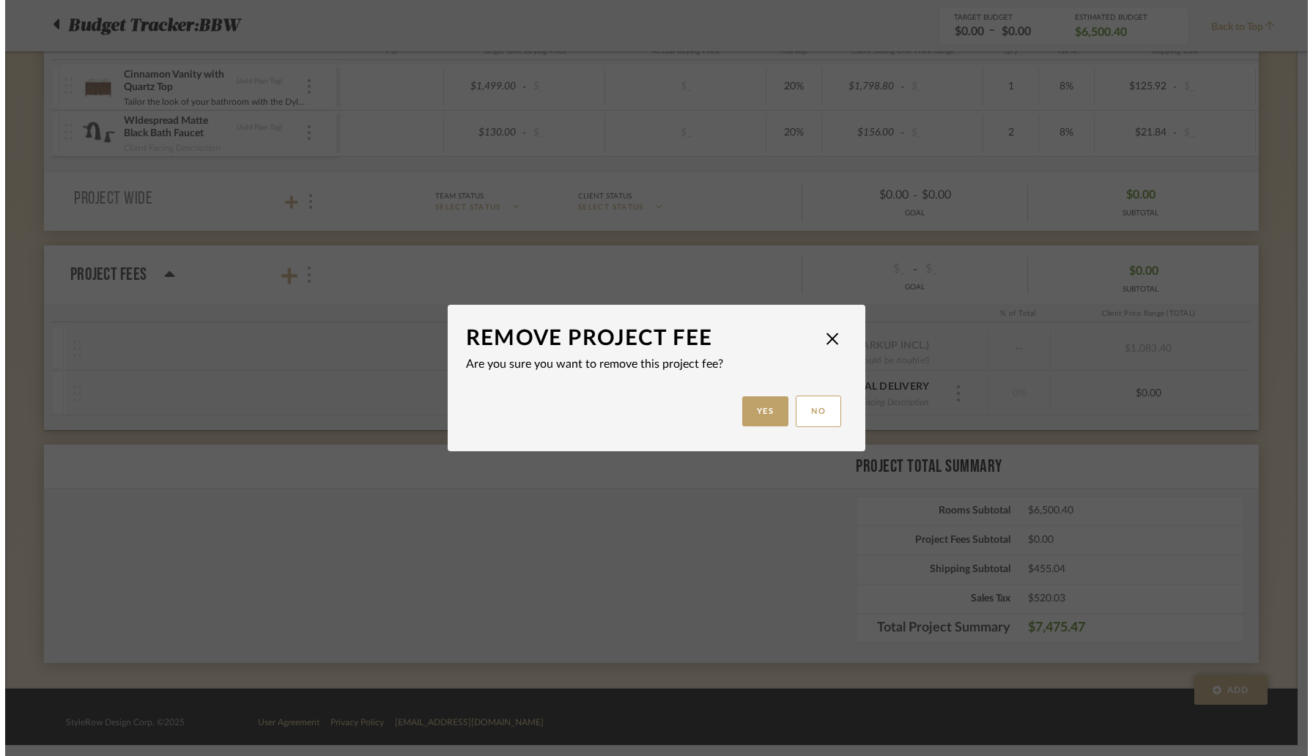
scroll to position [0, 0]
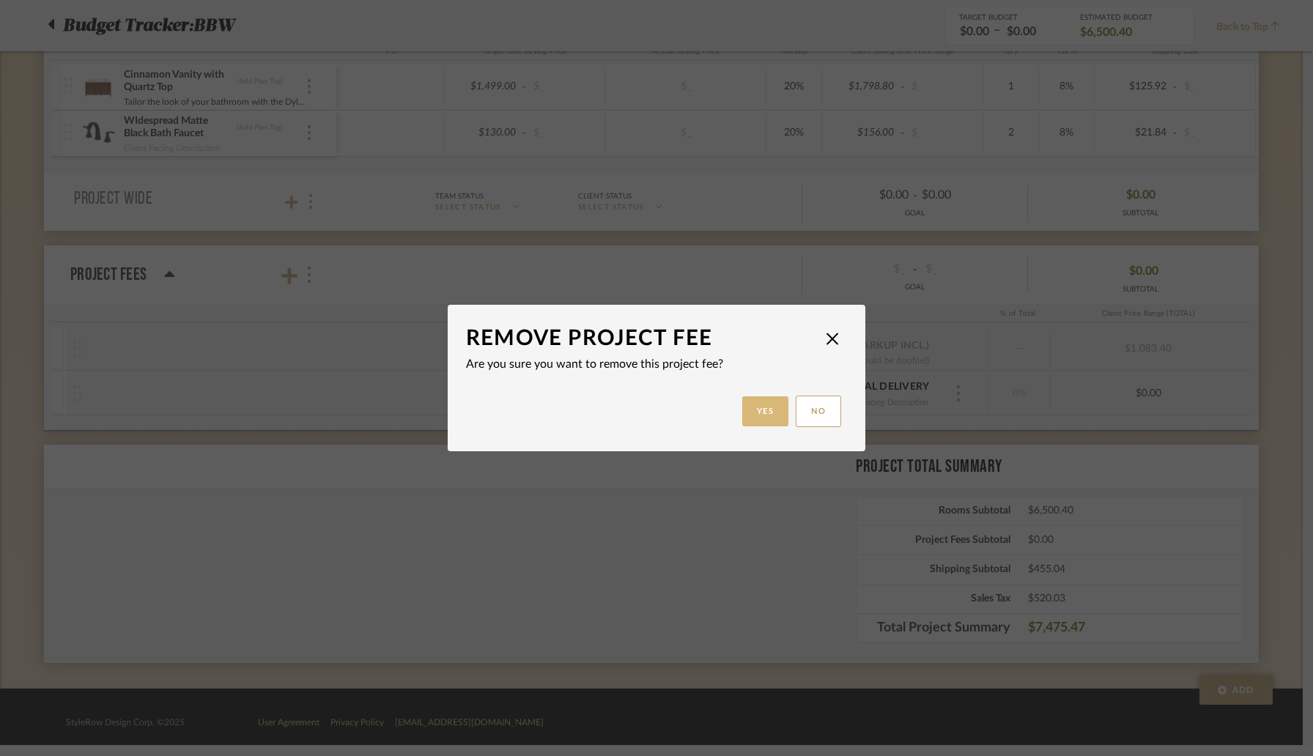
click at [764, 411] on button "Yes" at bounding box center [765, 412] width 47 height 30
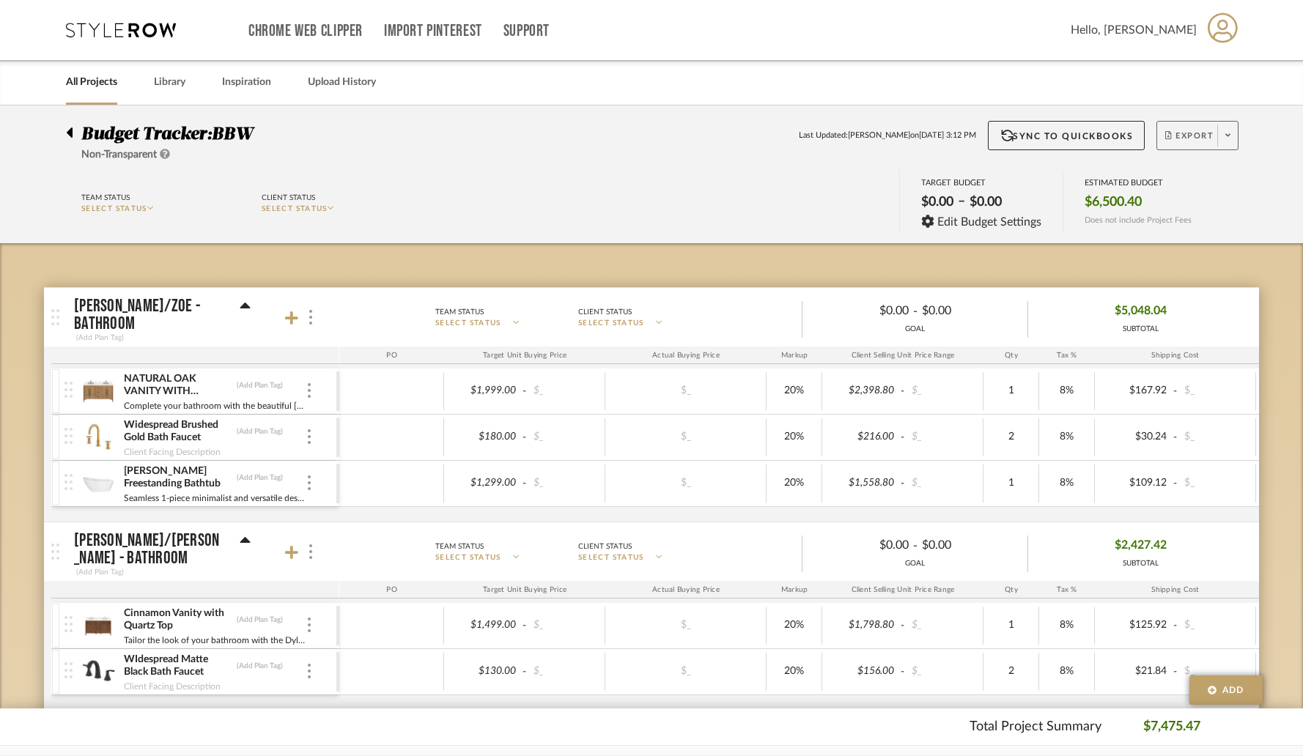
click at [1189, 139] on span "Export" at bounding box center [1189, 141] width 48 height 22
click at [1190, 169] on button "Export PDF" at bounding box center [1223, 177] width 139 height 35
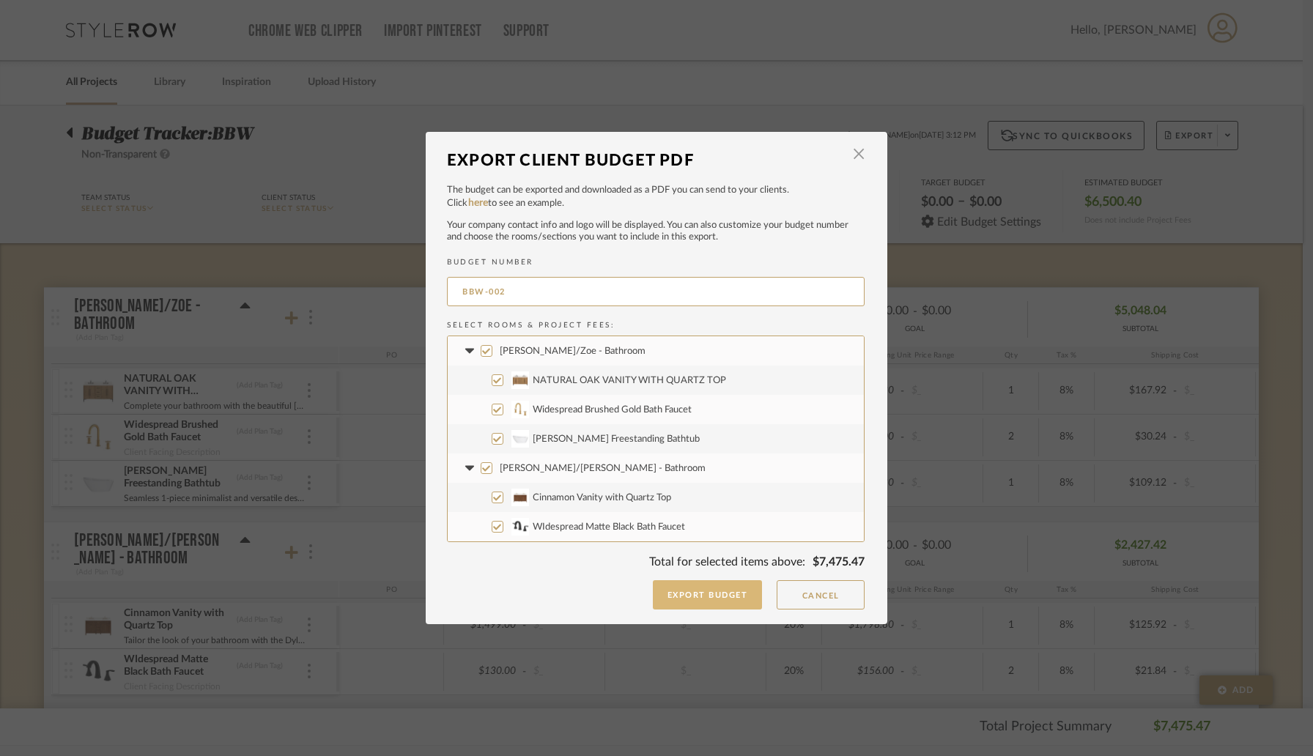
click at [727, 596] on button "Export Budget" at bounding box center [708, 594] width 110 height 29
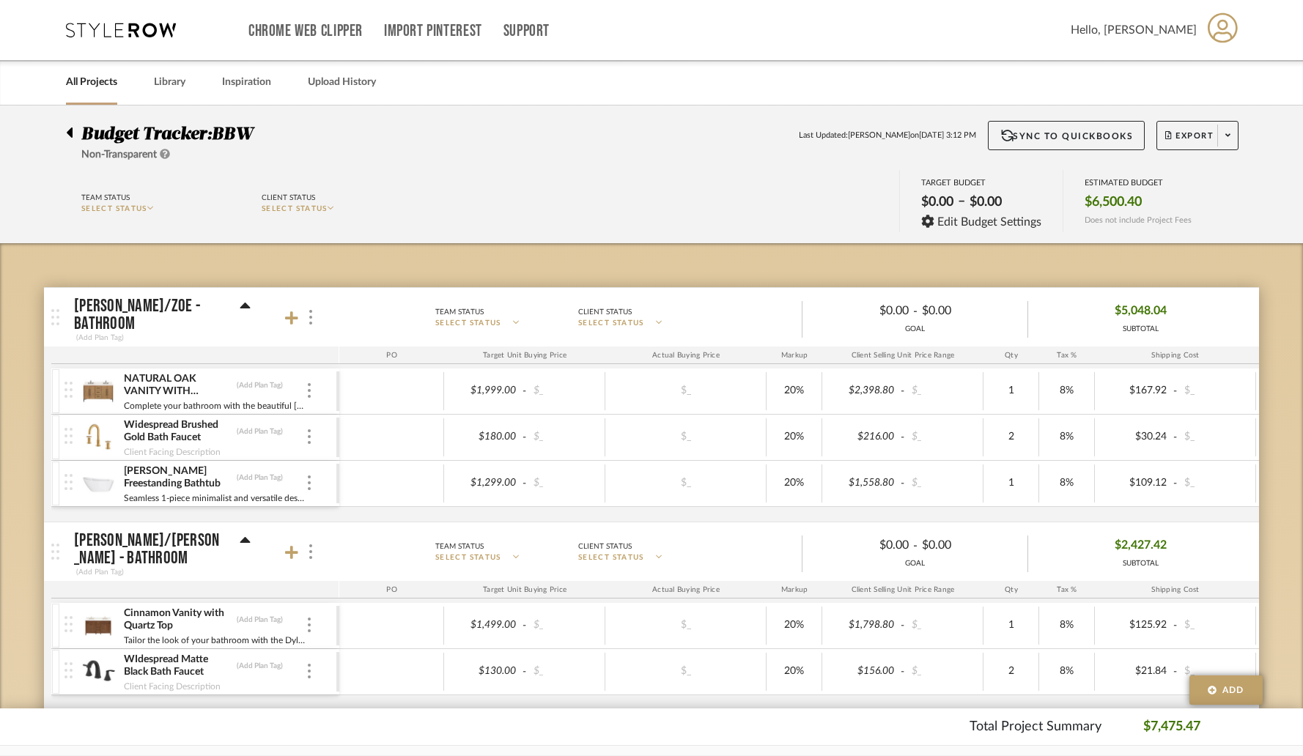
click at [99, 86] on link "All Projects" at bounding box center [91, 83] width 51 height 20
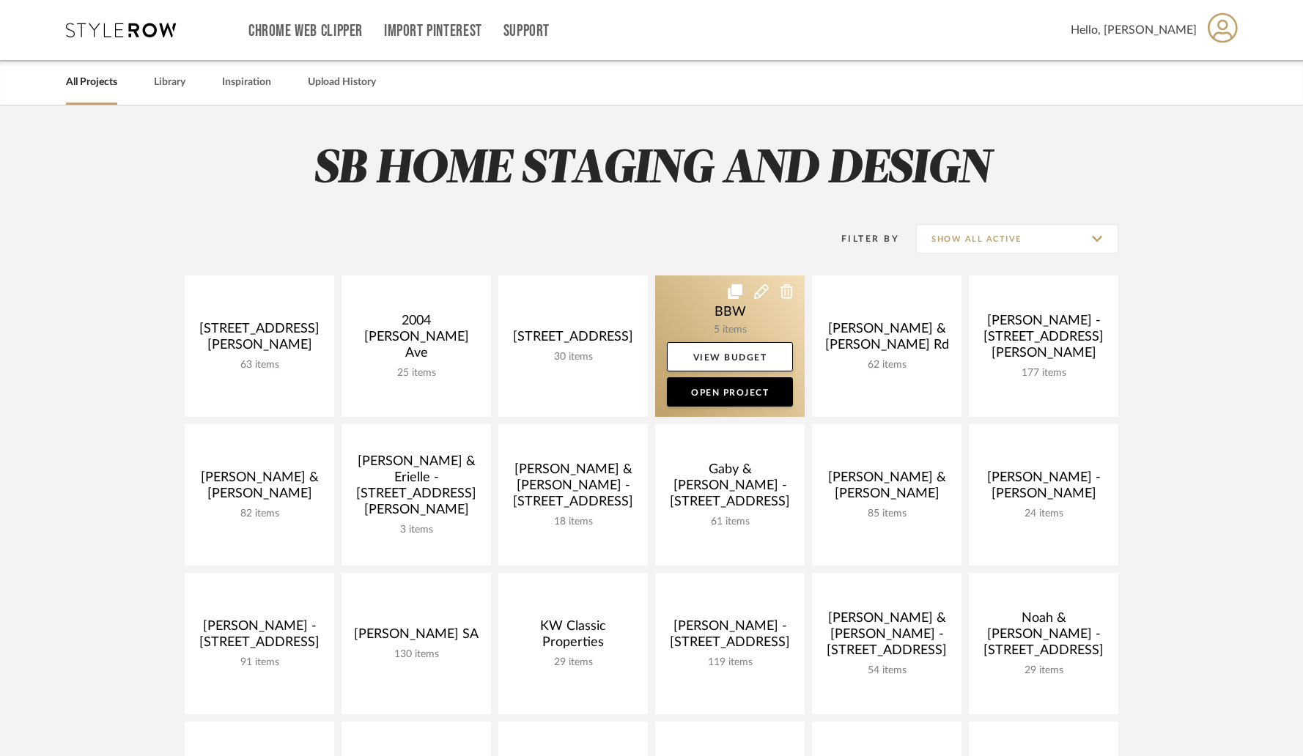
click at [717, 330] on link at bounding box center [730, 346] width 150 height 141
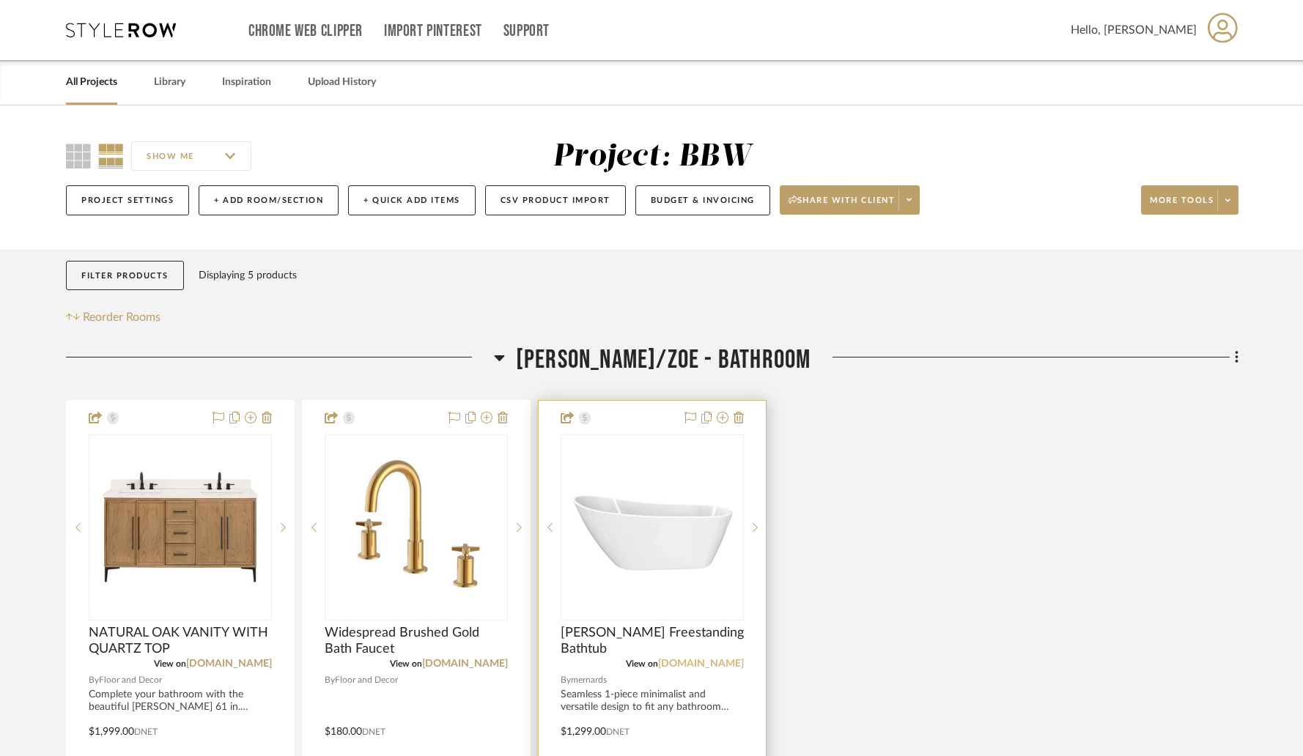
click at [717, 669] on link "menards.com" at bounding box center [701, 664] width 86 height 10
